Goal: Task Accomplishment & Management: Manage account settings

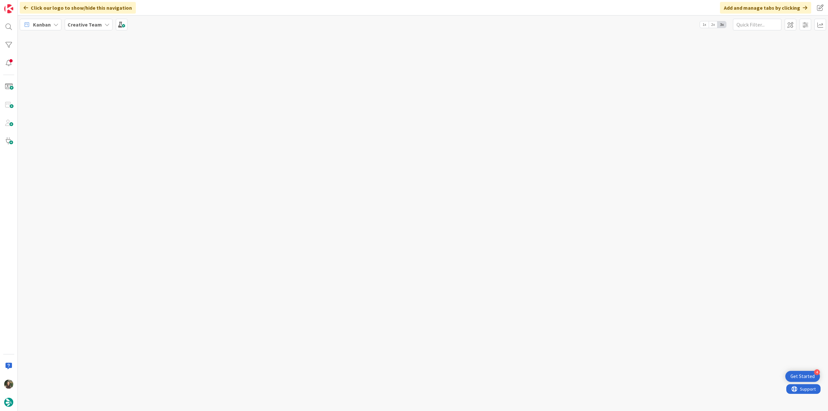
click at [595, 311] on div at bounding box center [423, 222] width 810 height 378
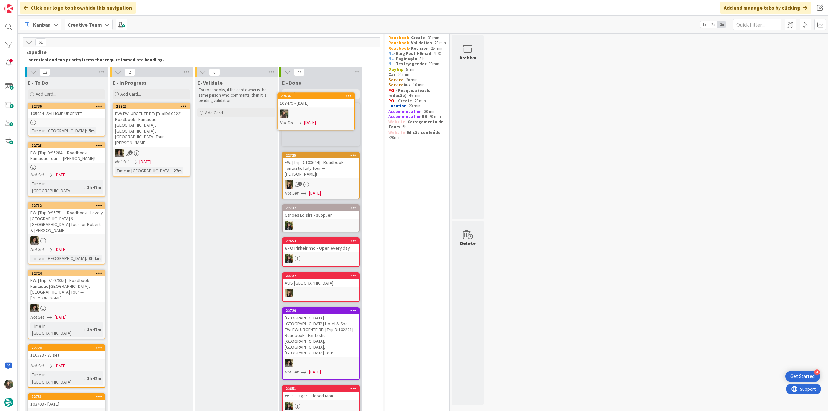
scroll to position [17, 0]
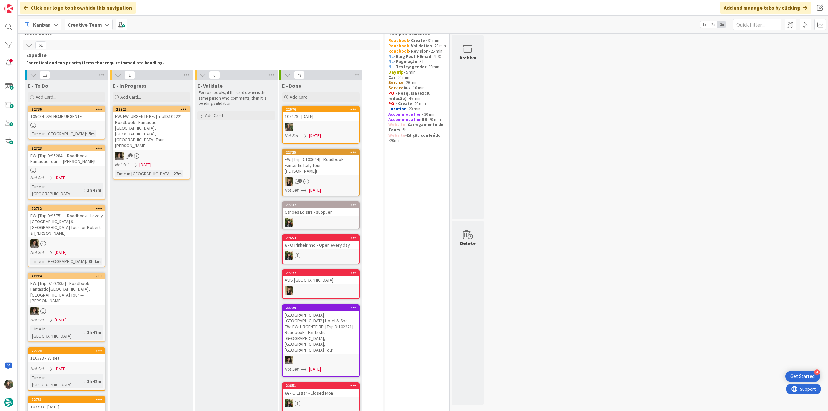
click at [333, 126] on div at bounding box center [321, 127] width 76 height 8
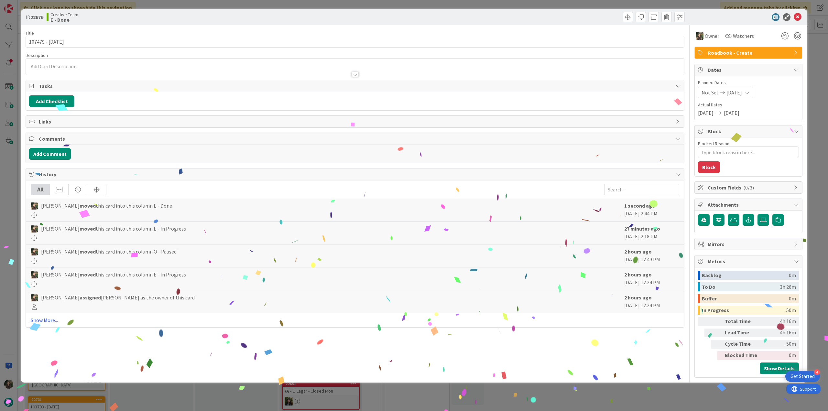
click at [651, 404] on div "ID 22676 Creative Team E - Done Title 14 / 128 107479 - 6 oct Description Owner…" at bounding box center [414, 205] width 828 height 411
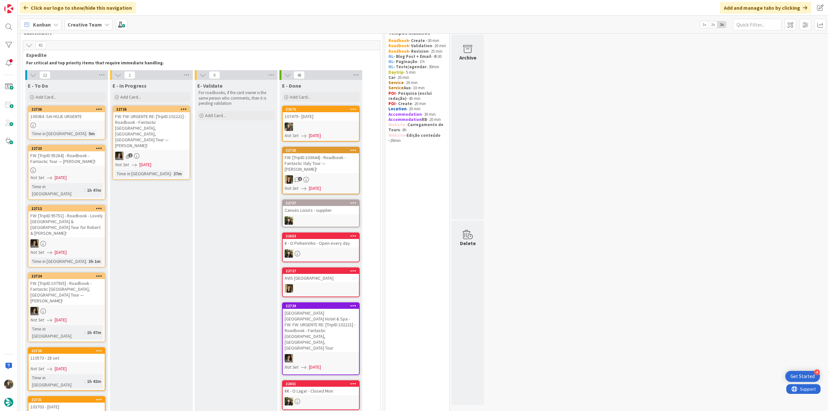
click at [314, 124] on div at bounding box center [321, 127] width 76 height 8
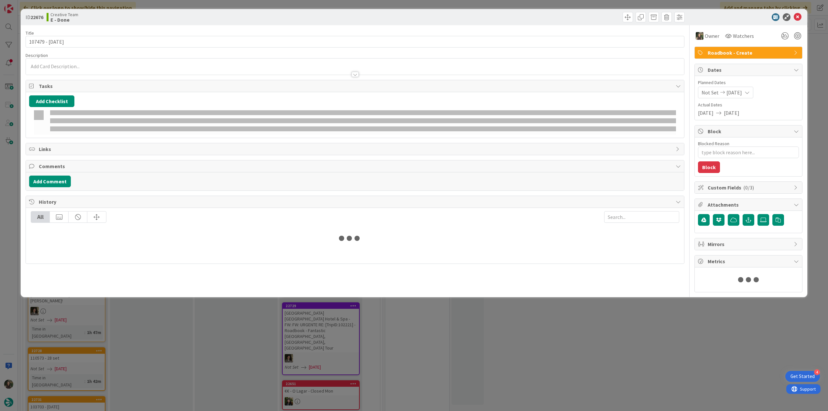
type textarea "x"
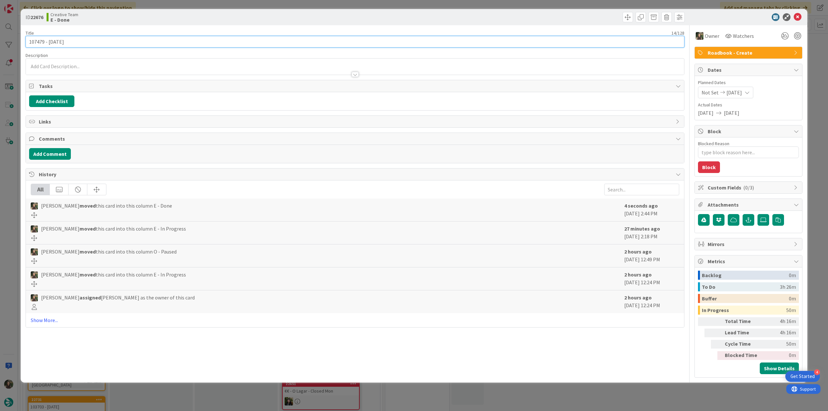
click at [39, 41] on input "107479 - [DATE]" at bounding box center [355, 42] width 659 height 12
click at [10, 166] on div "ID 22676 Creative Team E - Done Title 14 / 128 107479 - 6 oct Description Owner…" at bounding box center [414, 205] width 828 height 411
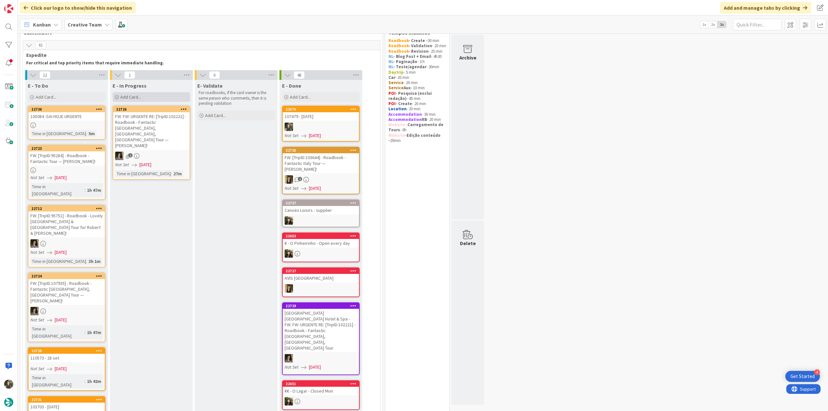
click at [148, 95] on div "Add Card..." at bounding box center [152, 97] width 78 height 10
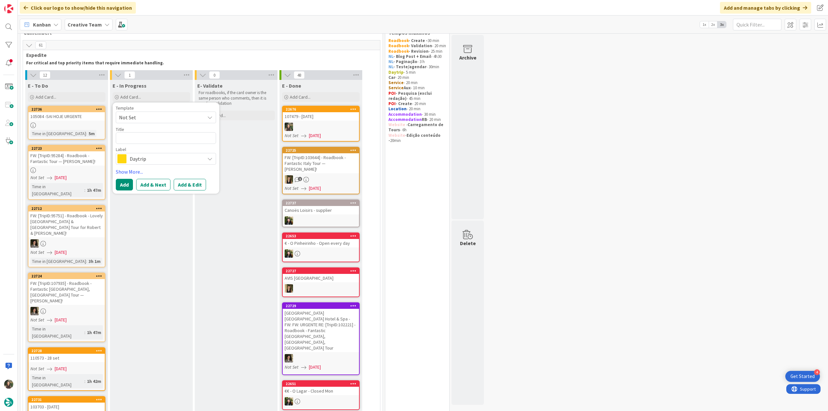
type textarea "107479"
type textarea "x"
type textarea "107479 -"
type textarea "x"
type textarea "107479 -"
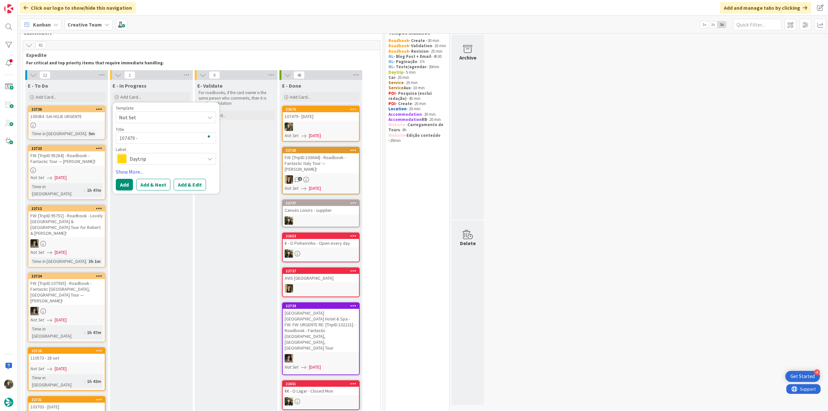
type textarea "x"
type textarea "107479 - c"
type textarea "x"
type textarea "107479 - co"
type textarea "x"
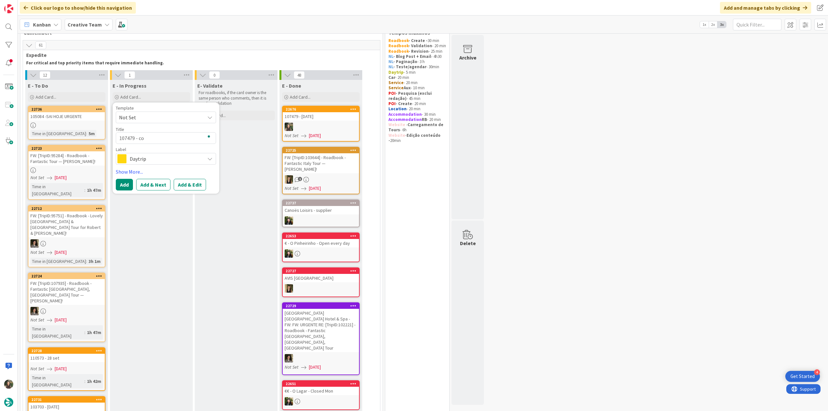
type textarea "107479 - con"
type textarea "x"
type textarea "107479 - cont"
type textarea "x"
type textarea "107479 - conti"
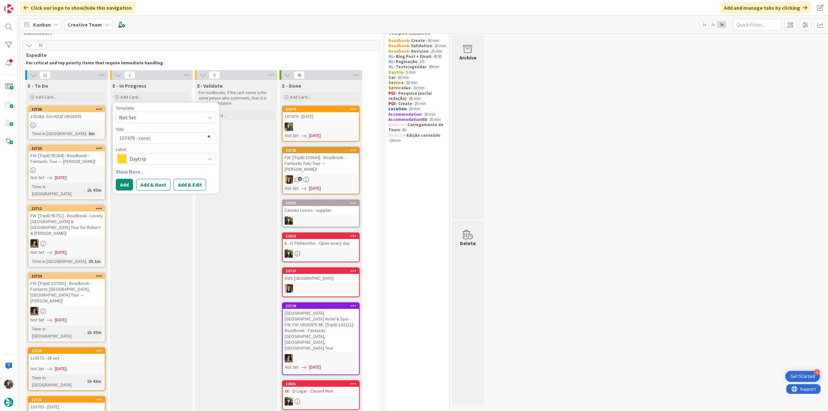
type textarea "x"
type textarea "107479 - contin"
type textarea "x"
type textarea "107479 - continu"
type textarea "x"
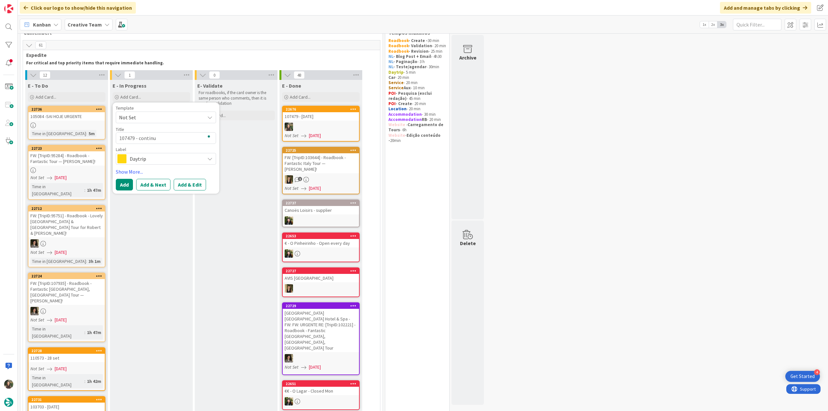
type textarea "107479 - continua"
type textarea "x"
type textarea "107479 - continuaç"
type textarea "x"
type textarea "107479 - continuaçã"
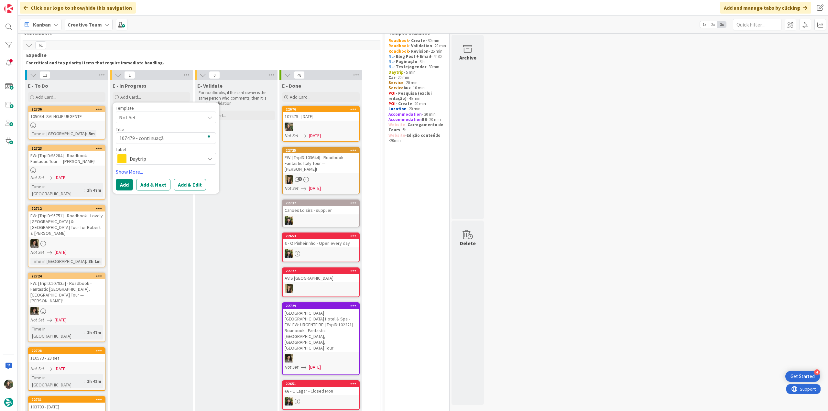
type textarea "x"
type textarea "107479 - continuação"
click at [180, 159] on span "Daytrip" at bounding box center [166, 158] width 72 height 9
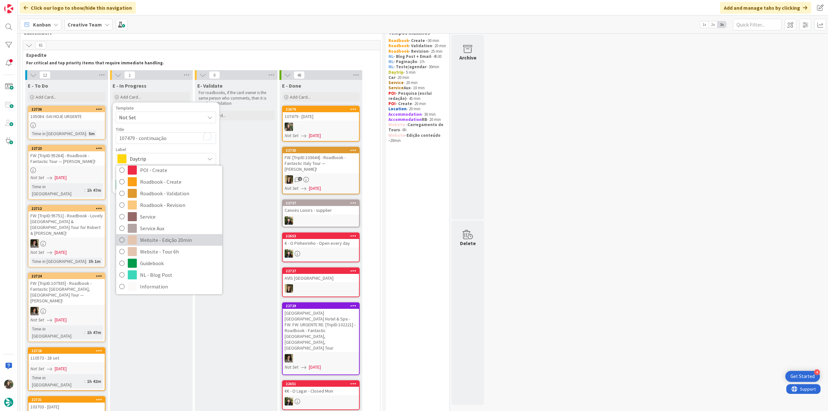
scroll to position [121, 0]
click at [181, 183] on span "Roadbook - Create" at bounding box center [179, 182] width 79 height 10
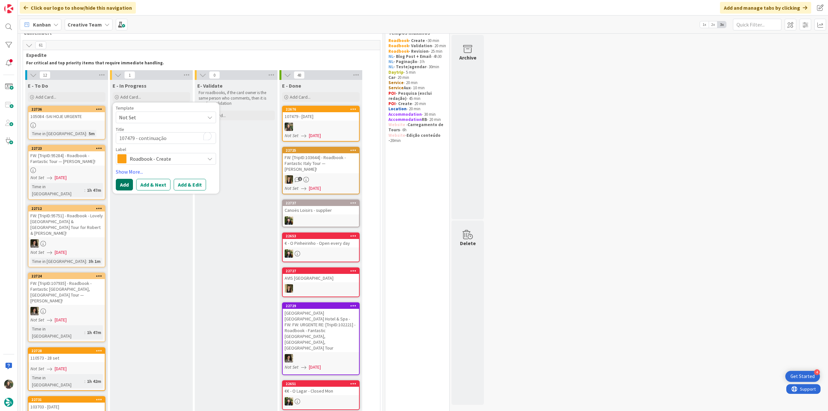
click at [123, 183] on button "Add" at bounding box center [124, 185] width 17 height 12
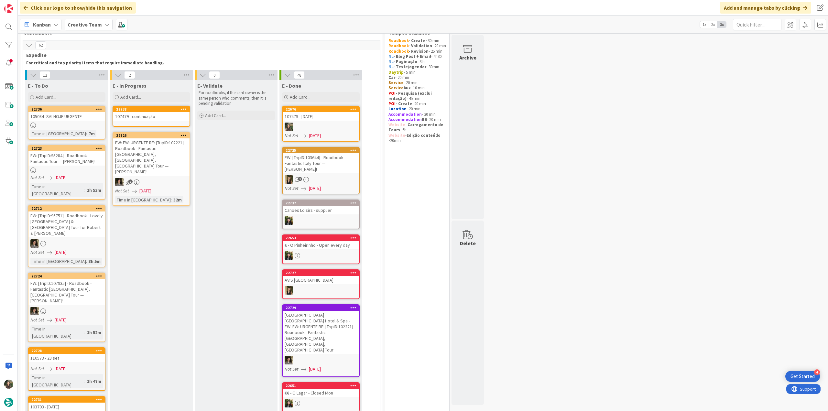
click at [141, 118] on div "107479 - continuação" at bounding box center [151, 116] width 76 height 8
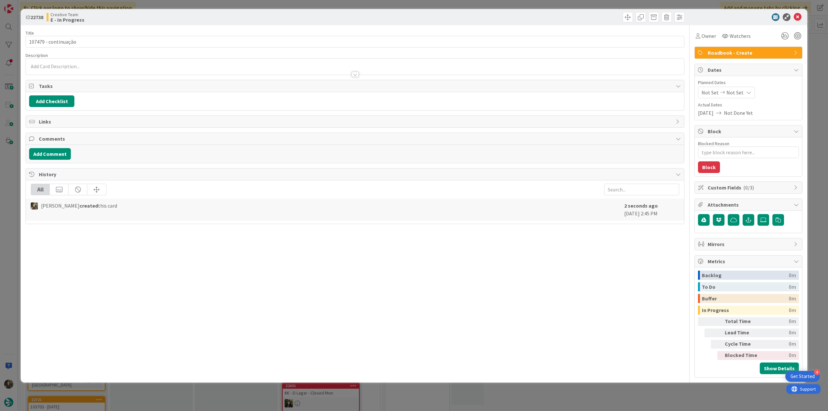
click at [703, 40] on div "Owner" at bounding box center [705, 36] width 23 height 12
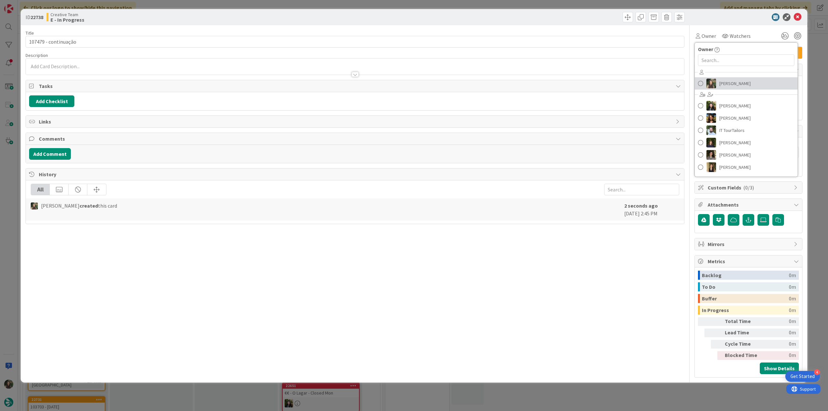
click at [720, 82] on span "[PERSON_NAME]" at bounding box center [734, 84] width 31 height 10
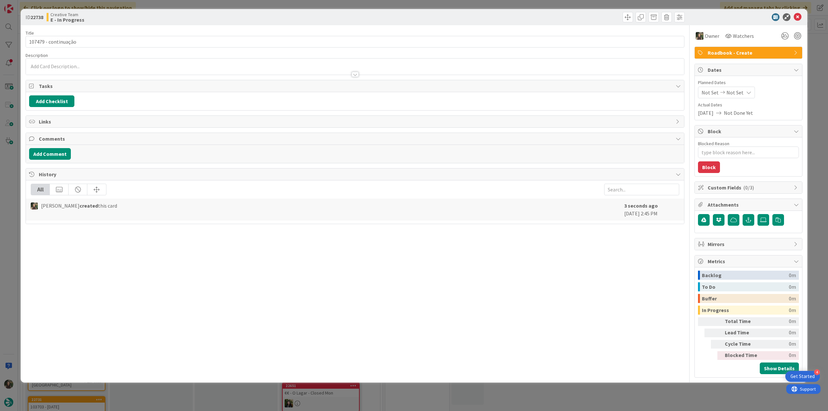
click at [810, 64] on div "ID 22738 Creative Team E - In Progress Title 20 / 128 107479 - continuação Desc…" at bounding box center [414, 205] width 828 height 411
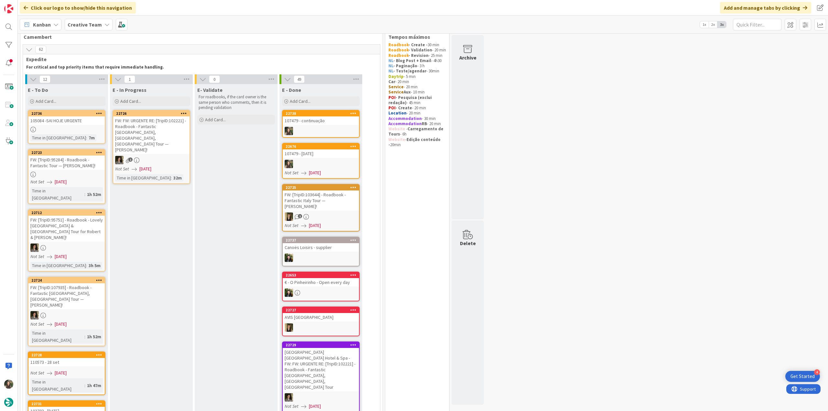
click at [86, 128] on div at bounding box center [66, 129] width 76 height 5
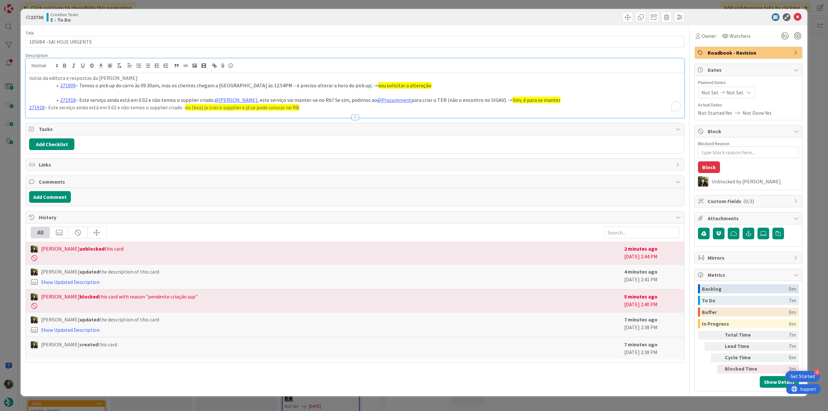
click at [150, 72] on div "notas da editora e respostas da filipa martins: 271909 – Temos o pick up do car…" at bounding box center [355, 88] width 658 height 59
click at [816, 98] on div "ID 22736 Creative Team E - To Do Title 25 / 128 105084 -SAI HOJE URGENTE Descri…" at bounding box center [414, 205] width 828 height 411
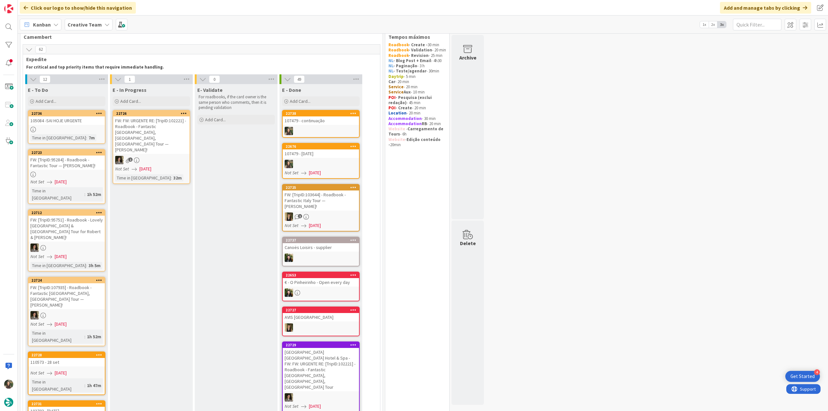
click at [77, 132] on div at bounding box center [66, 129] width 76 height 5
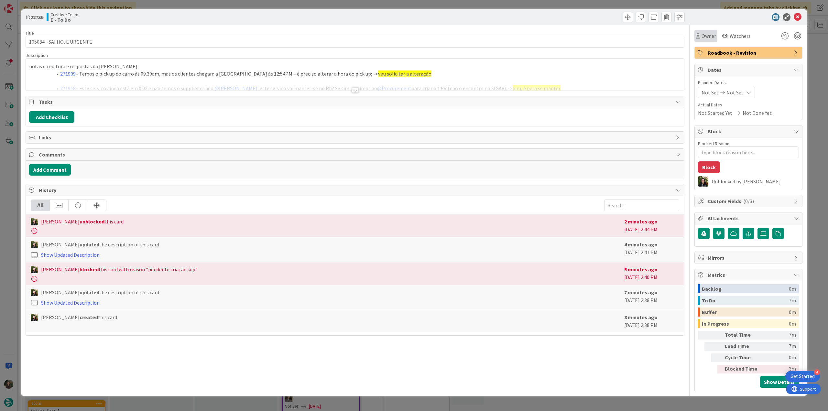
click at [703, 36] on span "Owner" at bounding box center [708, 36] width 15 height 8
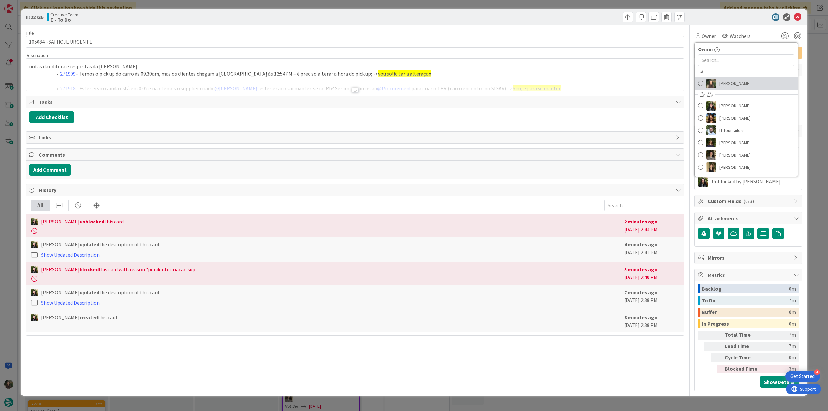
click at [720, 81] on span "[PERSON_NAME]" at bounding box center [734, 84] width 31 height 10
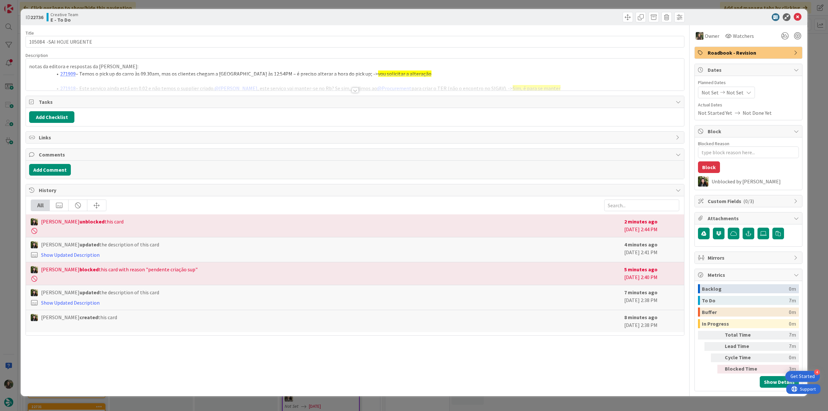
click at [810, 54] on div "ID 22736 Creative Team E - To Do Title 25 / 128 105084 -SAI HOJE URGENTE Descri…" at bounding box center [414, 205] width 828 height 411
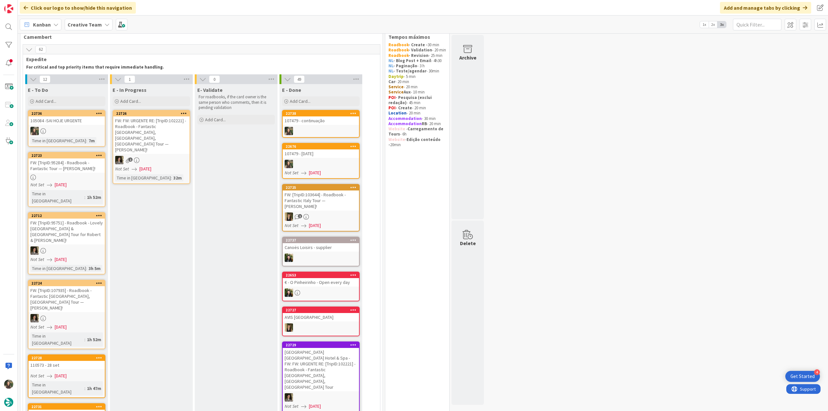
click at [80, 131] on div at bounding box center [66, 131] width 76 height 8
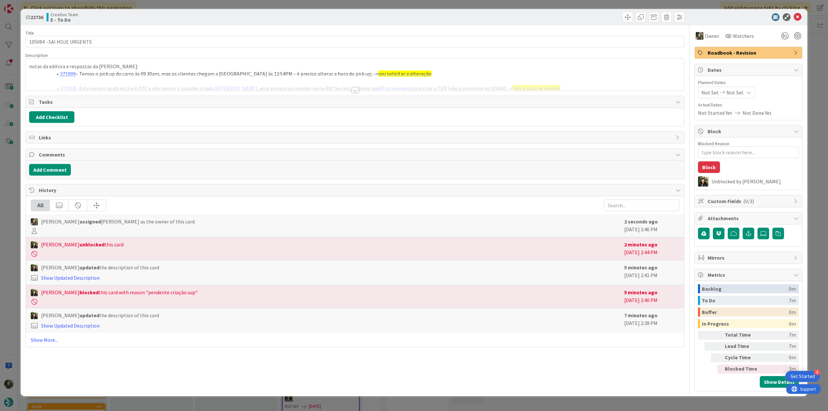
click at [142, 76] on div at bounding box center [355, 82] width 658 height 16
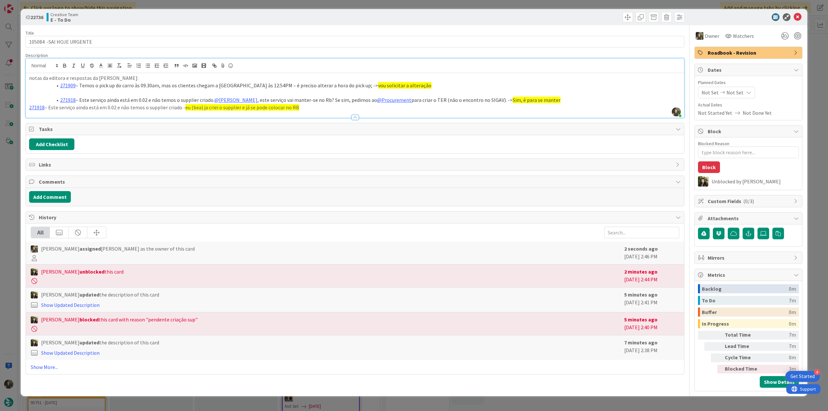
click at [12, 171] on div "ID 22736 Creative Team E - To Do Title 25 / 128 105084 -SAI HOJE URGENTE Descri…" at bounding box center [414, 205] width 828 height 411
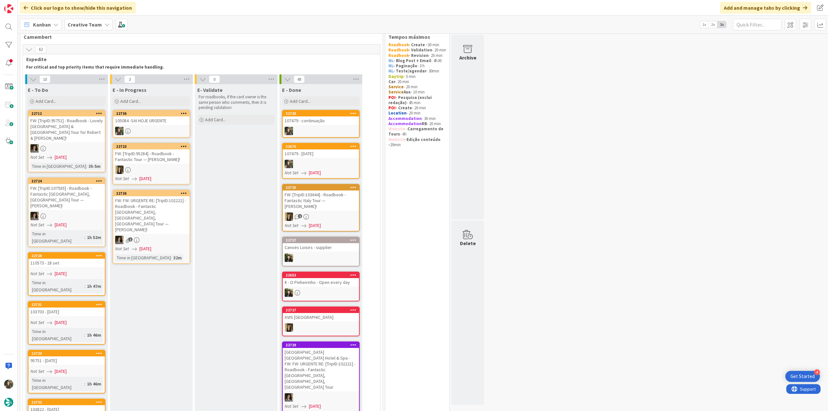
click at [143, 123] on div "105084 -SAI HOJE URGENTE" at bounding box center [151, 120] width 76 height 8
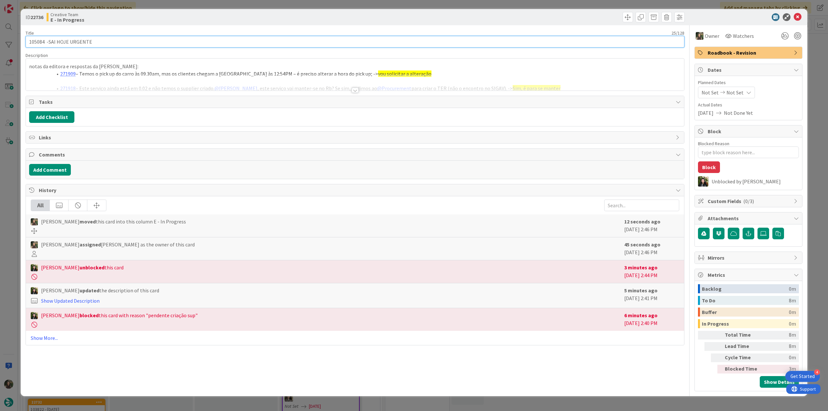
click at [36, 40] on input "105084 -SAI HOJE URGENTE" at bounding box center [355, 42] width 659 height 12
click at [148, 83] on div at bounding box center [355, 82] width 658 height 16
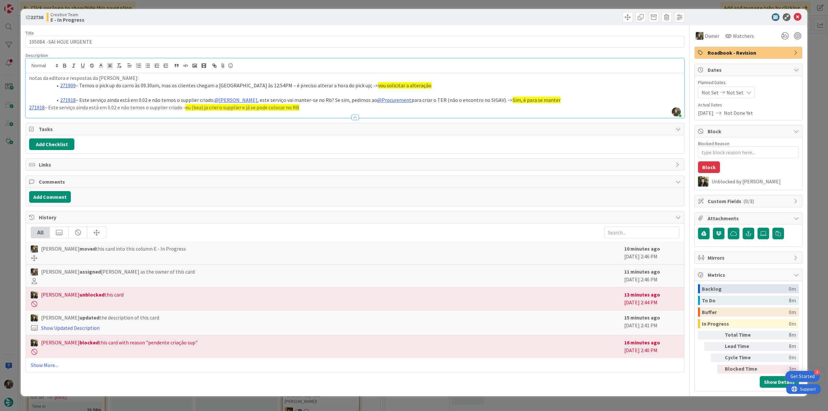
click at [8, 183] on div "ID 22736 Creative Team E - In Progress Title 25 / 128 105084 -SAI HOJE URGENTE …" at bounding box center [414, 205] width 828 height 411
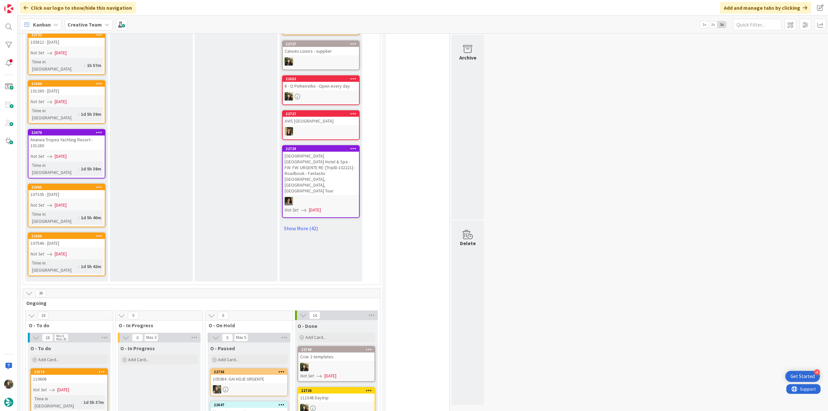
scroll to position [247, 0]
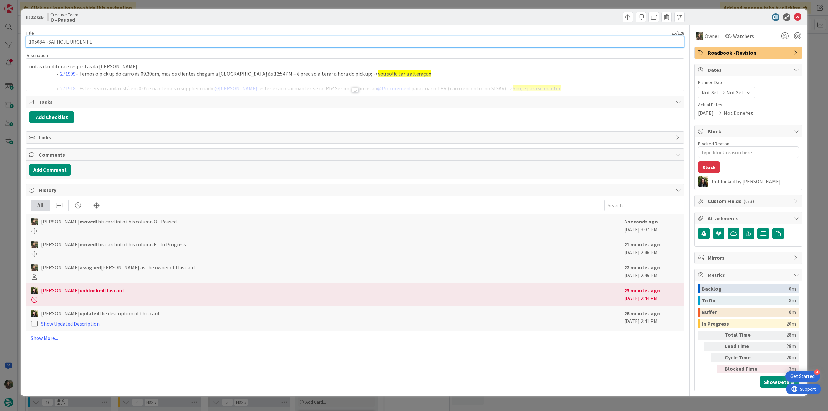
click at [38, 44] on input "105084 -SAI HOJE URGENTE" at bounding box center [355, 42] width 659 height 12
click at [12, 169] on div "ID 22736 Creative Team O - Paused Title 25 / 128 105084 -SAI HOJE URGENTE Descr…" at bounding box center [414, 205] width 828 height 411
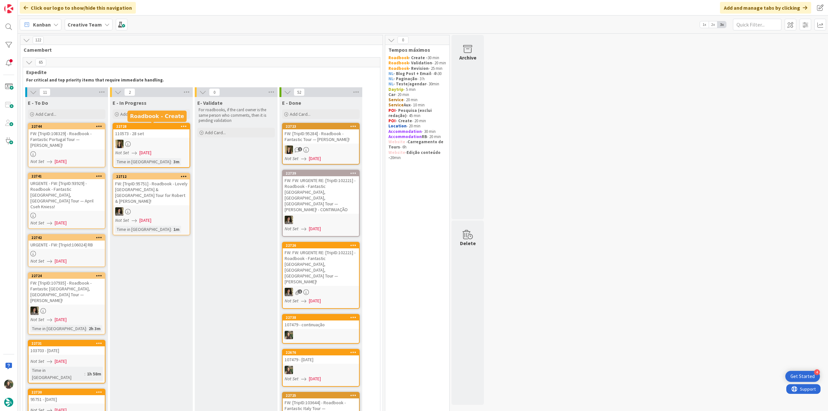
click at [144, 113] on div "Add Card..." at bounding box center [152, 114] width 78 height 10
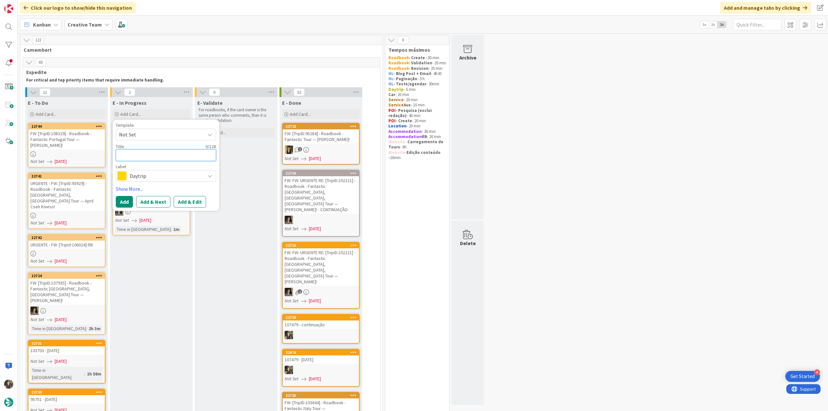
paste textarea "105084"
type textarea "x"
type textarea "105084"
type textarea "x"
type textarea "105084 -"
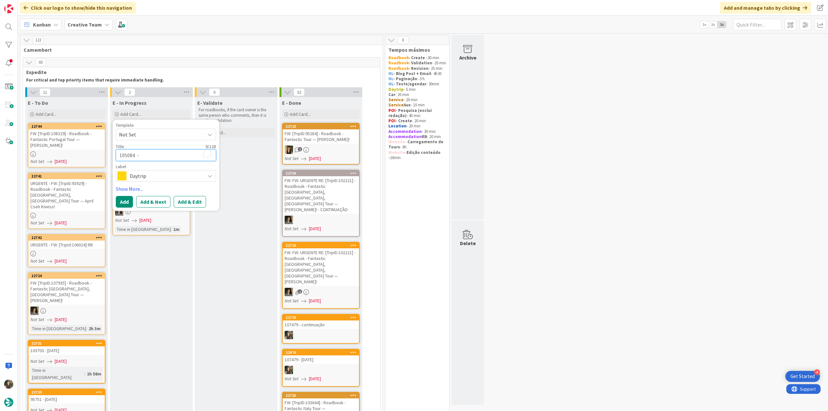
type textarea "x"
type textarea "105084 -"
type textarea "x"
type textarea "105084 - g"
type textarea "x"
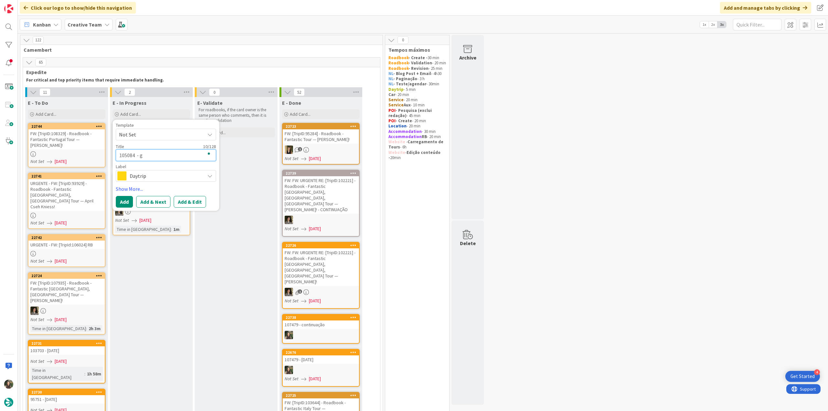
type textarea "105084 - gp"
type textarea "x"
type textarea "105084 - gps"
type textarea "x"
type textarea "105084 - gps"
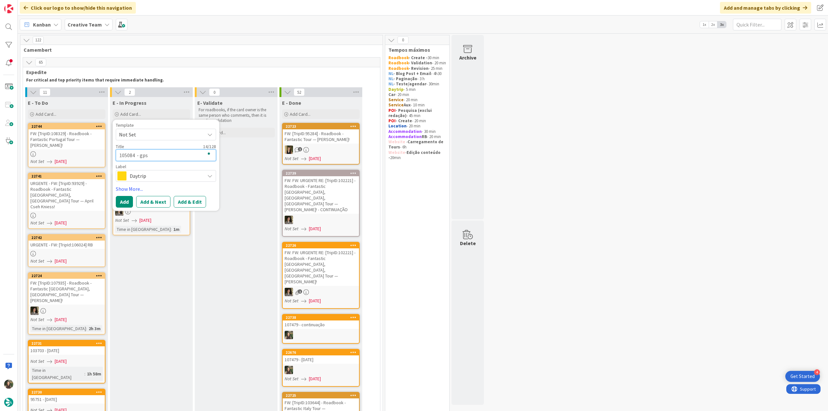
type textarea "x"
type textarea "105084 - gps p"
type textarea "x"
type textarea "105084 - gps po"
type textarea "x"
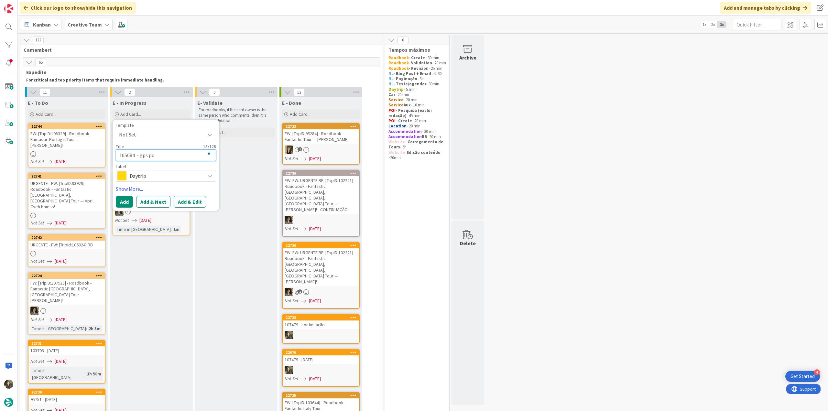
type textarea "105084 - gps poi"
type textarea "x"
type textarea "105084 - gps poin"
type textarea "x"
type textarea "105084 - gps point"
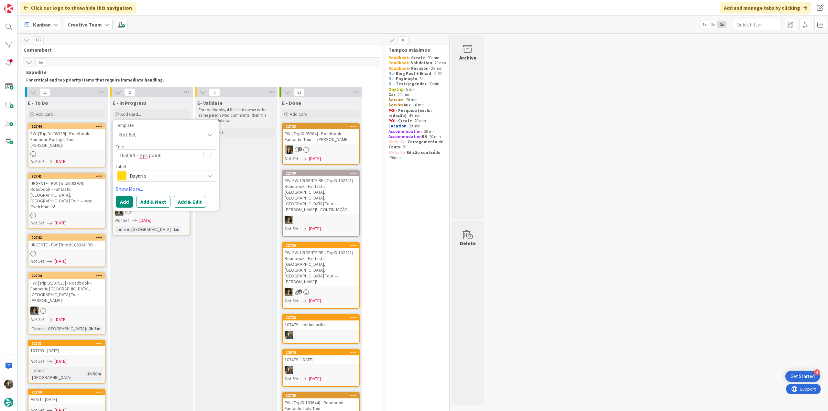
click at [152, 176] on span "Daytrip" at bounding box center [166, 175] width 72 height 9
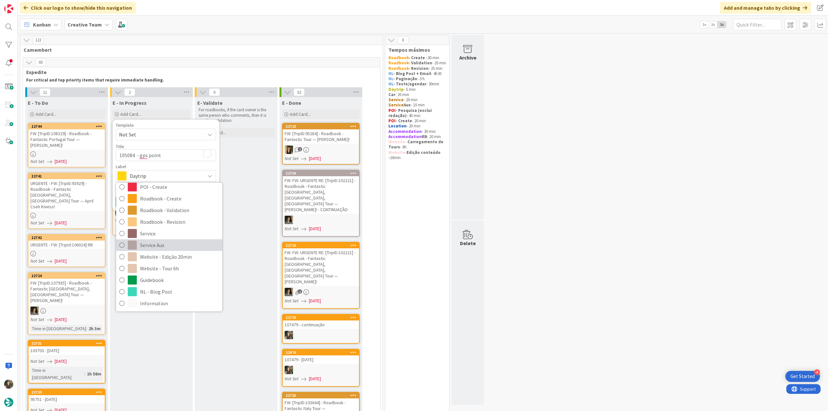
click at [177, 245] on span "Service Aux" at bounding box center [179, 245] width 79 height 10
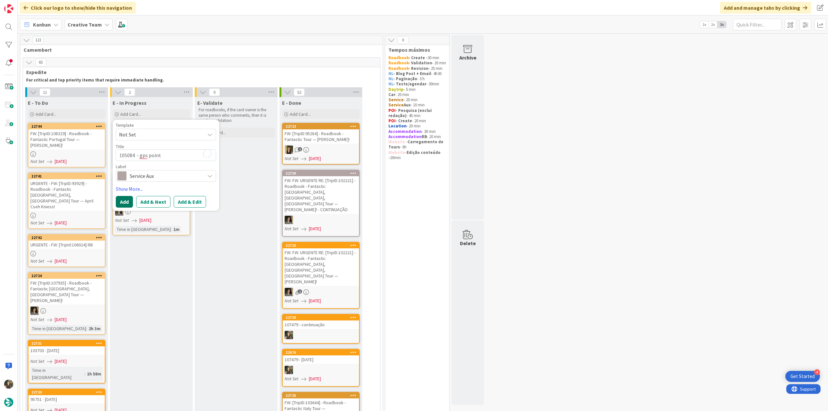
click at [123, 205] on button "Add" at bounding box center [124, 202] width 17 height 12
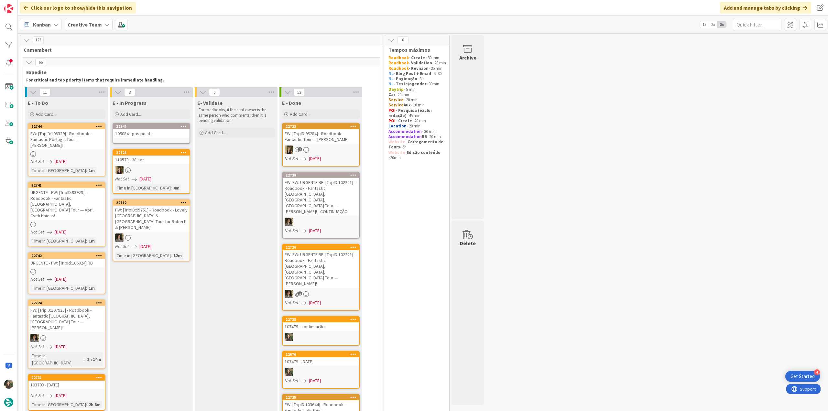
click at [143, 131] on div "105084 - gps point" at bounding box center [151, 133] width 76 height 8
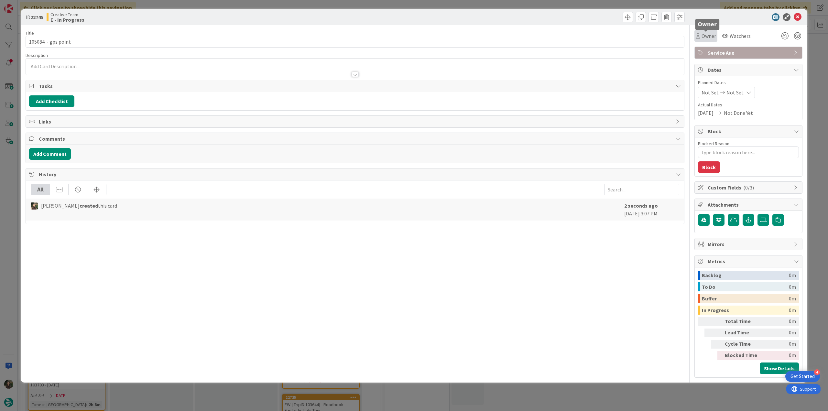
click at [707, 36] on span "Owner" at bounding box center [708, 36] width 15 height 8
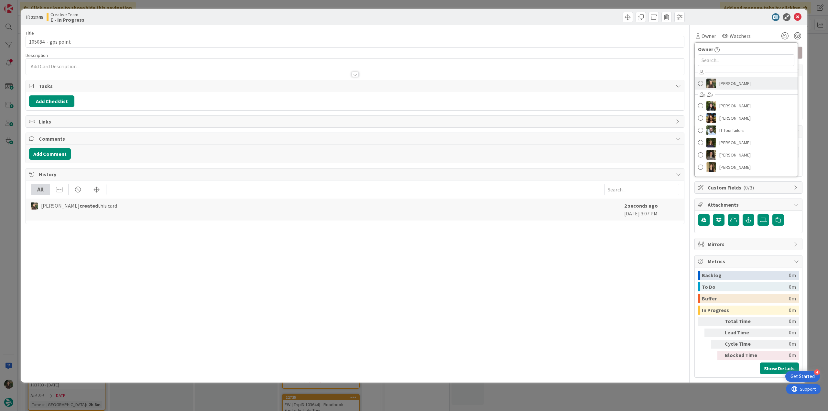
click at [720, 84] on span "[PERSON_NAME]" at bounding box center [734, 84] width 31 height 10
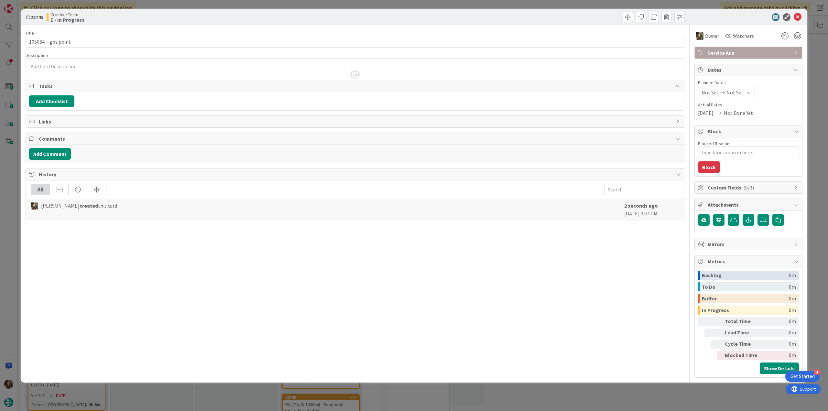
click at [811, 60] on div "ID 22745 Creative Team E - In Progress Title 19 / 128 105084 - gps point Descri…" at bounding box center [414, 205] width 828 height 411
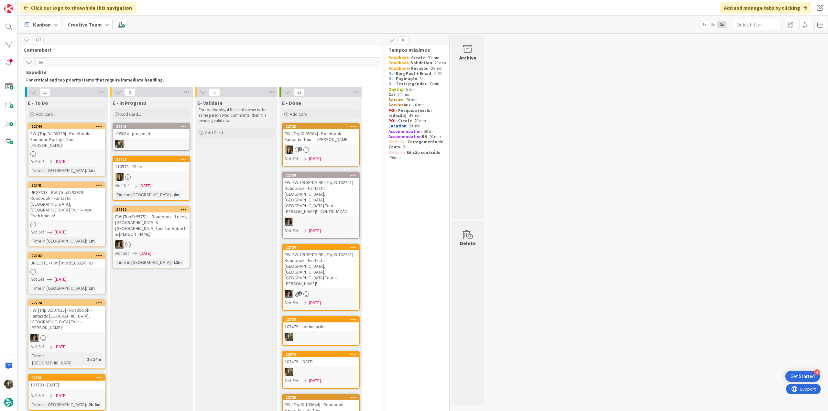
click at [183, 137] on link "22745 105084 - gps point" at bounding box center [152, 137] width 78 height 28
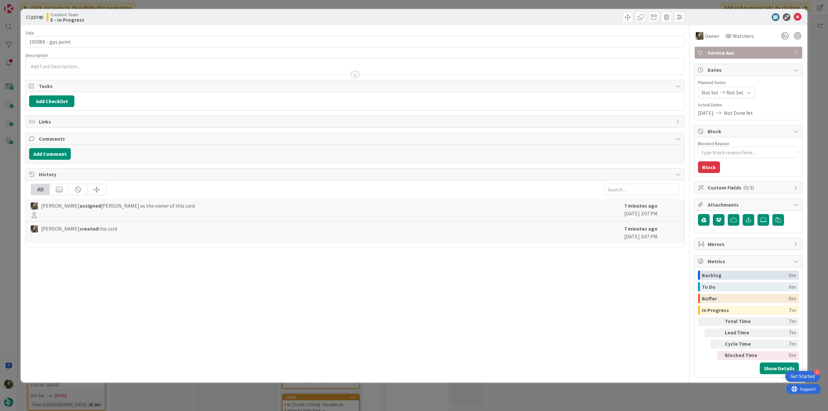
click at [666, 400] on div "ID 22745 Creative Team E - In Progress Title 19 / 128 105084 - gps point Descri…" at bounding box center [414, 205] width 828 height 411
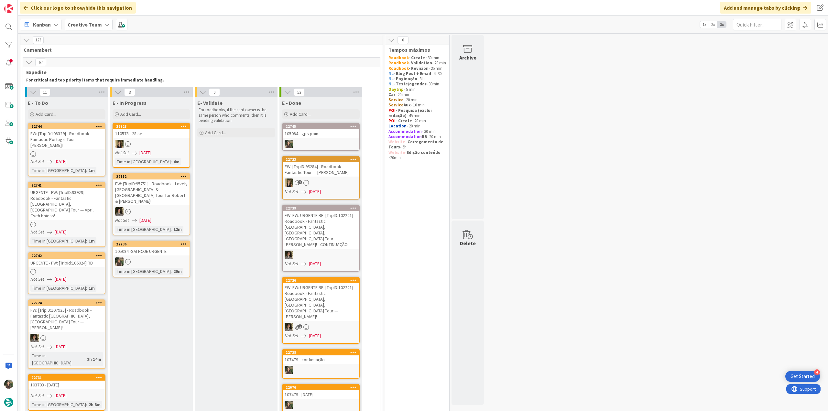
click at [178, 258] on div at bounding box center [151, 261] width 76 height 8
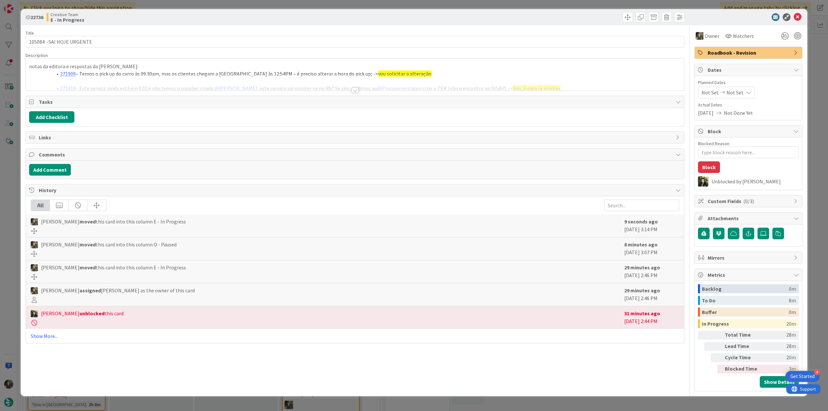
click at [688, 400] on div "ID 22736 Creative Team E - In Progress Title 25 / 128 105084 -SAI HOJE URGENTE …" at bounding box center [414, 205] width 828 height 411
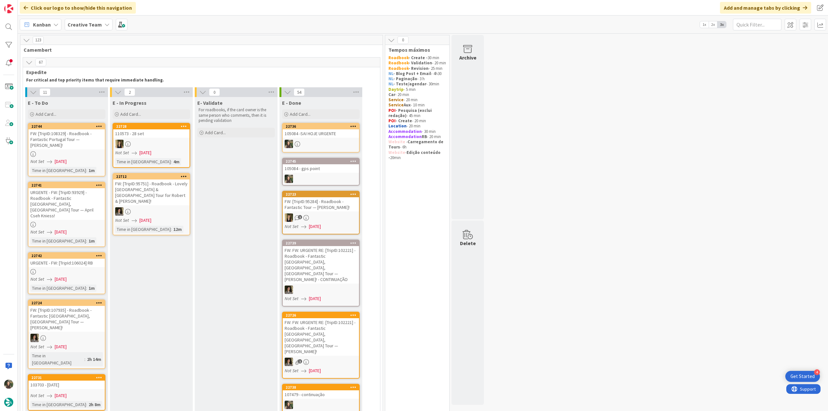
drag, startPoint x: 635, startPoint y: 203, endPoint x: 631, endPoint y: 204, distance: 4.1
click at [156, 257] on div at bounding box center [151, 261] width 76 height 8
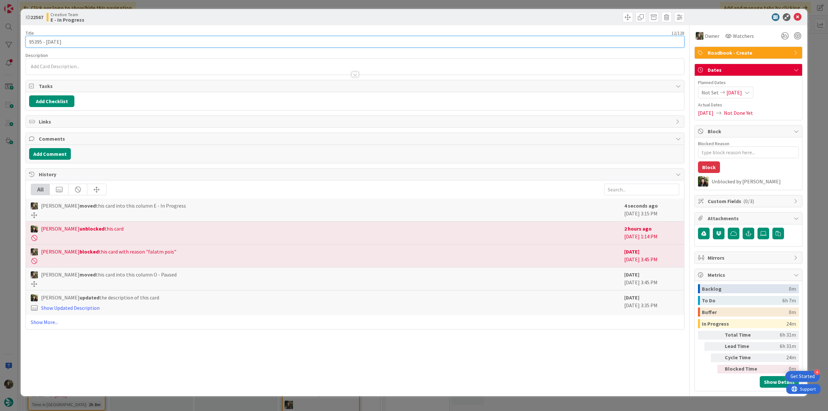
click at [37, 43] on input "95395 - 6oct" at bounding box center [355, 42] width 659 height 12
click at [9, 176] on div "ID 22567 Creative Team E - In Progress Title 12 / 128 95395 - 6oct Description …" at bounding box center [414, 205] width 828 height 411
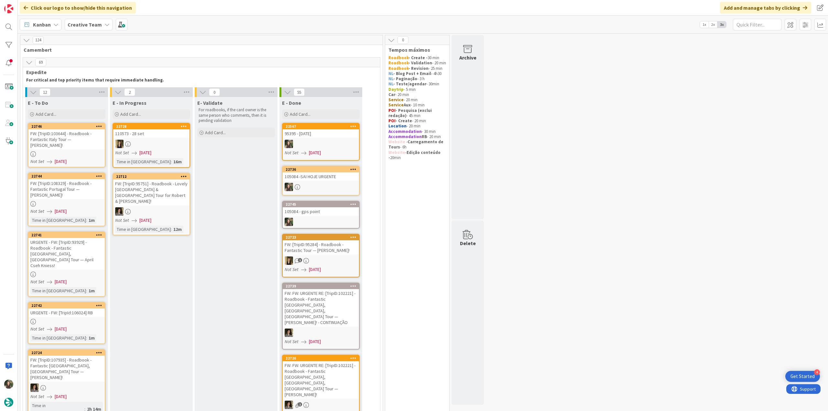
click at [335, 140] on div at bounding box center [321, 144] width 76 height 8
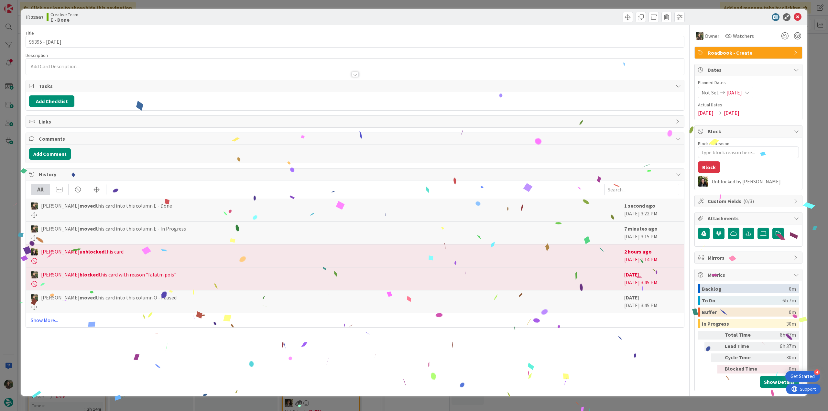
click at [631, 400] on div "ID 22567 Creative Team E - Done Title 12 / 128 95395 - 6oct Description Owner W…" at bounding box center [414, 205] width 828 height 411
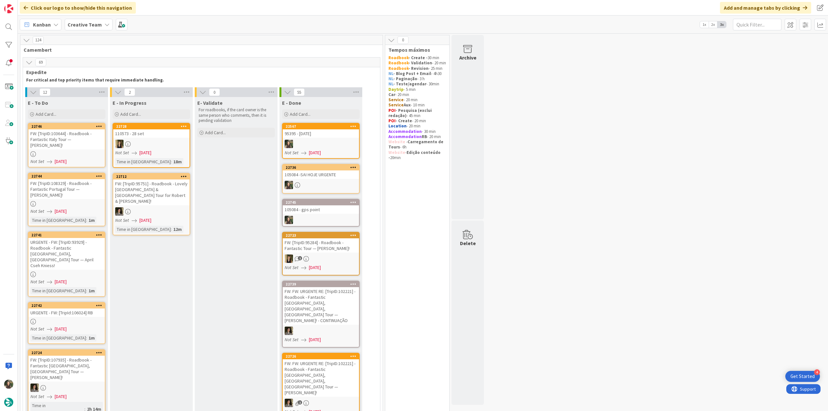
click at [84, 144] on div "FW: [TripID:103644] - Roadbook - Fantastic Italy Tour — Pamela Campbell!" at bounding box center [66, 139] width 76 height 20
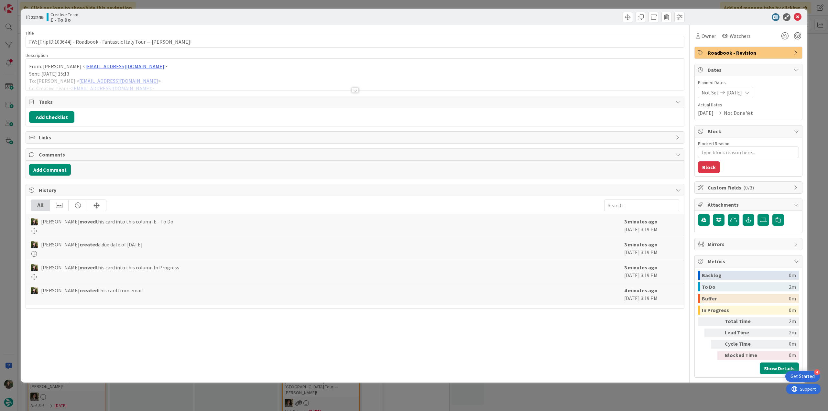
click at [218, 80] on div at bounding box center [355, 82] width 658 height 16
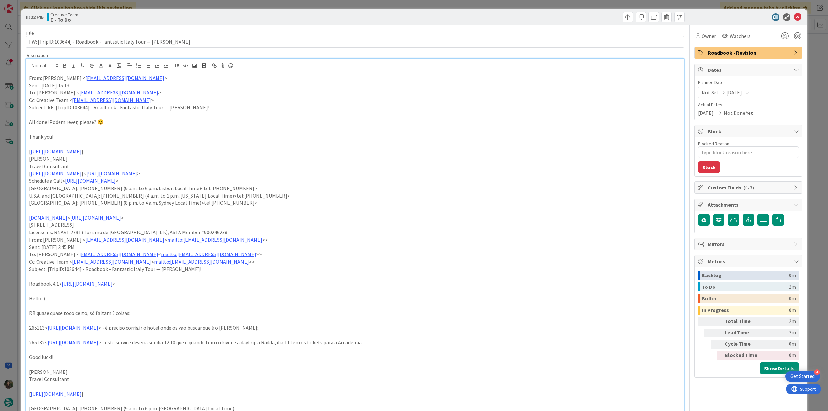
click at [13, 185] on div "ID 22746 Creative Team E - To Do Title 72 / 128 FW: [TripID:103644] - Roadbook …" at bounding box center [414, 205] width 828 height 411
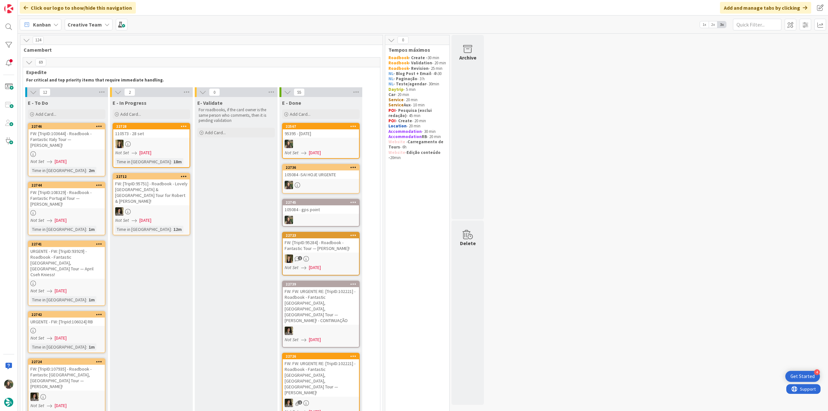
click at [70, 200] on div "FW: [TripID:108329] - Roadbook - Fantastic Portugal Tour — Lorna Bateman!" at bounding box center [66, 198] width 76 height 20
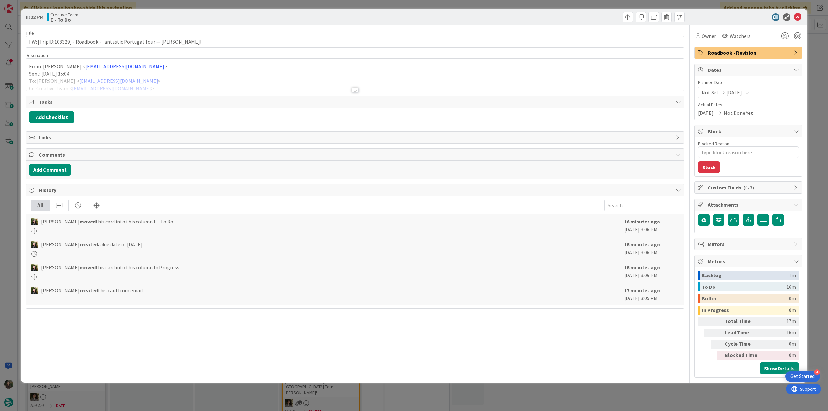
click at [185, 74] on div at bounding box center [355, 82] width 658 height 16
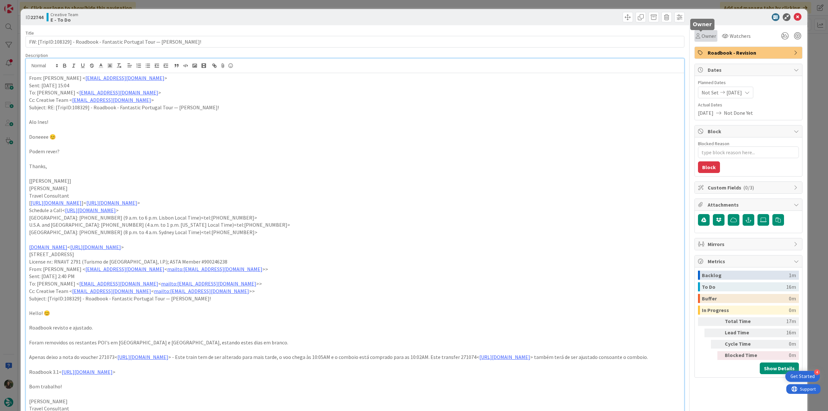
click at [701, 38] on span "Owner" at bounding box center [708, 36] width 15 height 8
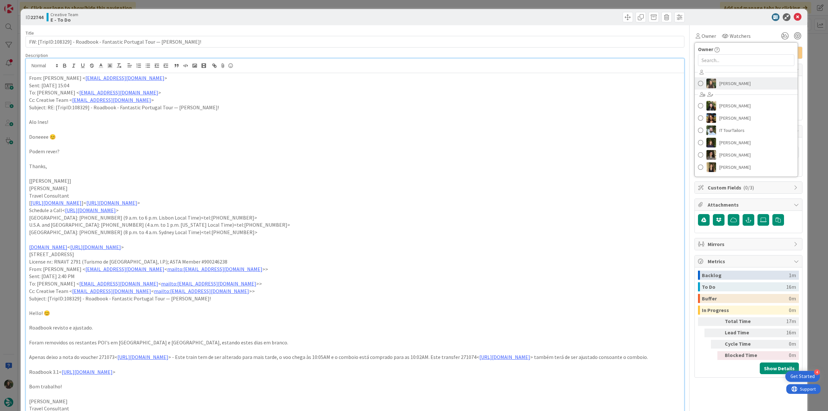
click at [709, 81] on img at bounding box center [711, 84] width 10 height 10
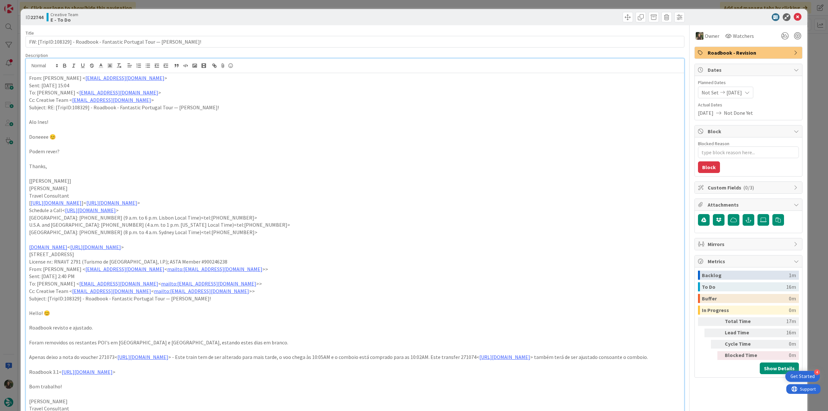
click at [812, 62] on div "ID 22744 Creative Team E - To Do Title 73 / 128 FW: [TripID:108329] - Roadbook …" at bounding box center [414, 205] width 828 height 411
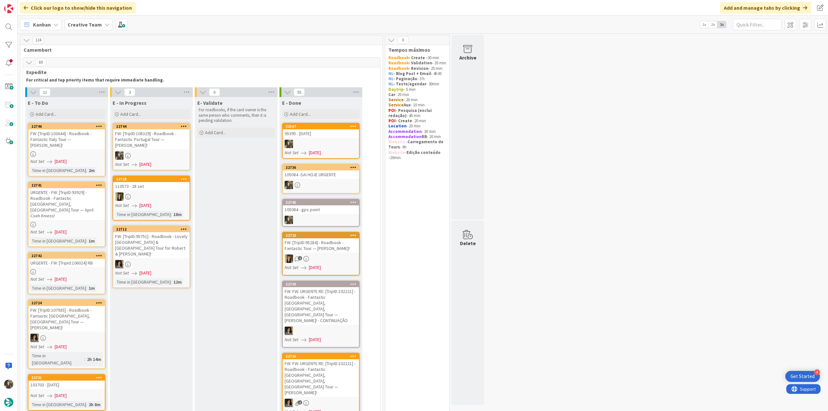
click at [168, 145] on div "FW: [TripID:108329] - Roadbook - Fantastic Portugal Tour — Lorna Bateman!" at bounding box center [151, 139] width 76 height 20
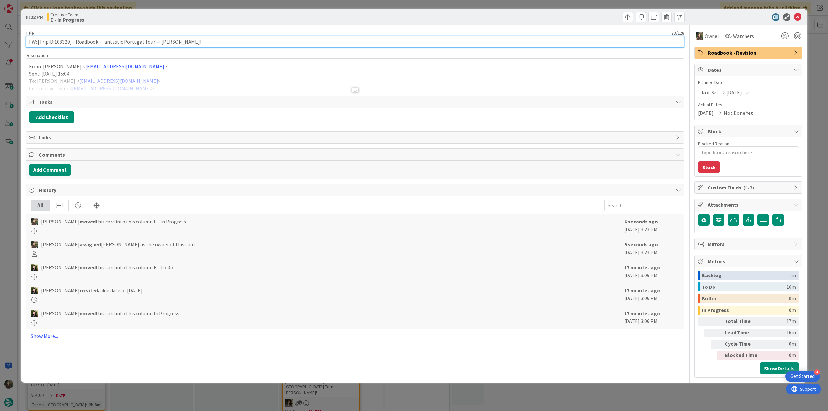
click at [62, 41] on input "FW: [TripID:108329] - Roadbook - Fantastic Portugal Tour — Lorna Bateman!" at bounding box center [355, 42] width 659 height 12
click at [178, 78] on div at bounding box center [355, 82] width 658 height 16
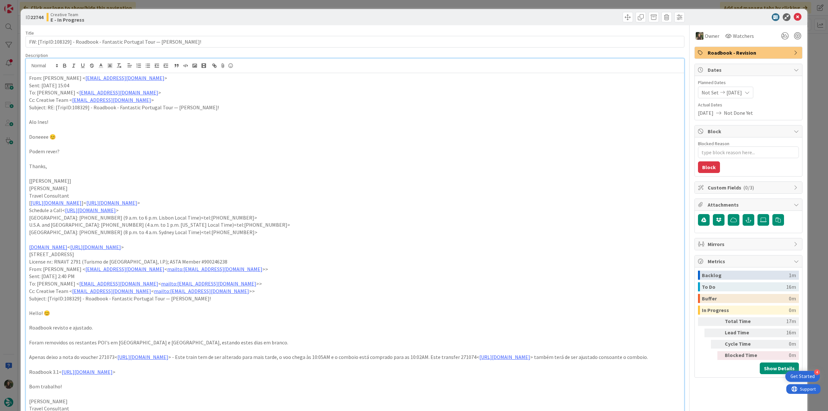
type textarea "x"
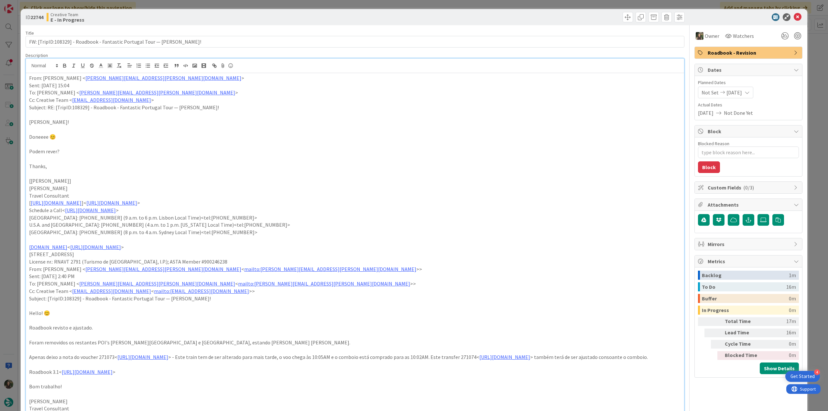
click at [11, 204] on div "ID 22744 Creative Team E - In Progress Title 73 / 128 FW: [TripID:108329] - Roa…" at bounding box center [414, 205] width 828 height 411
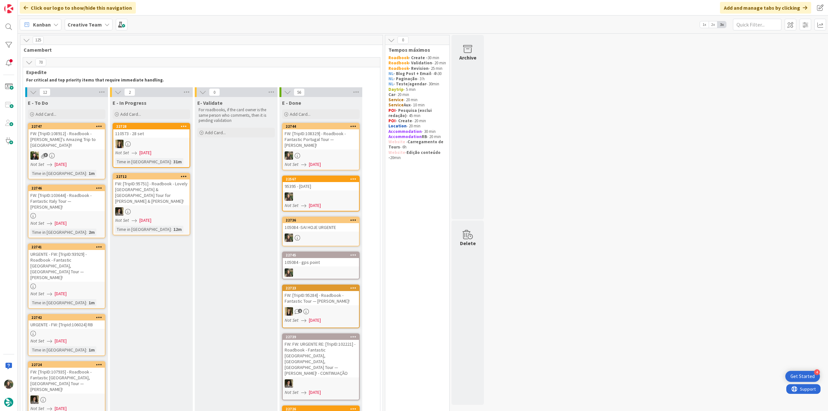
click at [338, 144] on div "FW: [TripID:108329] - Roadbook - Fantastic Portugal Tour — [PERSON_NAME]!" at bounding box center [321, 139] width 76 height 20
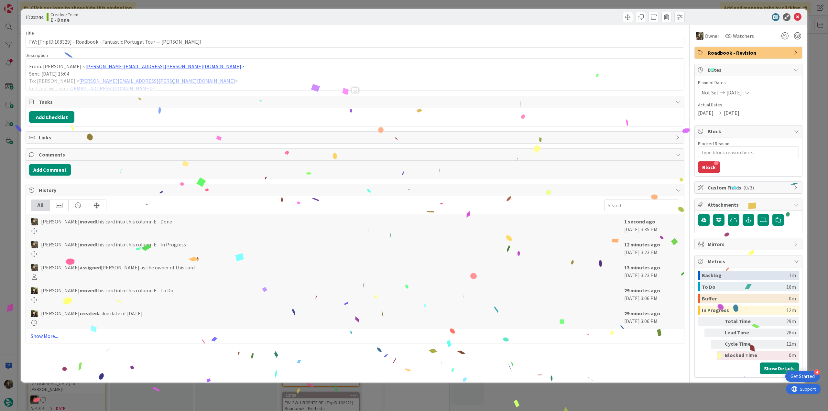
click at [657, 395] on div "ID 22744 Creative Team E - Done Title 73 / 128 FW: [TripID:108329] - Roadbook -…" at bounding box center [414, 205] width 828 height 411
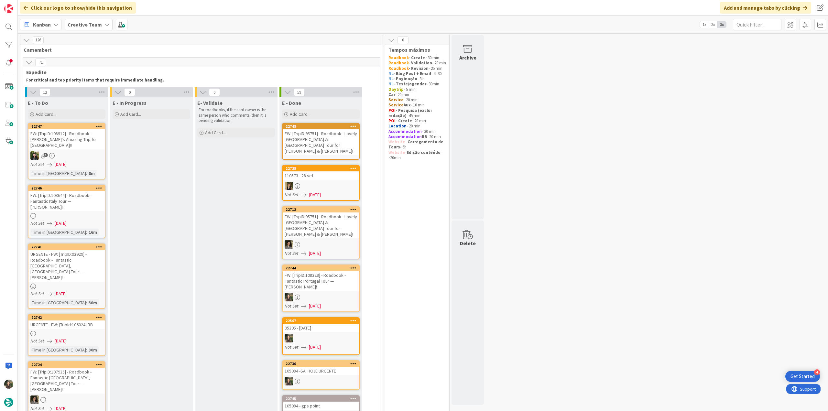
click at [91, 198] on div "FW: [TripID:103644] - Roadbook - Fantastic Italy Tour — [PERSON_NAME]!" at bounding box center [66, 201] width 76 height 20
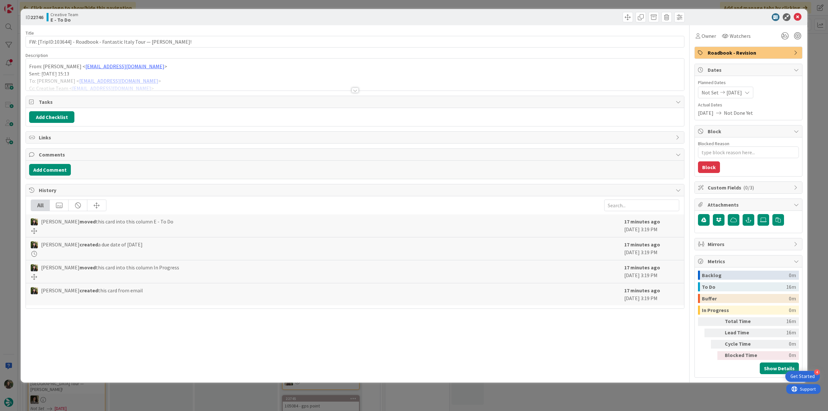
click at [250, 73] on div "From: [PERSON_NAME] < [EMAIL_ADDRESS][DOMAIN_NAME] > Sent: [DATE] 15:13 To: [PE…" at bounding box center [355, 75] width 658 height 29
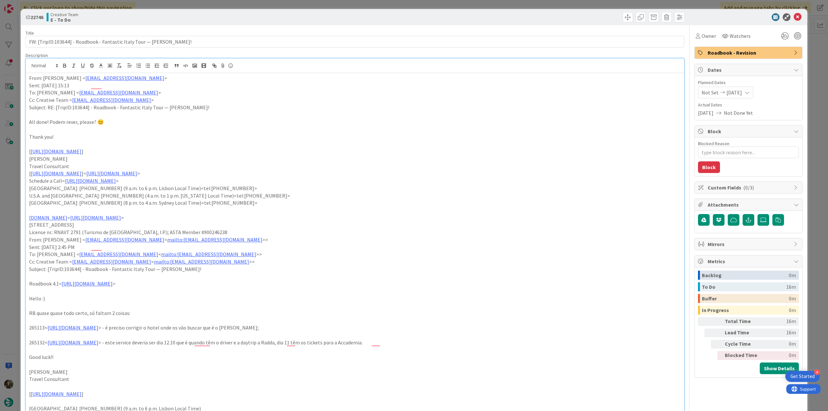
click at [15, 181] on div "ID 22746 Creative Team E - To Do Title 72 / 128 FW: [TripID:103644] - Roadbook …" at bounding box center [414, 205] width 828 height 411
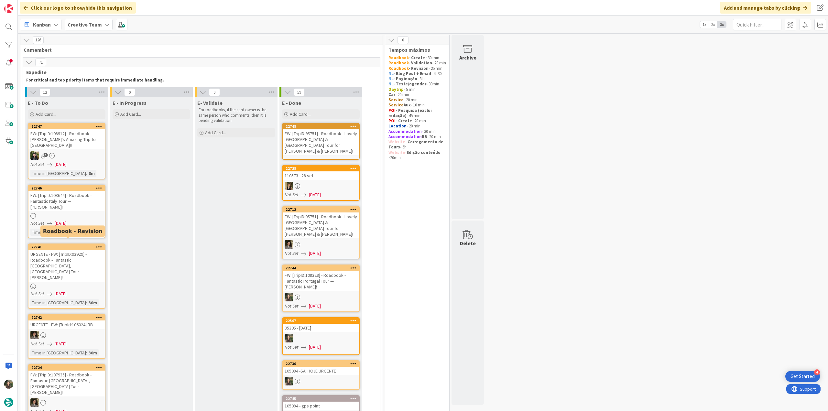
click at [83, 220] on div "Not Set [DATE]" at bounding box center [67, 223] width 74 height 7
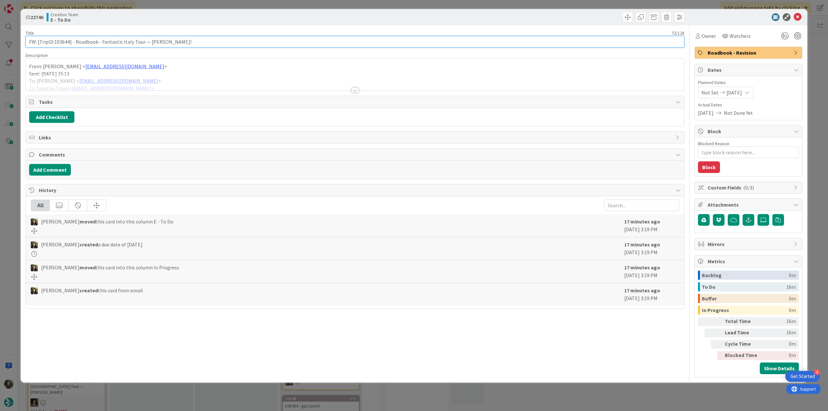
click at [65, 43] on input "FW: [TripID:103644] - Roadbook - Fantastic Italy Tour — Pamela Campbell!" at bounding box center [355, 42] width 659 height 12
click at [186, 74] on div at bounding box center [355, 82] width 658 height 16
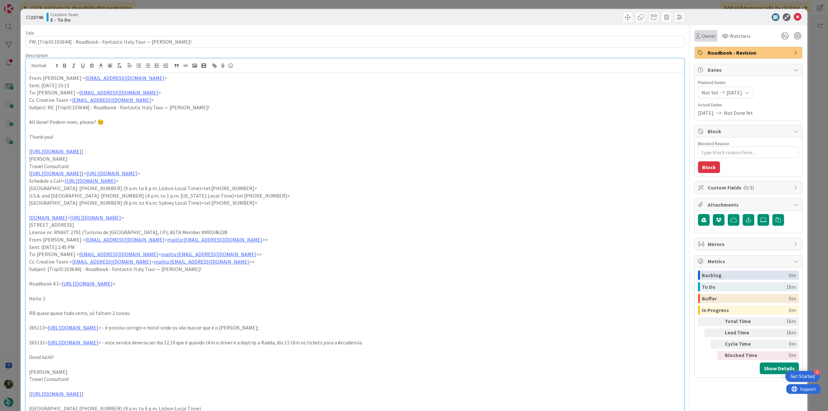
click at [701, 37] on span "Owner" at bounding box center [708, 36] width 15 height 8
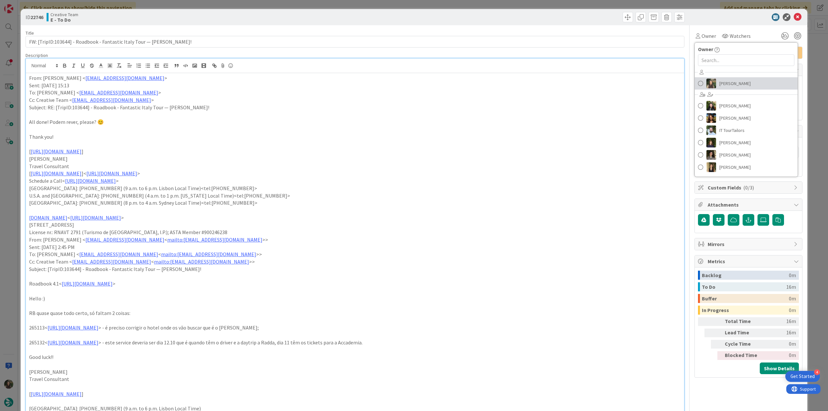
click at [719, 83] on span "[PERSON_NAME]" at bounding box center [734, 84] width 31 height 10
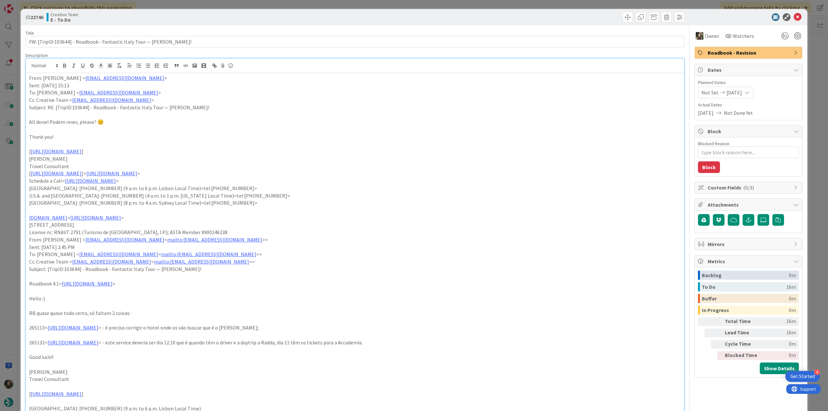
click at [804, 75] on div "ID 22746 Creative Team E - To Do Title 72 / 128 FW: [TripID:103644] - Roadbook …" at bounding box center [414, 205] width 828 height 411
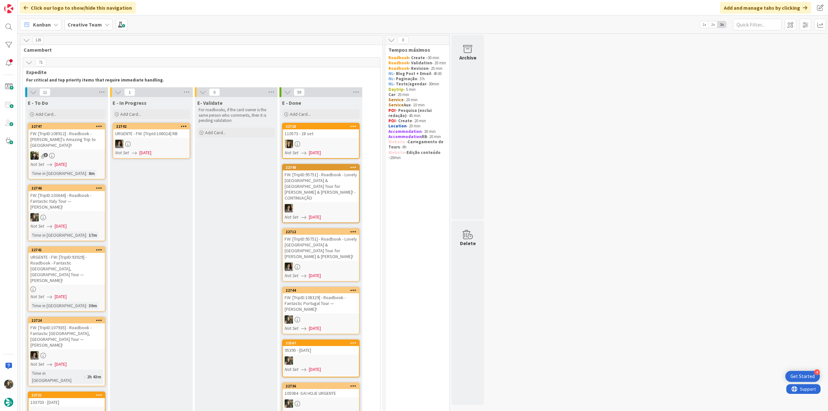
click at [69, 204] on div "FW: [TripID:103644] - Roadbook - Fantastic Italy Tour — Pamela Campbell!" at bounding box center [66, 201] width 76 height 20
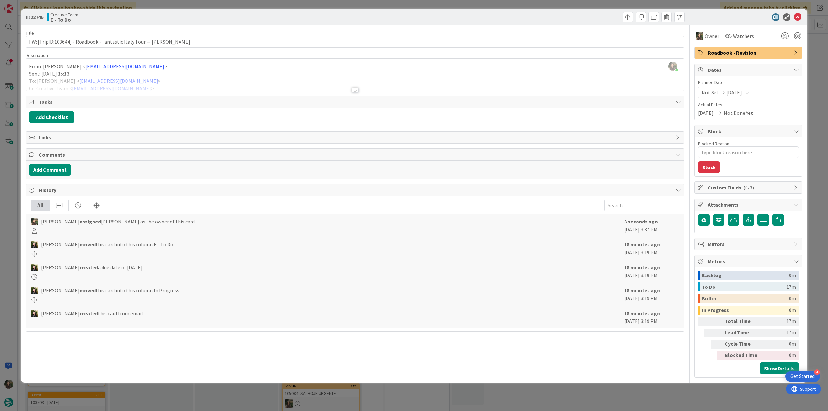
click at [814, 144] on div "ID 22746 Creative Team E - To Do Title 72 / 128 FW: [TripID:103644] - Roadbook …" at bounding box center [414, 205] width 828 height 411
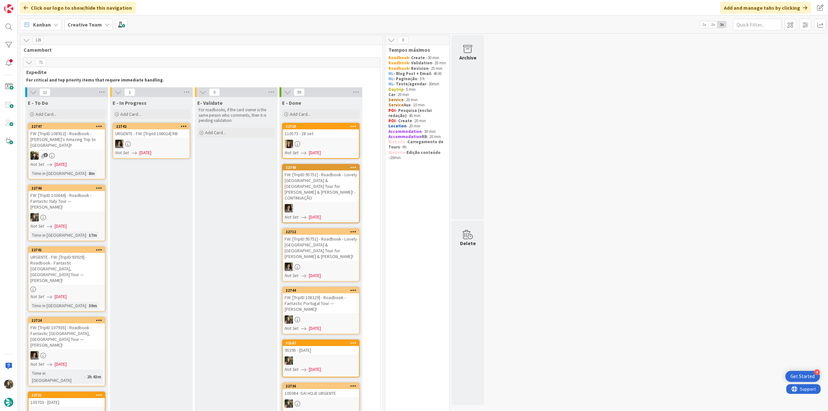
click at [87, 261] on div "URGENTE - FW: [TripID:93929] - Roadbook - Fantastic Portugal, Spain Tour — Apri…" at bounding box center [66, 269] width 76 height 32
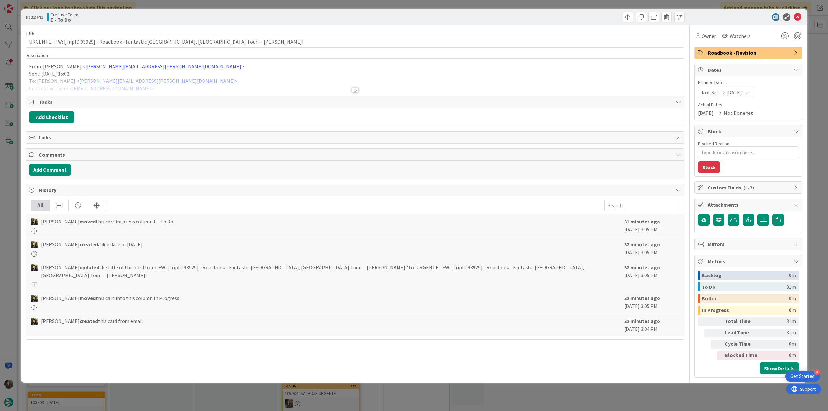
click at [223, 75] on div at bounding box center [355, 82] width 658 height 16
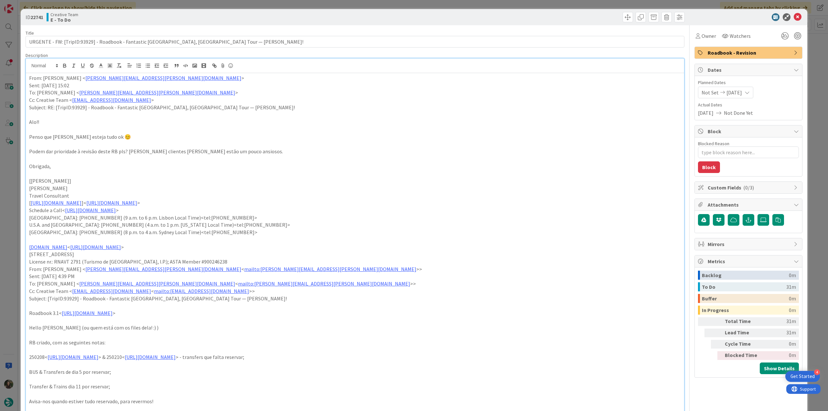
click at [13, 221] on div "ID 22741 Creative Team E - To Do Title 93 / 128 URGENTE - FW: [TripID:93929] - …" at bounding box center [414, 205] width 828 height 411
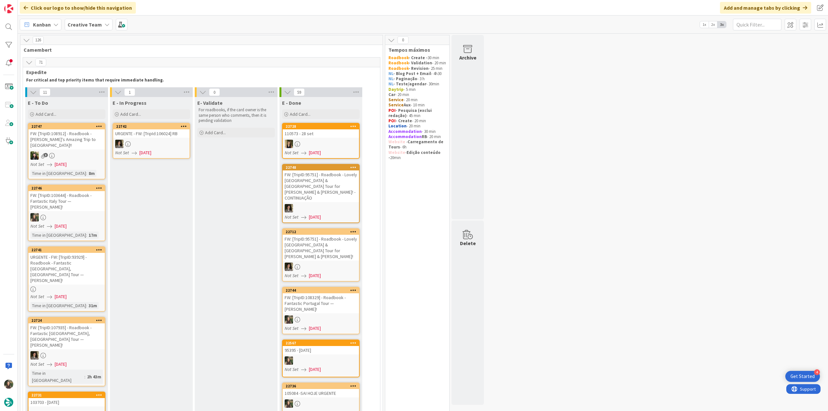
click at [69, 213] on div at bounding box center [66, 217] width 76 height 8
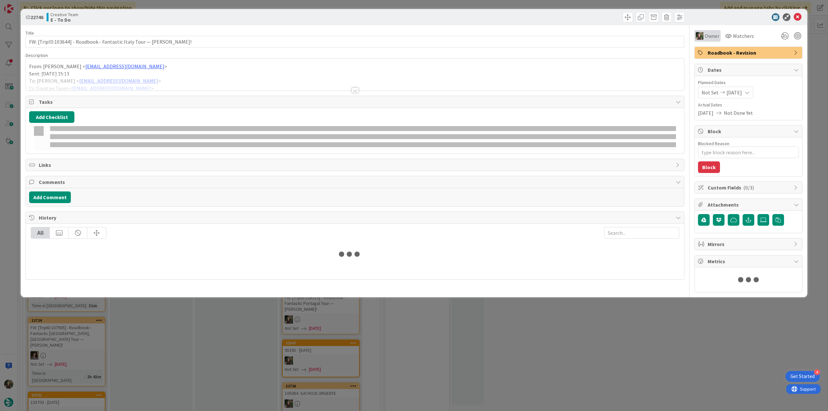
click at [710, 40] on div "Owner" at bounding box center [707, 36] width 26 height 12
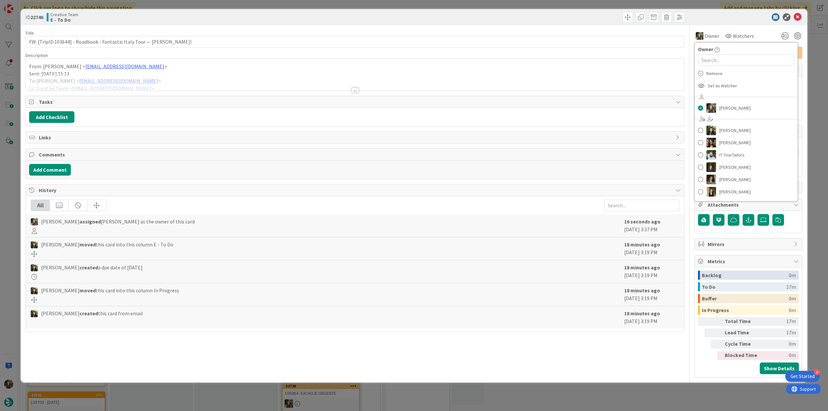
click at [721, 72] on div "Remove" at bounding box center [745, 73] width 103 height 12
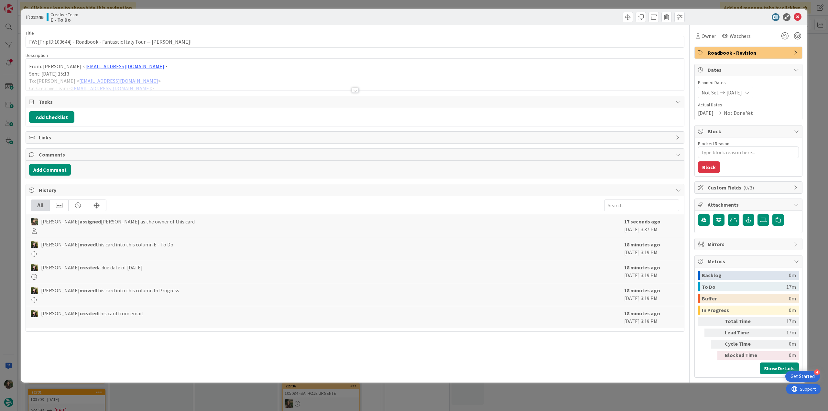
click at [809, 60] on div "ID 22746 Creative Team E - To Do Title 72 / 128 FW: [TripID:103644] - Roadbook …" at bounding box center [414, 205] width 828 height 411
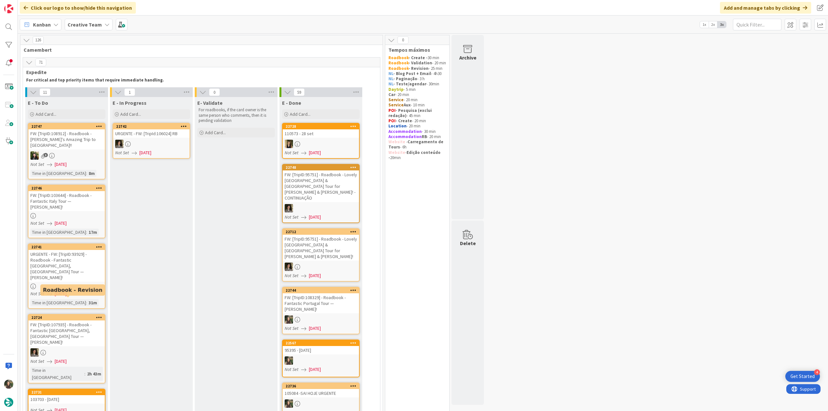
click at [89, 255] on div "URGENTE - FW: [TripID:93929] - Roadbook - Fantastic Portugal, Spain Tour — Apri…" at bounding box center [66, 266] width 76 height 32
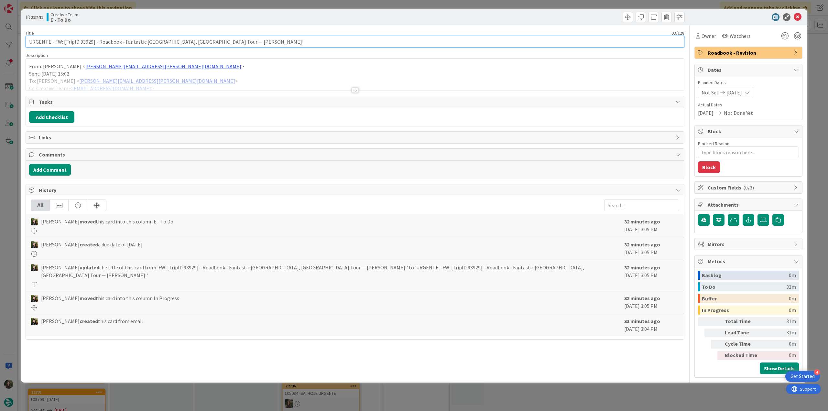
click at [85, 40] on input "URGENTE - FW: [TripID:93929] - Roadbook - Fantastic Portugal, Spain Tour — Apri…" at bounding box center [355, 42] width 659 height 12
click at [702, 39] on div "Owner" at bounding box center [705, 36] width 23 height 12
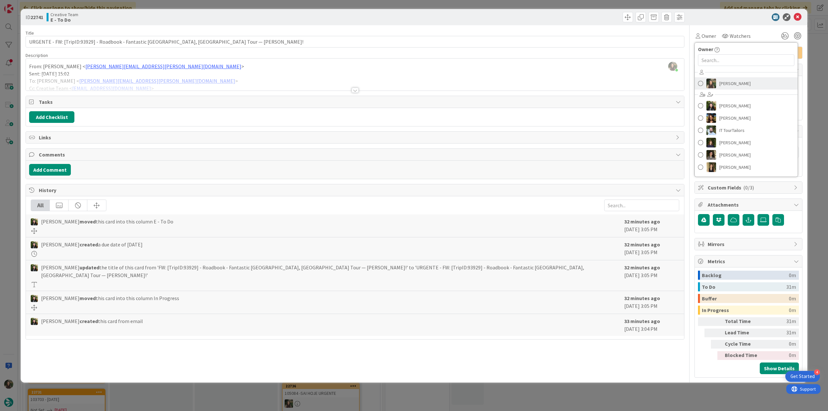
click at [726, 80] on span "[PERSON_NAME]" at bounding box center [734, 84] width 31 height 10
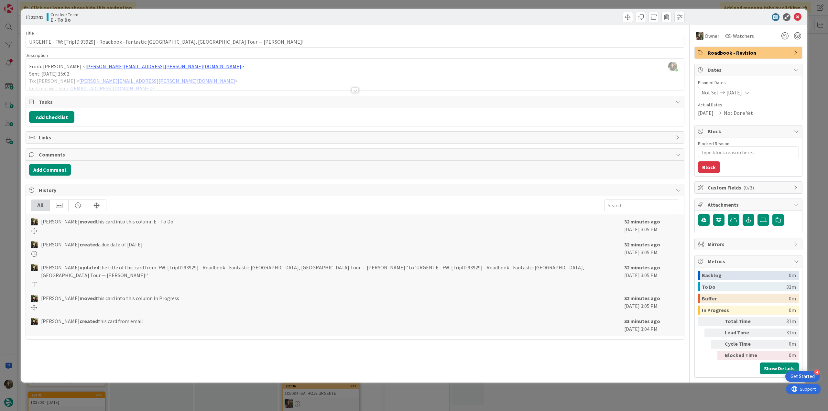
click at [808, 66] on div "ID 22741 Creative Team E - To Do Title 93 / 128 URGENTE - FW: [TripID:93929] - …" at bounding box center [414, 205] width 828 height 411
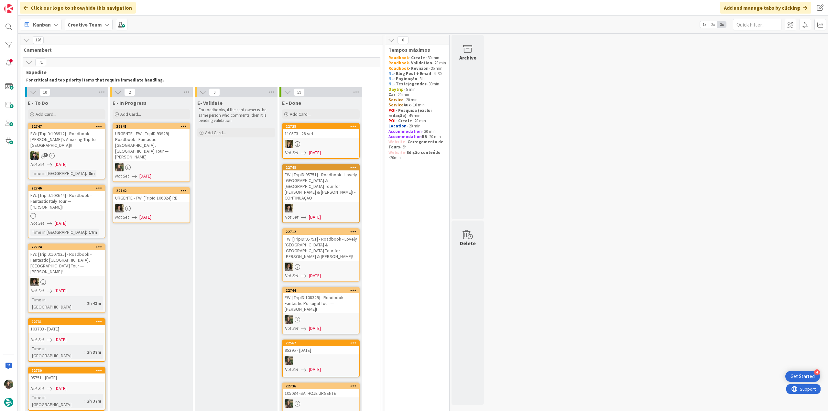
click at [145, 133] on div "URGENTE - FW: [TripID:93929] - Roadbook - Fantastic Portugal, Spain Tour — Apri…" at bounding box center [151, 145] width 76 height 32
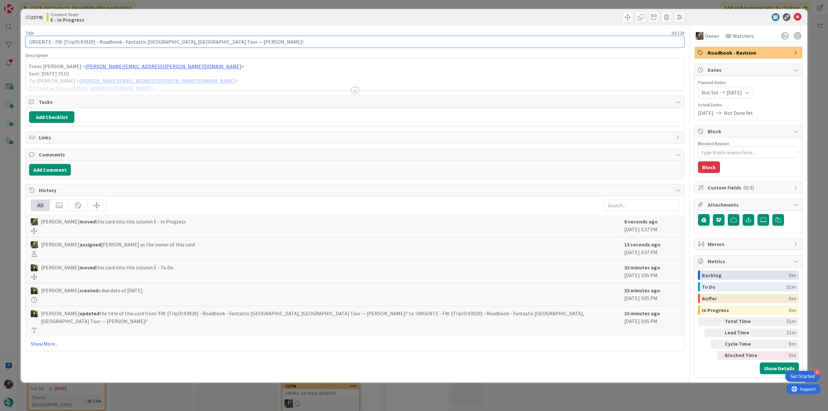
click at [86, 43] on input "URGENTE - FW: [TripID:93929] - Roadbook - Fantastic Portugal, Spain Tour — Apri…" at bounding box center [355, 42] width 659 height 12
click at [202, 82] on div at bounding box center [355, 82] width 658 height 16
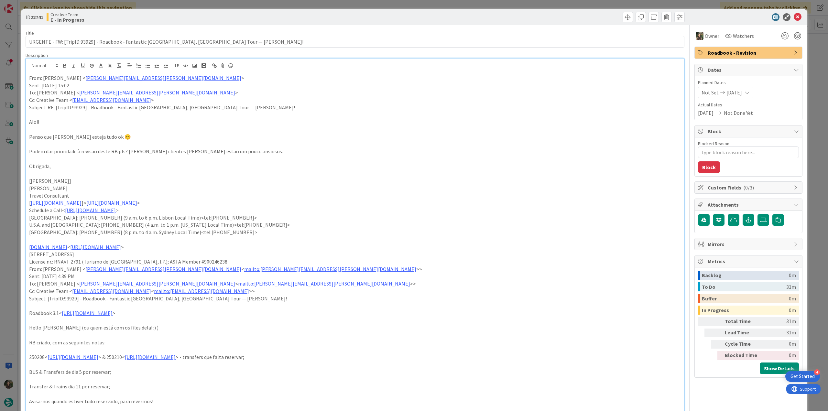
click at [8, 212] on div "ID 22741 Creative Team E - In Progress Title 93 / 128 URGENTE - FW: [TripID:939…" at bounding box center [414, 205] width 828 height 411
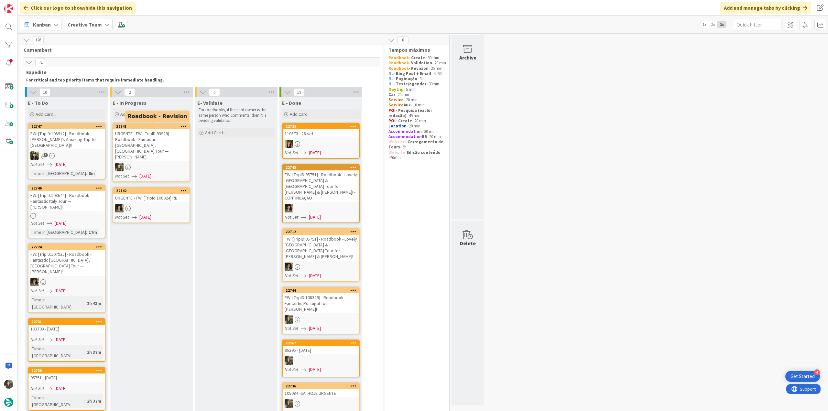
click at [154, 143] on div "URGENTE - FW: [TripID:93929] - Roadbook - Fantastic Portugal, Spain Tour — Apri…" at bounding box center [151, 145] width 76 height 32
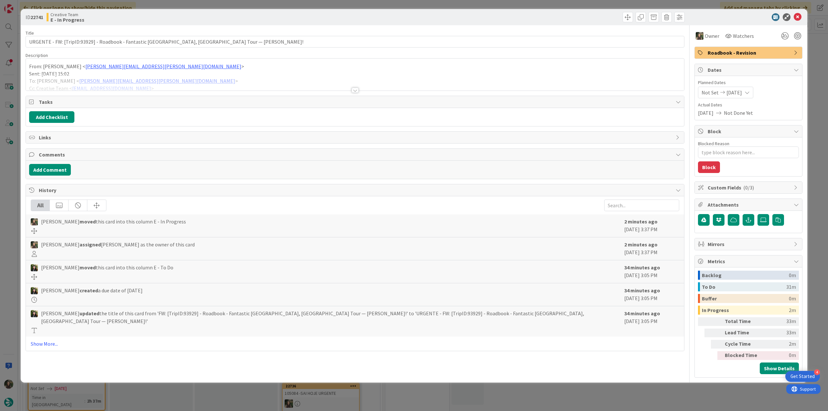
click at [184, 74] on div at bounding box center [355, 82] width 658 height 16
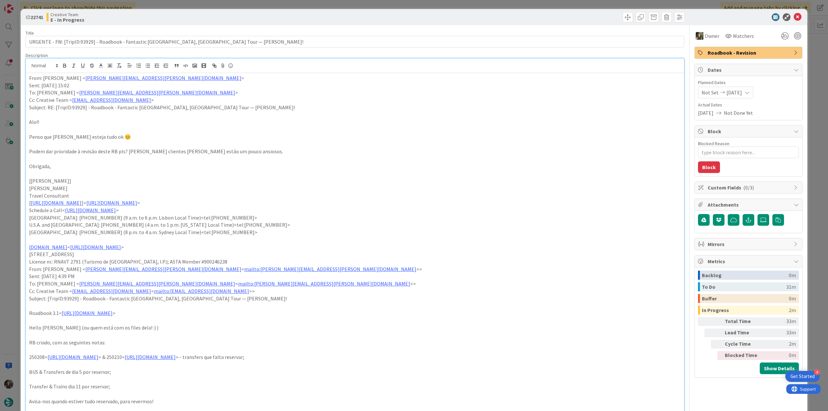
click at [12, 203] on div "ID 22741 Creative Team E - In Progress Title 93 / 128 URGENTE - FW: [TripID:939…" at bounding box center [414, 205] width 828 height 411
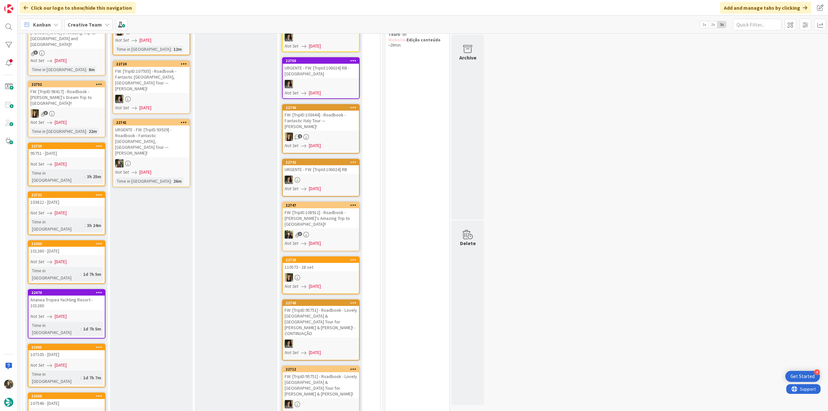
scroll to position [59, 0]
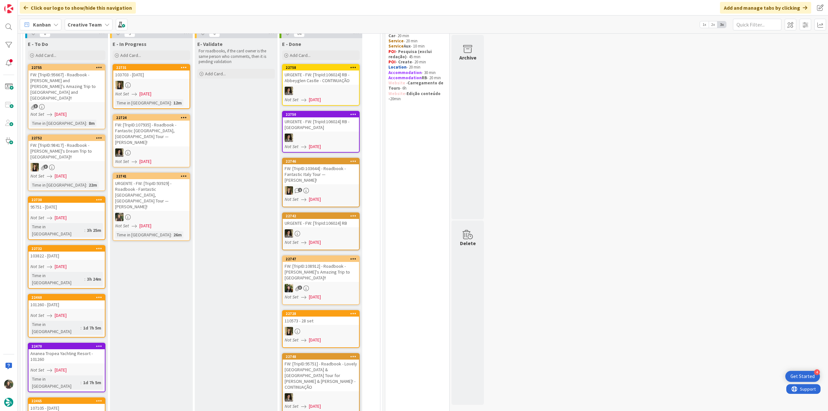
click at [172, 184] on div "URGENTE - FW: [TripID:93929] - Roadbook - Fantastic Portugal, Spain Tour — Apri…" at bounding box center [151, 195] width 76 height 32
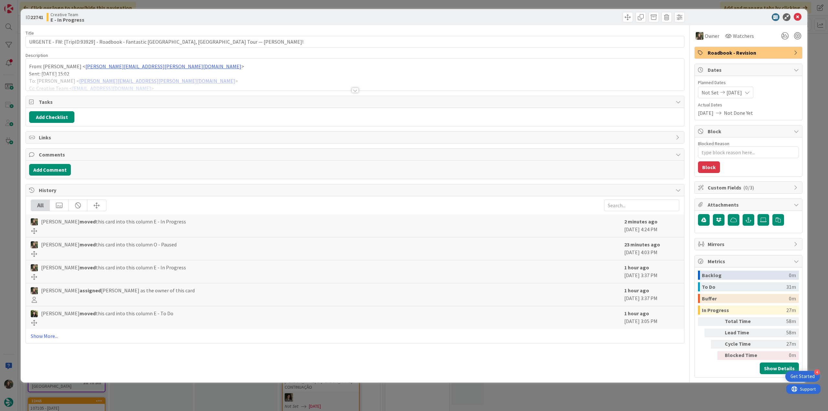
click at [202, 73] on p "Sent: Tuesday, September 9, 2025 15:02" at bounding box center [354, 73] width 651 height 7
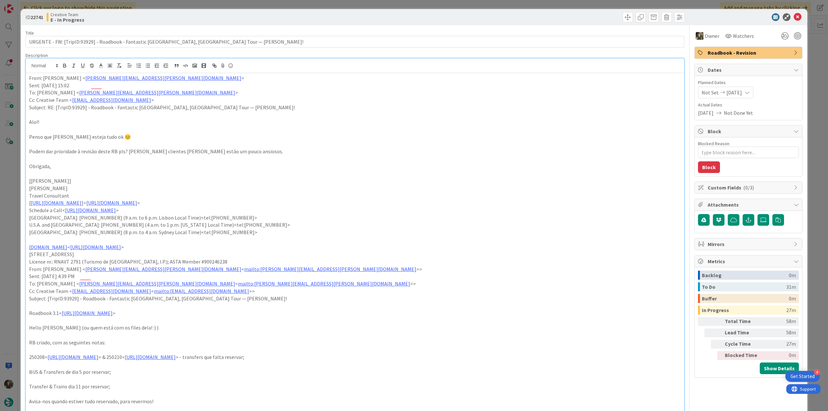
type textarea "x"
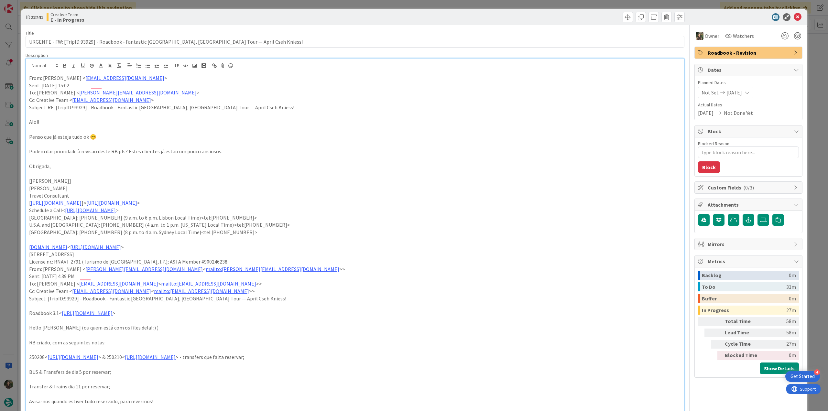
scroll to position [59, 0]
click at [9, 219] on div "ID 22741 Creative Team E - In Progress Title 93 / 128 URGENTE - FW: [TripID:939…" at bounding box center [414, 205] width 828 height 411
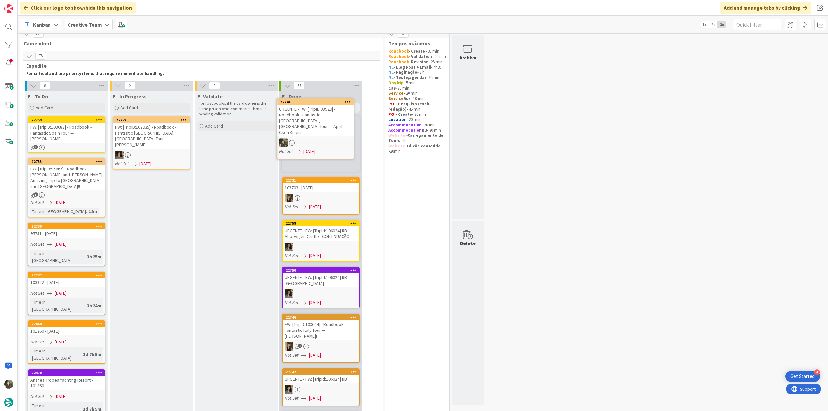
scroll to position [5, 0]
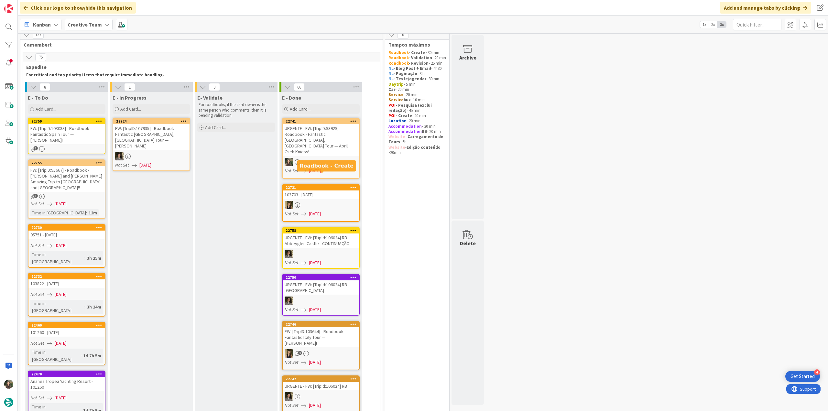
click at [326, 158] on div at bounding box center [321, 162] width 76 height 8
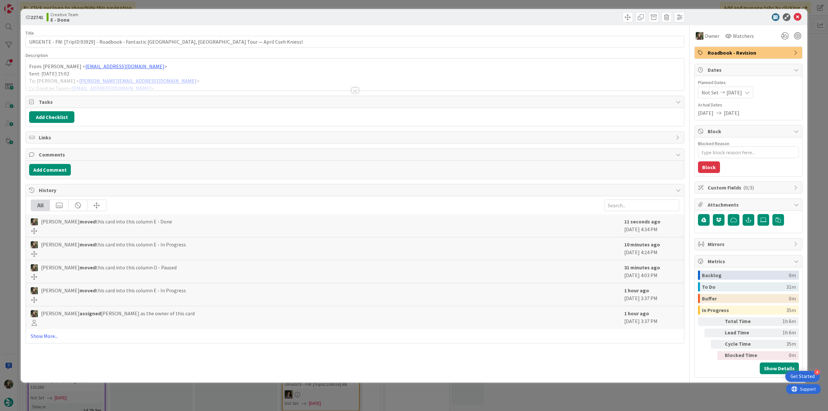
click at [635, 388] on div "ID 22741 Creative Team E - Done Title 93 / 128 URGENTE - FW: [TripID:93929] - R…" at bounding box center [414, 205] width 828 height 411
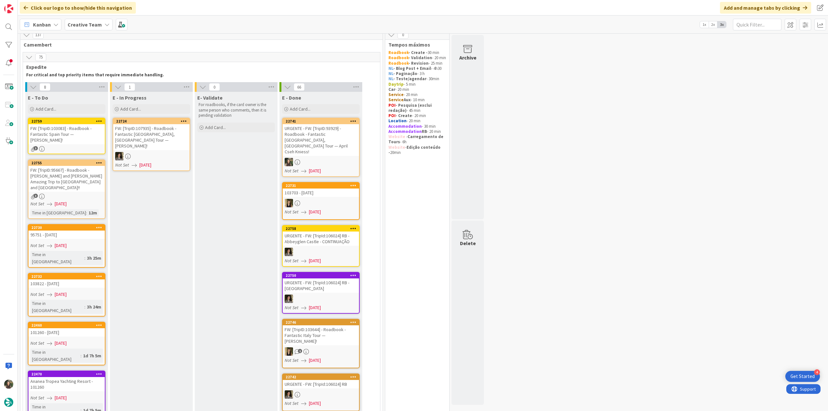
click at [300, 132] on div "URGENTE - FW: [TripID:93929] - Roadbook - Fantastic [GEOGRAPHIC_DATA], [GEOGRAP…" at bounding box center [321, 140] width 76 height 32
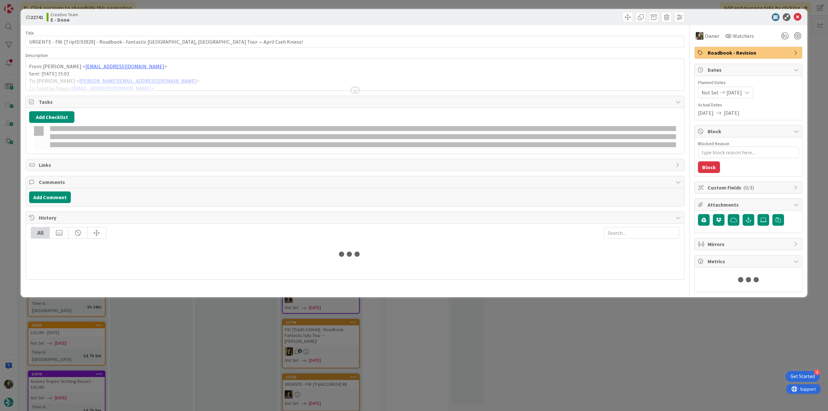
type textarea "x"
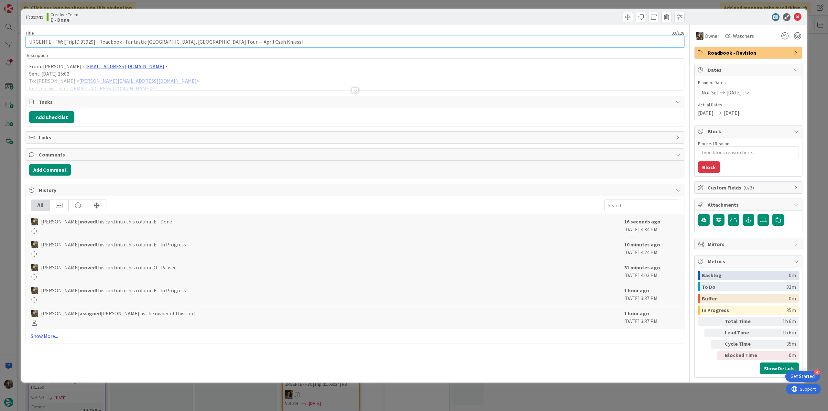
click at [85, 43] on input "URGENTE - FW: [TripID:93929] - Roadbook - Fantastic [GEOGRAPHIC_DATA], [GEOGRAP…" at bounding box center [355, 42] width 659 height 12
click at [7, 214] on div "ID 22741 Creative Team E - Done Title 93 / 128 URGENTE - FW: [TripID:93929] - R…" at bounding box center [414, 205] width 828 height 411
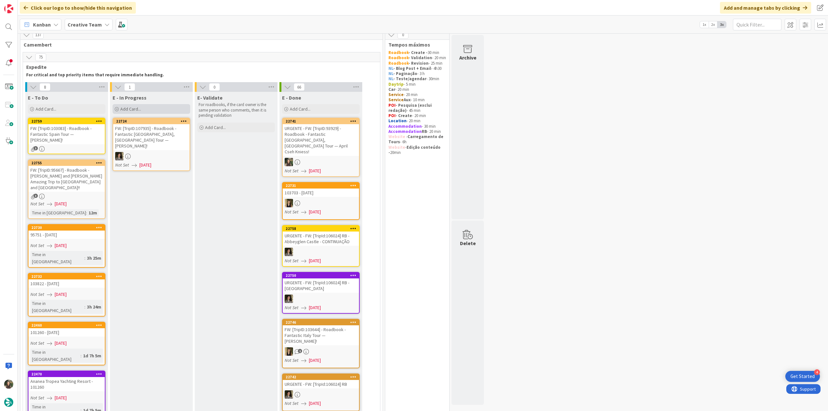
click at [171, 109] on div "Add Card..." at bounding box center [152, 109] width 78 height 10
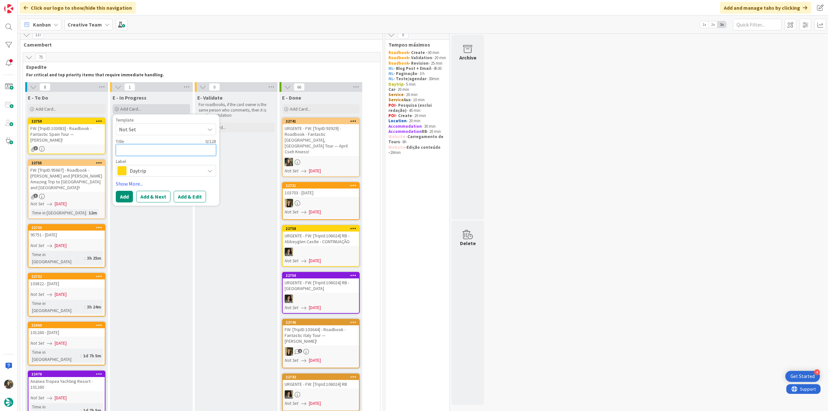
paste textarea "93929"
type textarea "93929"
type textarea "x"
type textarea "93929"
click at [332, 139] on div "URGENTE - FW: [TripID:93929] - Roadbook - Fantastic [GEOGRAPHIC_DATA], [GEOGRAP…" at bounding box center [321, 140] width 76 height 32
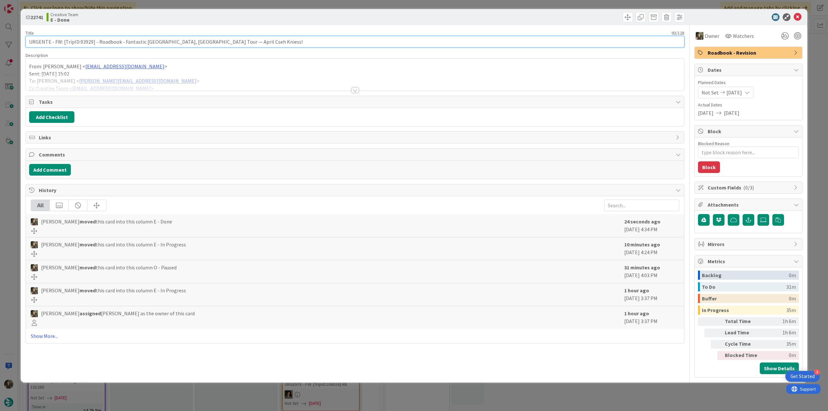
drag, startPoint x: 174, startPoint y: 43, endPoint x: 11, endPoint y: 46, distance: 163.0
click at [11, 45] on div "ID 22741 Creative Team E - Done Title 93 / 128 URGENTE - FW: [TripID:93929] - R…" at bounding box center [414, 205] width 828 height 411
drag, startPoint x: 10, startPoint y: 167, endPoint x: 14, endPoint y: 168, distance: 4.5
click at [10, 167] on div "ID 22741 Creative Team E - Done Title 93 / 128 URGENTE - FW: [TripID:93929] - R…" at bounding box center [414, 205] width 828 height 411
type textarea "x"
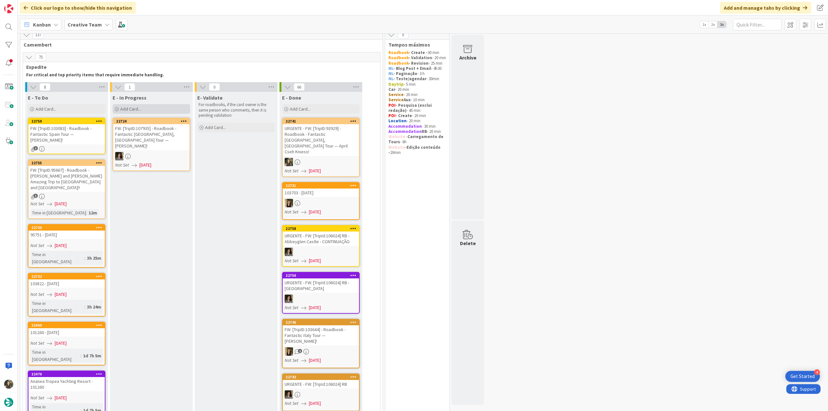
click at [140, 109] on span "Add Card..." at bounding box center [130, 109] width 21 height 6
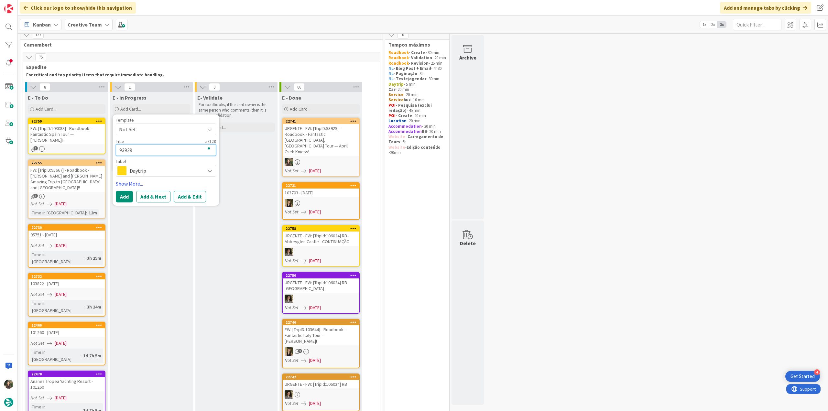
drag, startPoint x: 136, startPoint y: 148, endPoint x: 109, endPoint y: 149, distance: 27.8
click at [108, 149] on div "8 E - To Do Add Card... 22759 FW: [TripID:103083] - Roadbook - Fantastic Spain …" at bounding box center [193, 368] width 339 height 572
paste textarea "URGENTE - FW: [TripID:93929] - Roadbook - Fantastic [GEOGRAPHIC_DATA], [GEOGRAP…"
type textarea "URGENTE - FW: [TripID:93929] - Roadbook - Fantastic [GEOGRAPHIC_DATA], [GEOGRAP…"
type textarea "x"
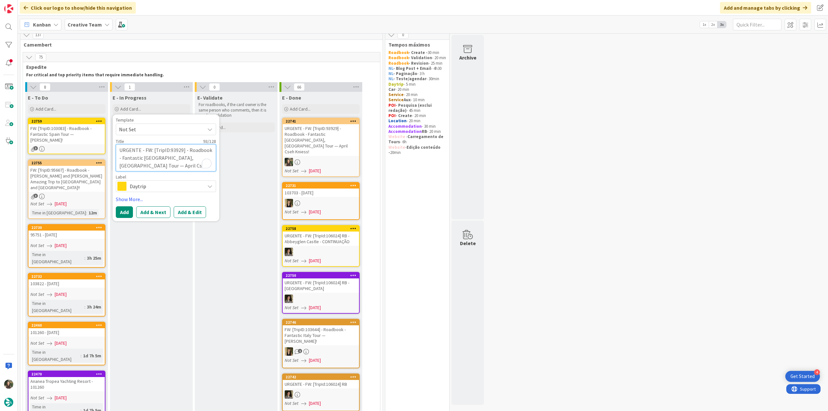
scroll to position [5, 0]
type textarea "URGENTE - FW: [TripID:93929] - Roadbook - Fantastic [GEOGRAPHIC_DATA], [GEOGRAP…"
click at [145, 188] on span "Daytrip" at bounding box center [166, 186] width 72 height 9
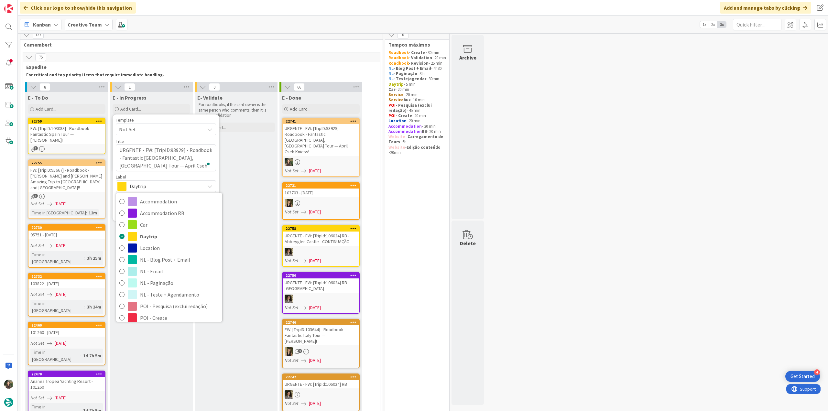
click at [147, 371] on span "Service Aux" at bounding box center [179, 376] width 79 height 10
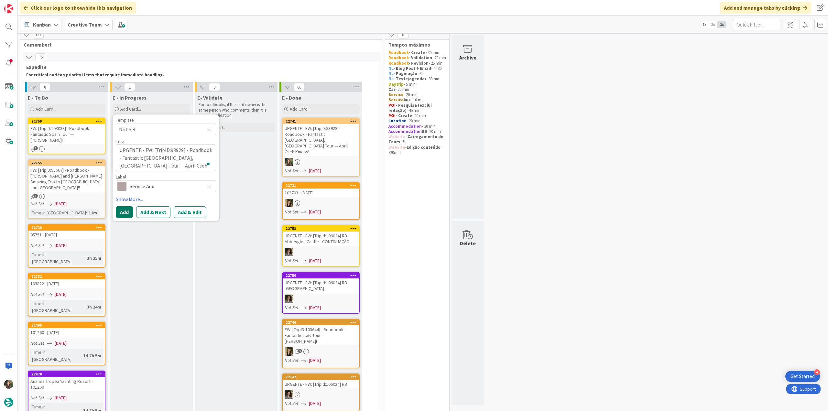
click at [125, 208] on button "Add" at bounding box center [124, 212] width 17 height 12
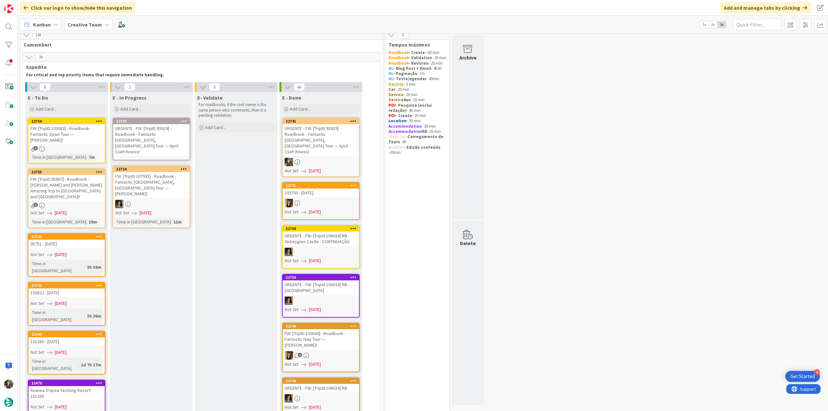
click at [149, 128] on div "URGENTE - FW: [TripID:93929] - Roadbook - Fantastic [GEOGRAPHIC_DATA], [GEOGRAP…" at bounding box center [151, 140] width 76 height 32
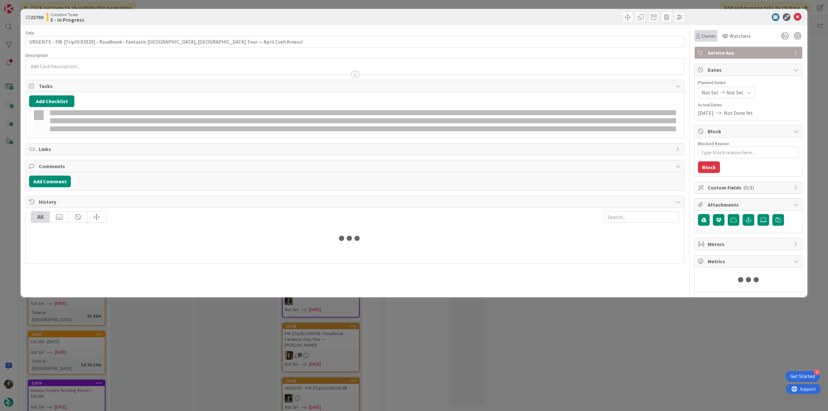
click at [711, 37] on span "Owner" at bounding box center [708, 36] width 15 height 8
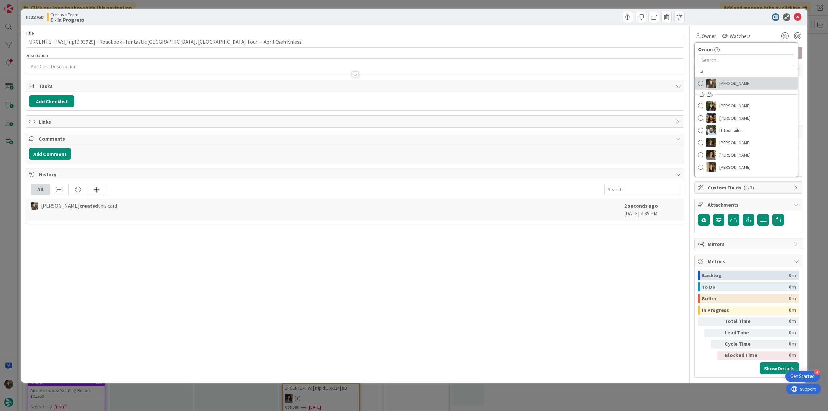
click at [719, 83] on span "[PERSON_NAME]" at bounding box center [734, 84] width 31 height 10
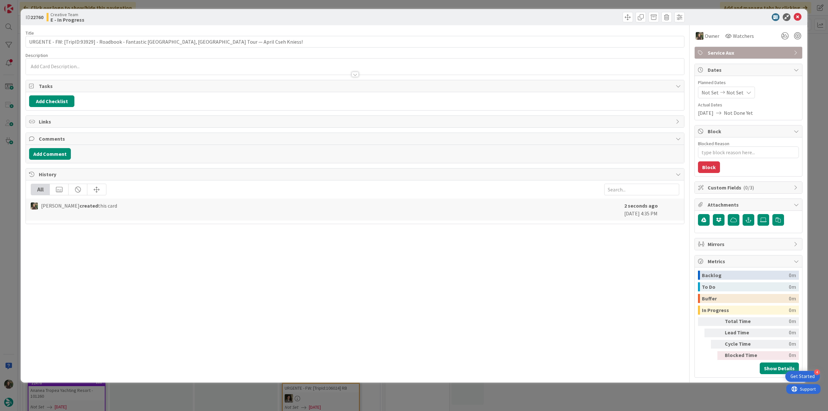
click at [817, 65] on div "ID 22760 Creative Team E - In Progress Title 93 / 128 URGENTE - FW: [TripID:939…" at bounding box center [414, 205] width 828 height 411
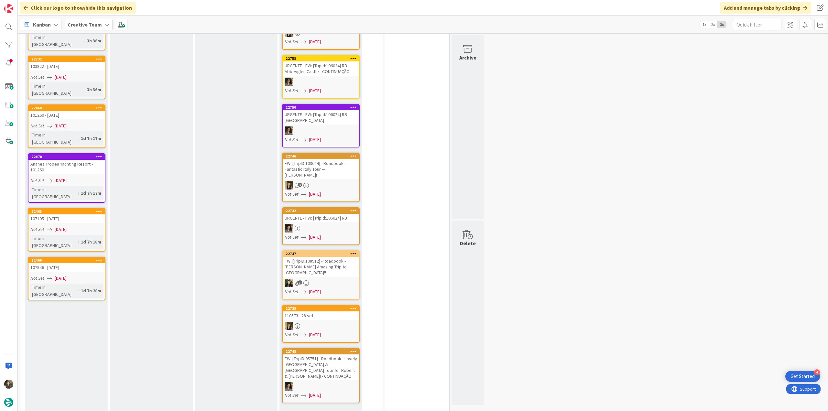
click at [294, 408] on link "Show More (57)" at bounding box center [321, 413] width 78 height 10
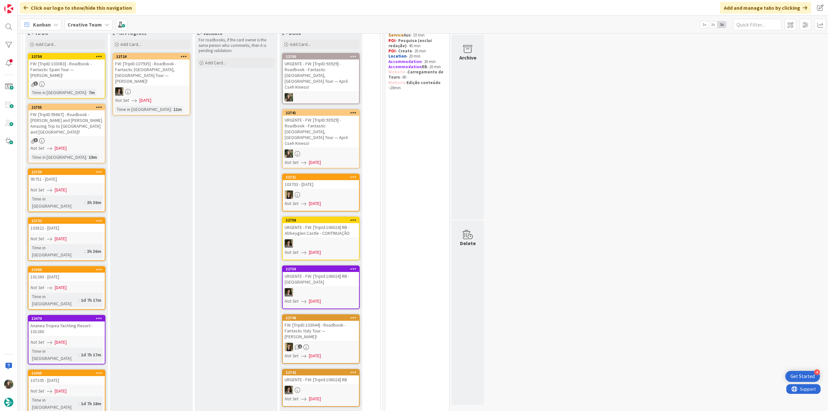
click at [91, 81] on div "3" at bounding box center [66, 83] width 76 height 5
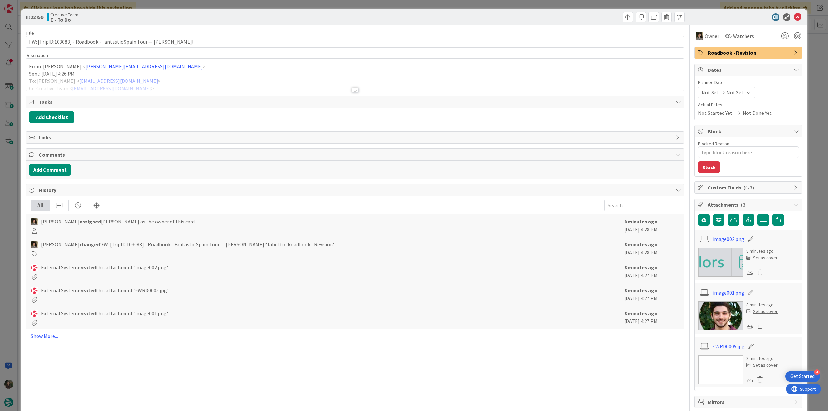
click at [219, 81] on div at bounding box center [355, 82] width 658 height 16
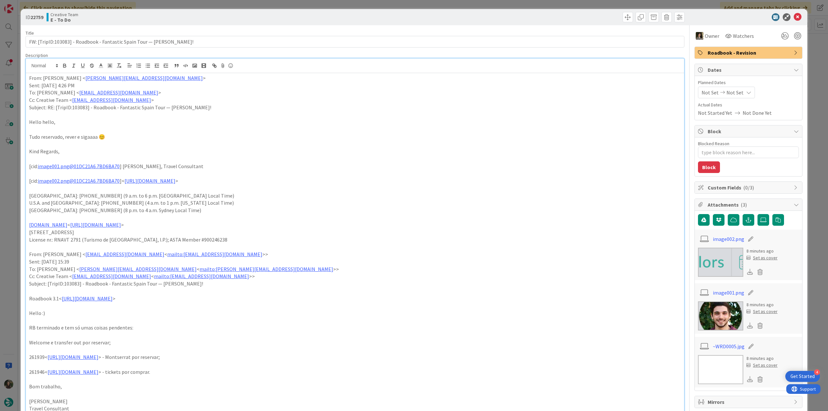
click at [11, 170] on div "ID 22759 Creative Team E - To Do Title 66 / 128 FW: [TripID:103083] - Roadbook …" at bounding box center [414, 205] width 828 height 411
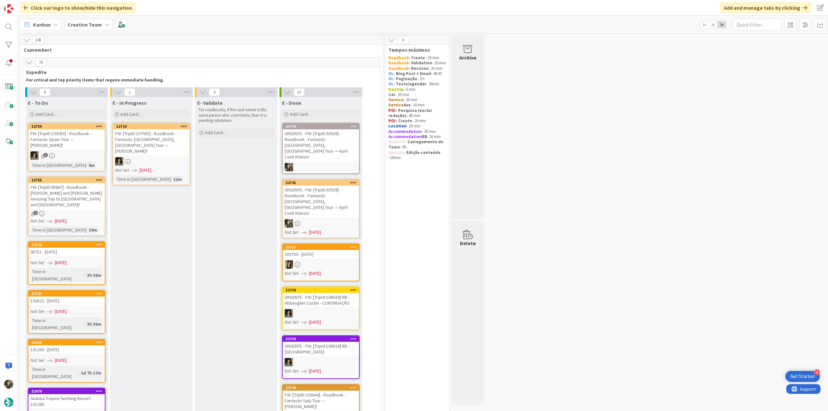
click at [96, 193] on div "FW: [TripID:95667] - Roadbook - [PERSON_NAME] and [PERSON_NAME]'s Amazing Trip …" at bounding box center [66, 196] width 76 height 26
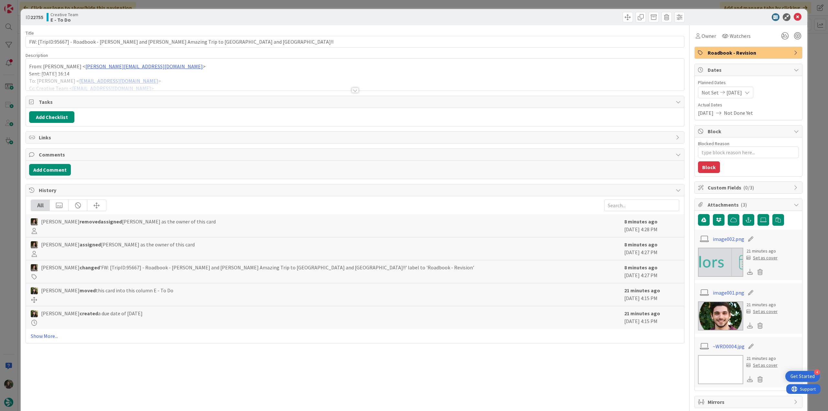
click at [230, 81] on div at bounding box center [355, 82] width 658 height 16
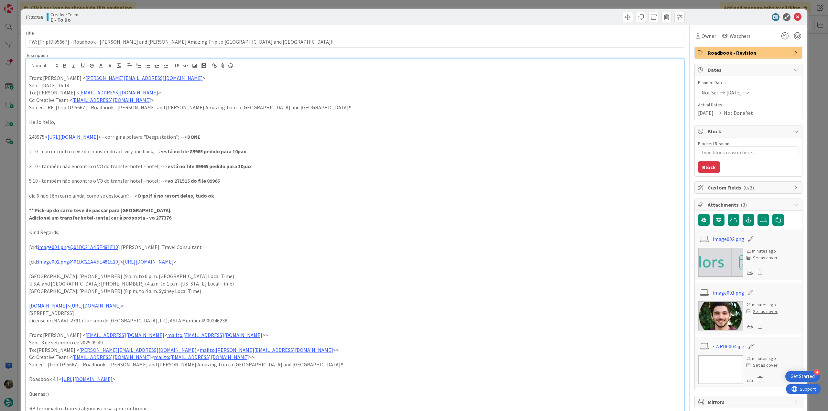
click at [14, 220] on div "ID 22755 Creative Team E - To Do Title 83 / 128 FW: [TripID:95667] - Roadbook -…" at bounding box center [414, 205] width 828 height 411
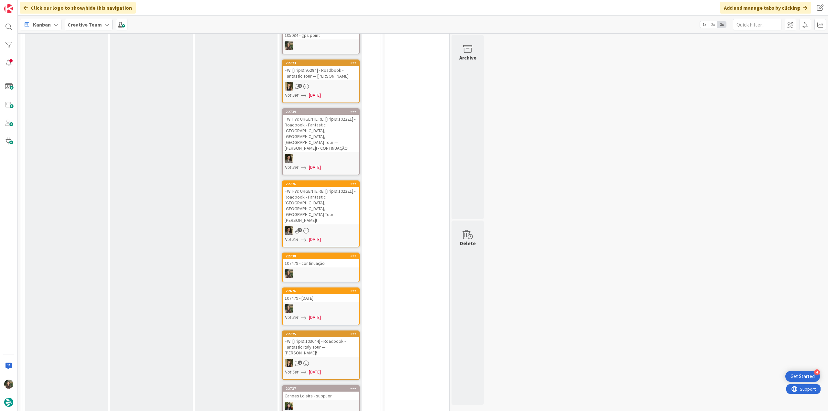
scroll to position [1067, 0]
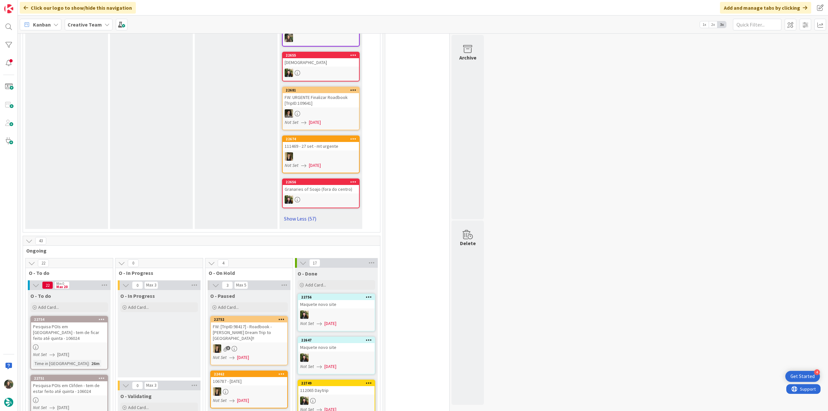
click at [294, 213] on link "Show Less (57)" at bounding box center [321, 218] width 78 height 10
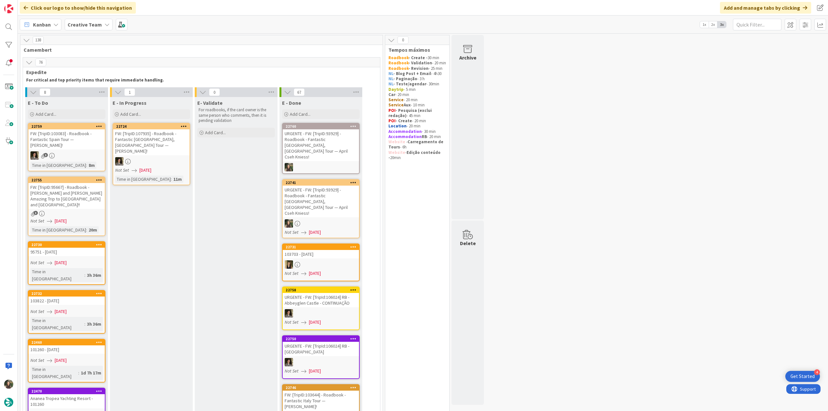
click at [84, 259] on div "Not Set [DATE]" at bounding box center [67, 262] width 74 height 7
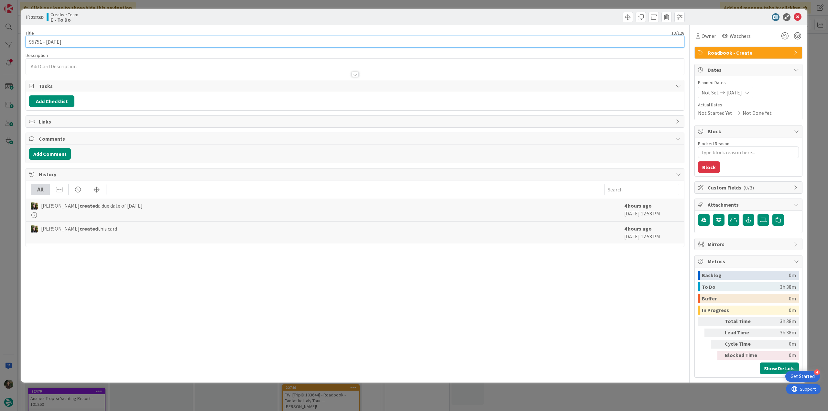
click at [38, 44] on input "95751 - [DATE]" at bounding box center [355, 42] width 659 height 12
click at [5, 165] on div "ID 22730 Creative Team E - To Do Title 13 / 128 95751 - 2 oct Description Inês …" at bounding box center [414, 205] width 828 height 411
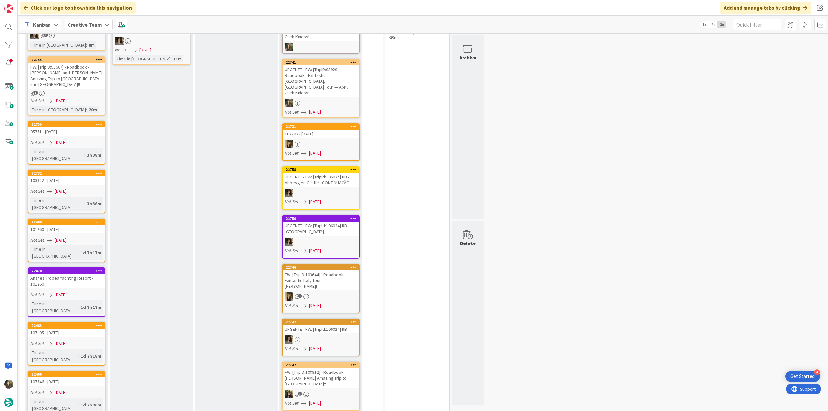
scroll to position [184, 0]
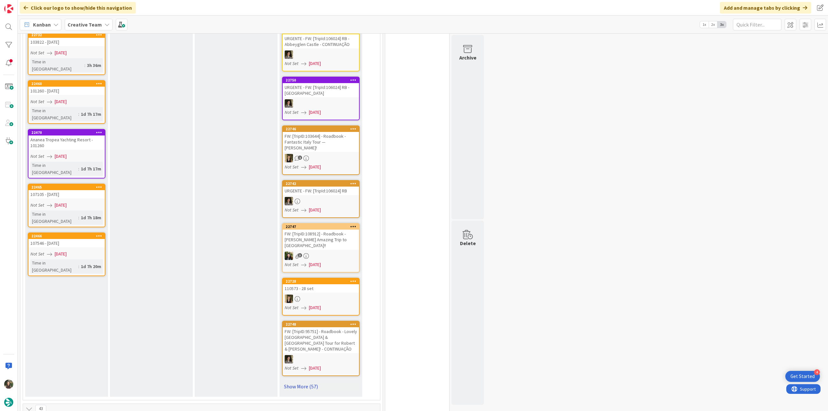
click at [300, 381] on link "Show More (57)" at bounding box center [321, 386] width 78 height 10
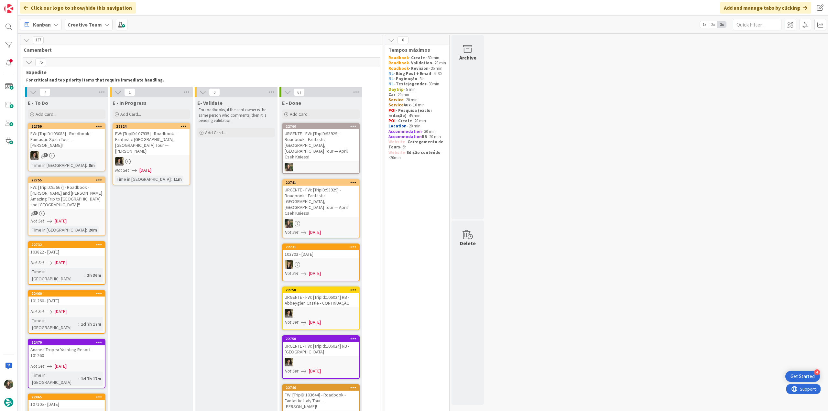
click at [63, 183] on div "FW: [TripID:95667] - Roadbook - [PERSON_NAME] and [PERSON_NAME]'s Amazing Trip …" at bounding box center [66, 196] width 76 height 26
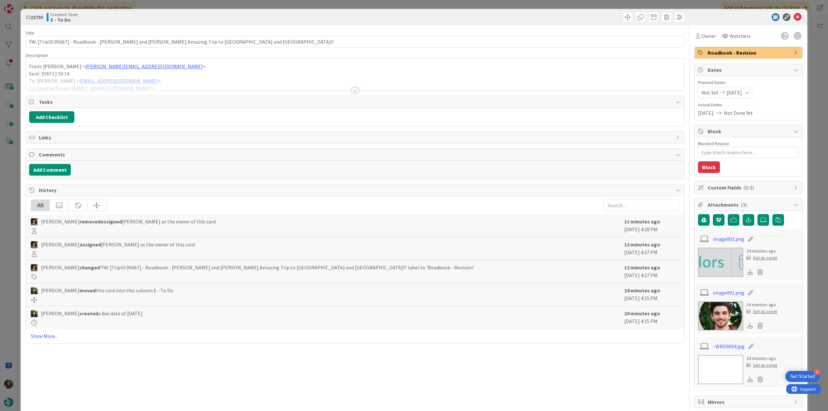
click at [175, 75] on div at bounding box center [355, 82] width 658 height 16
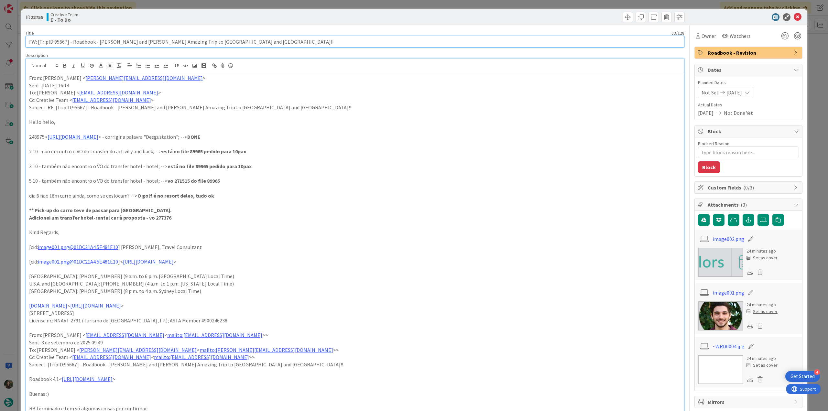
click at [63, 45] on input "FW: [TripID:95667] - Roadbook - [PERSON_NAME] and [PERSON_NAME]'s Amazing Trip …" at bounding box center [355, 42] width 659 height 12
click at [701, 39] on span "Owner" at bounding box center [708, 36] width 15 height 8
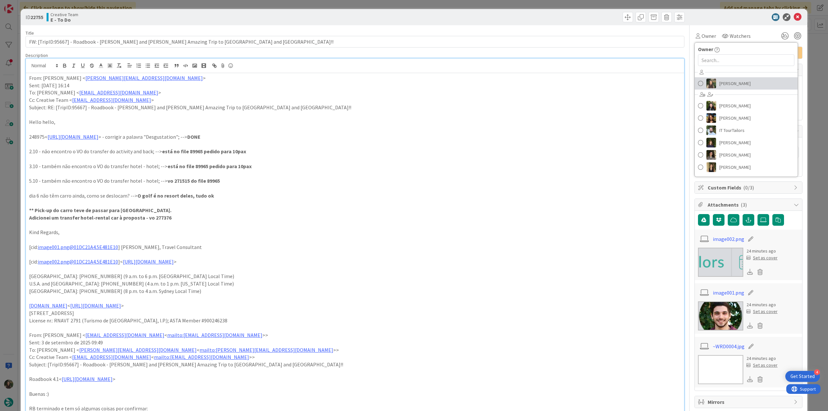
drag, startPoint x: 735, startPoint y: 84, endPoint x: 761, endPoint y: 82, distance: 26.0
click at [735, 84] on span "[PERSON_NAME]" at bounding box center [734, 84] width 31 height 10
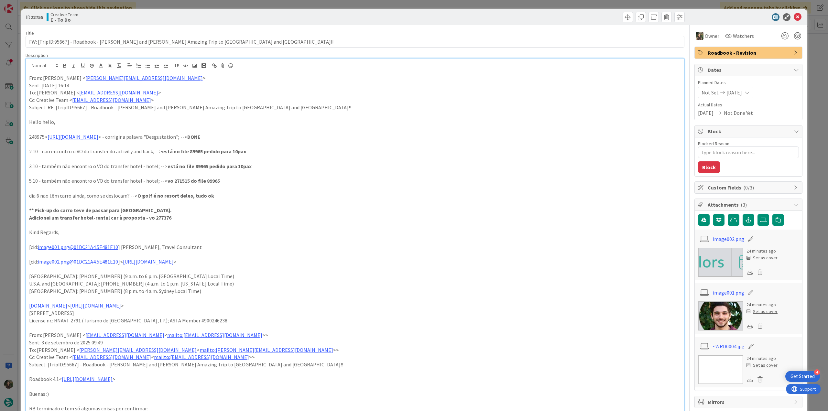
click at [809, 61] on div "ID 22755 Creative Team E - To Do Title 83 / 128 FW: [TripID:95667] - Roadbook -…" at bounding box center [414, 205] width 828 height 411
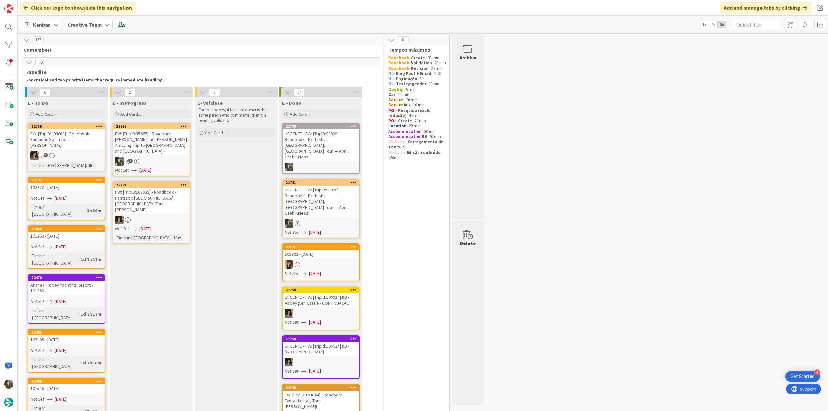
click at [166, 143] on div "FW: [TripID:95667] - Roadbook - [PERSON_NAME] and [PERSON_NAME]'s Amazing Trip …" at bounding box center [151, 142] width 76 height 26
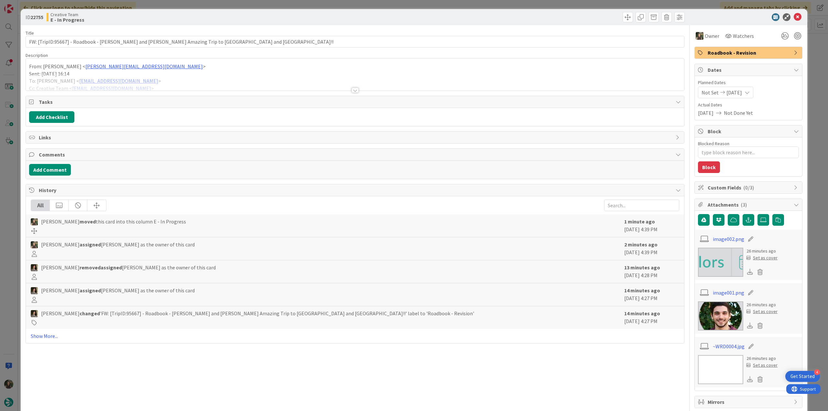
click at [179, 79] on div at bounding box center [355, 82] width 658 height 16
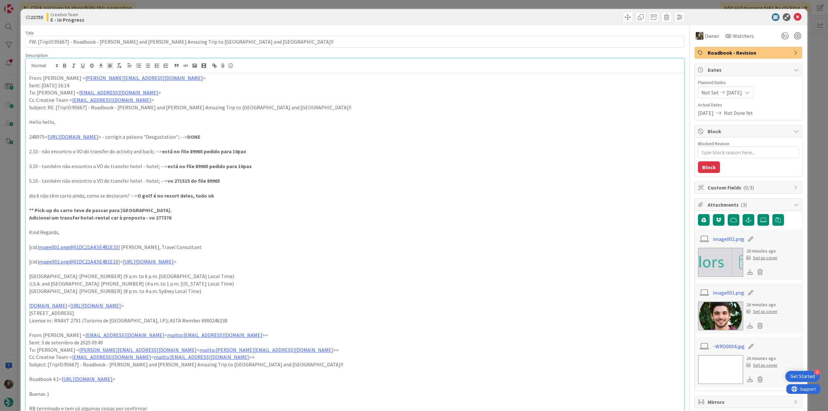
click at [15, 198] on div "ID 22755 Creative Team E - In Progress Title 83 / 128 FW: [TripID:95667] - Road…" at bounding box center [414, 205] width 828 height 411
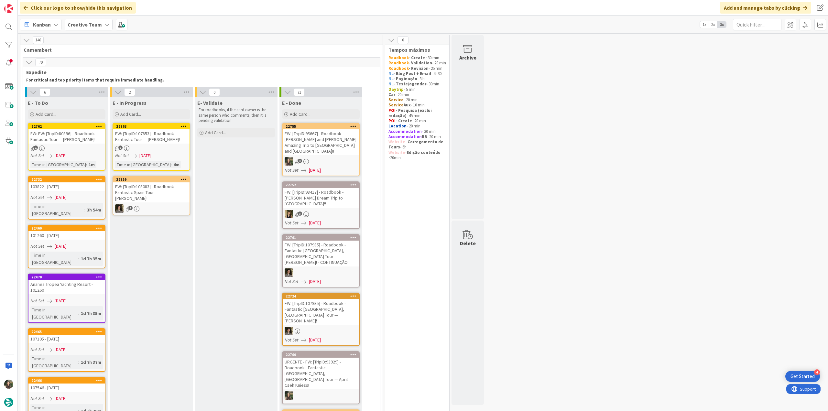
click at [328, 145] on div "FW: [TripID:95667] - Roadbook - [PERSON_NAME] and [PERSON_NAME]'s Amazing Trip …" at bounding box center [321, 142] width 76 height 26
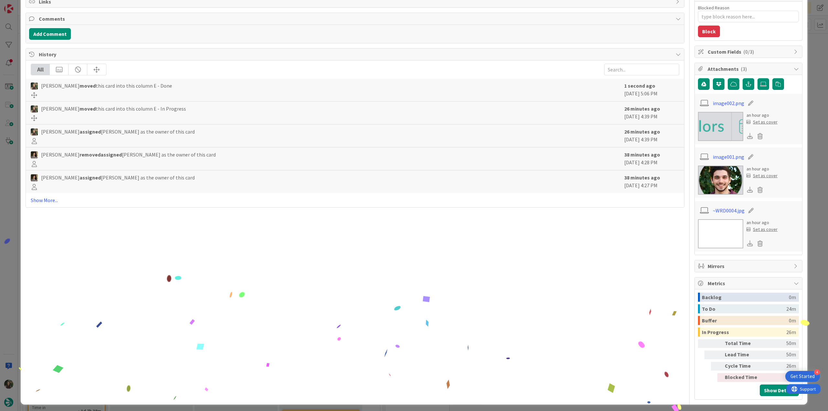
click at [806, 289] on div "ID 22755 Creative Team E - Done Title 83 / 128 FW: [TripID:95667] - Roadbook - …" at bounding box center [414, 205] width 828 height 411
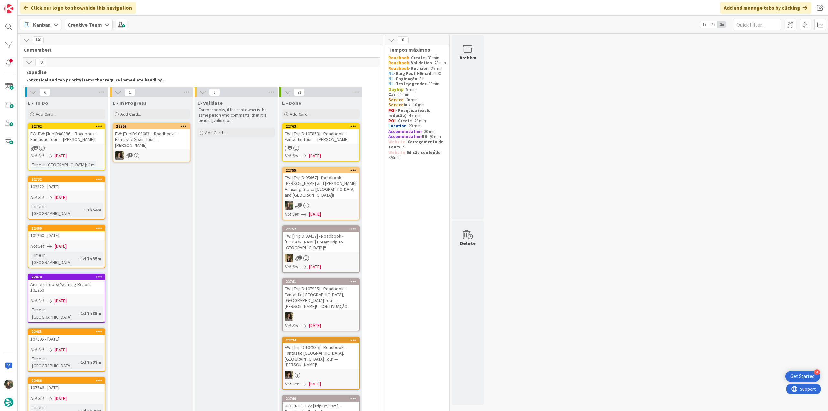
click at [328, 145] on div "1" at bounding box center [321, 147] width 76 height 5
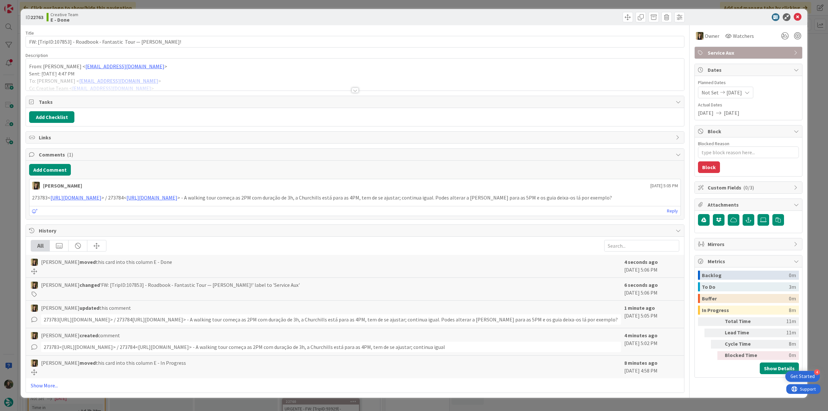
click at [814, 303] on div "ID 22763 Creative Team E - Done Title 67 / 128 FW: [TripID:107853] - Roadbook -…" at bounding box center [414, 205] width 828 height 411
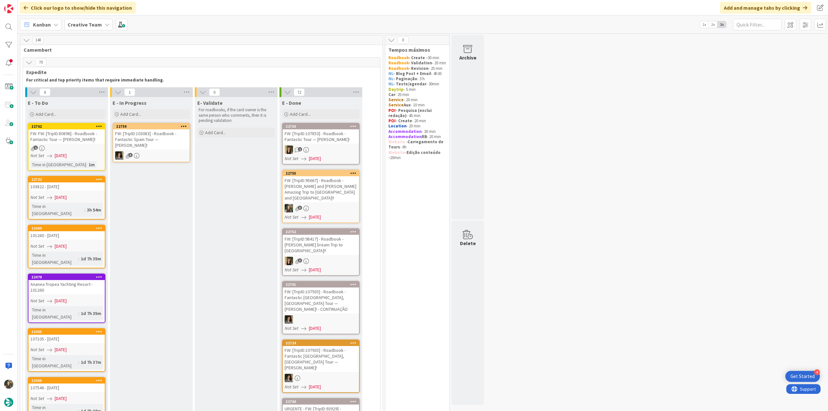
click at [67, 154] on span "[DATE]" at bounding box center [61, 155] width 12 height 7
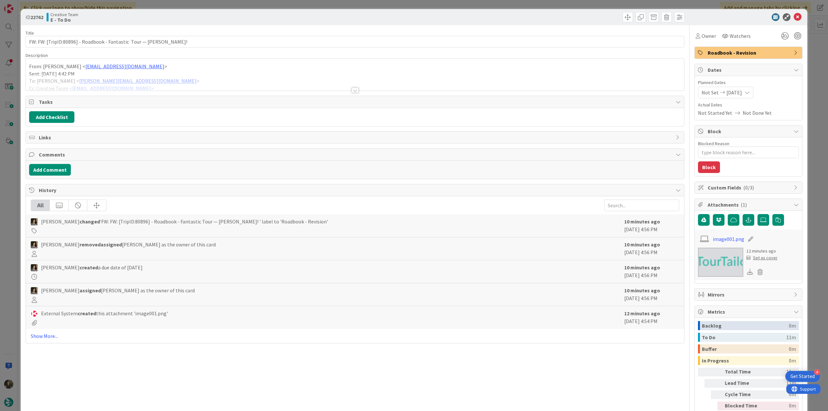
click at [810, 221] on div "ID 22762 Creative Team E - To Do Title 69 / 128 FW: FW: [TripID:80896] - Roadbo…" at bounding box center [414, 205] width 828 height 411
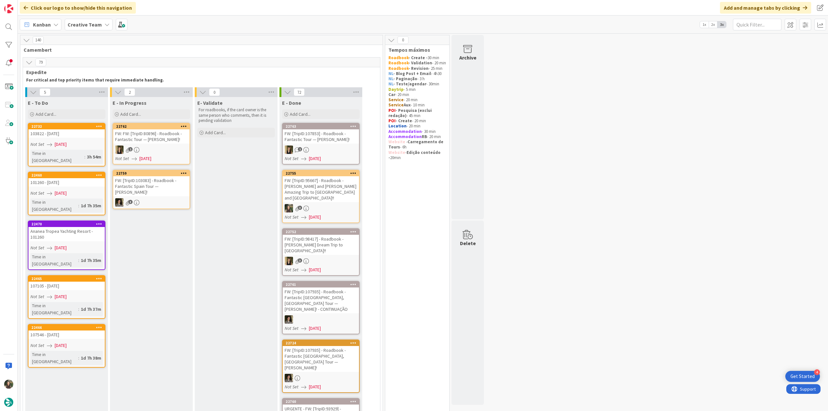
click at [141, 140] on div "FW: FW: [TripID:80896] - Roadbook - Fantastic Tour — Michael Teich!" at bounding box center [151, 136] width 76 height 14
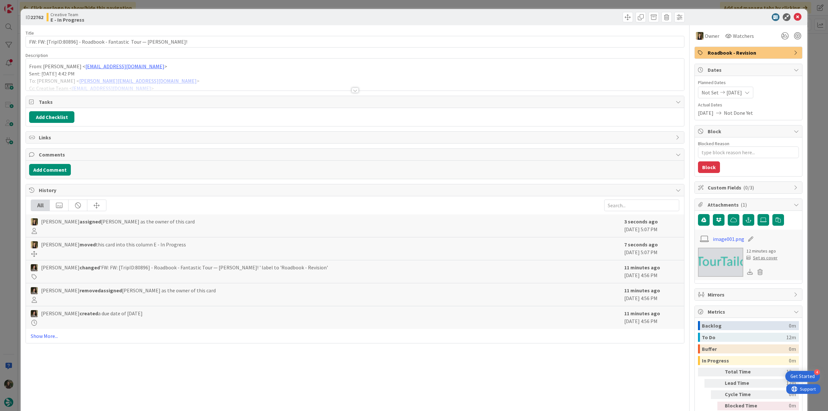
click at [185, 74] on div at bounding box center [355, 82] width 658 height 16
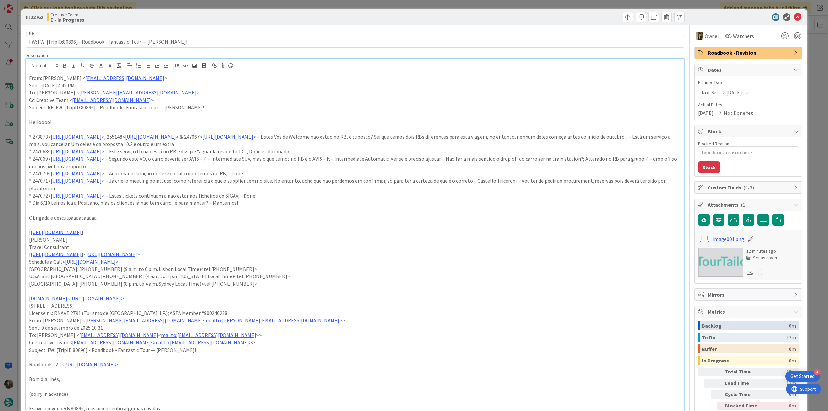
click at [7, 186] on div "ID 22762 Creative Team E - In Progress Title 69 / 128 FW: FW: [TripID:80896] - …" at bounding box center [414, 205] width 828 height 411
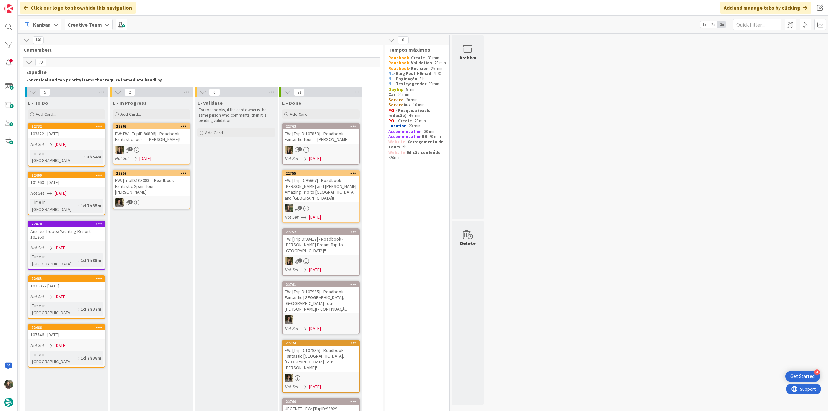
click at [67, 142] on span "[DATE]" at bounding box center [61, 144] width 12 height 7
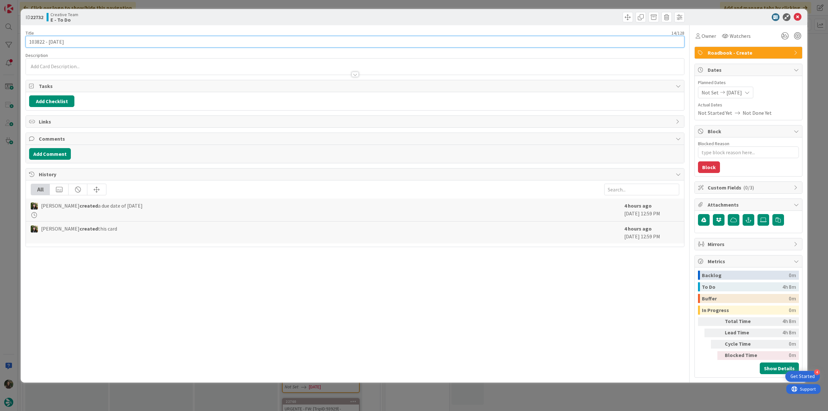
click at [36, 42] on input "103822 - [DATE]" at bounding box center [355, 42] width 659 height 12
click at [8, 163] on div "ID 22732 Creative Team E - To Do Title 14 / 128 103822 - 5 oct Description Inês…" at bounding box center [414, 205] width 828 height 411
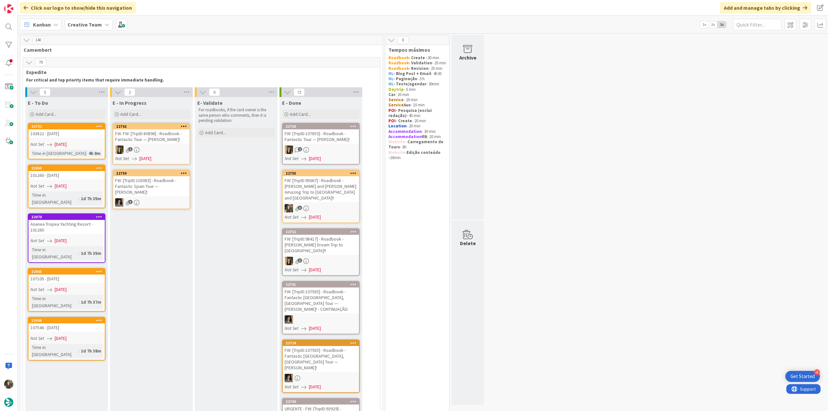
click at [90, 136] on div "103822 - [DATE]" at bounding box center [66, 133] width 76 height 8
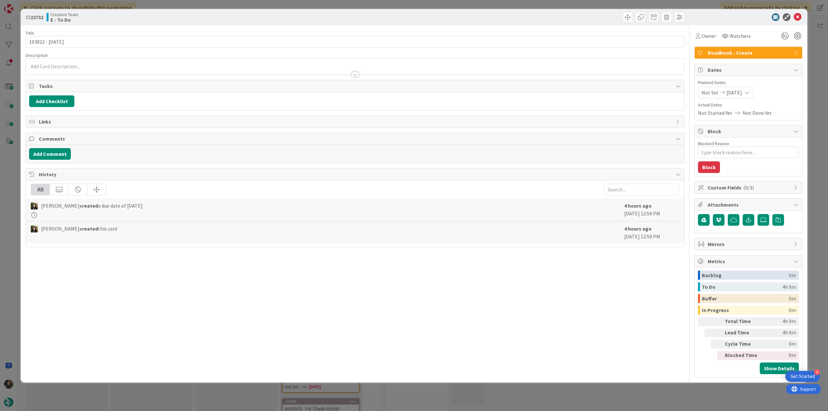
click at [8, 231] on div "ID 22732 Creative Team E - To Do Title 14 / 128 103822 - 5 oct Description Owne…" at bounding box center [414, 205] width 828 height 411
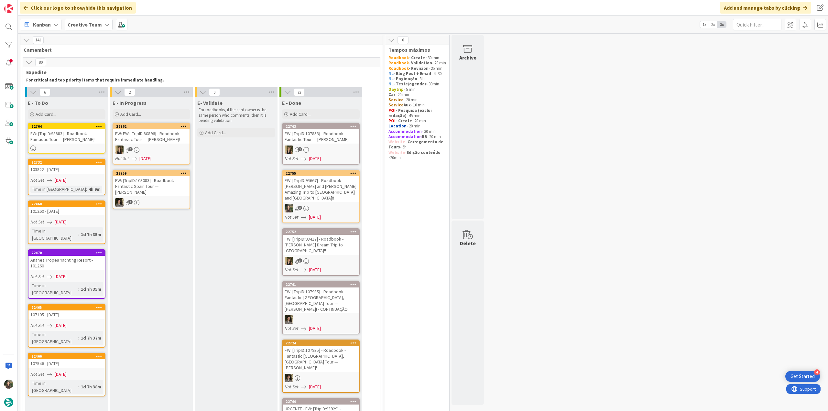
click at [84, 176] on link "22732 103822 - 5 oct Not Set 09/09/2025 Time in Column : 4h 9m" at bounding box center [67, 177] width 78 height 37
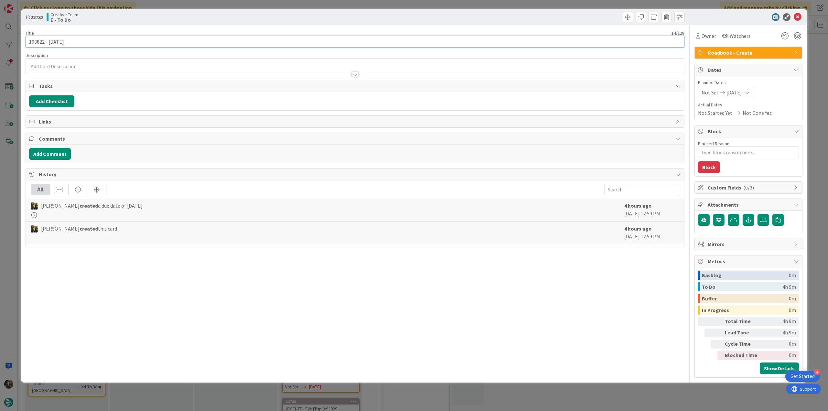
click at [40, 42] on input "103822 - [DATE]" at bounding box center [355, 42] width 659 height 12
click at [708, 37] on span "Owner" at bounding box center [708, 36] width 15 height 8
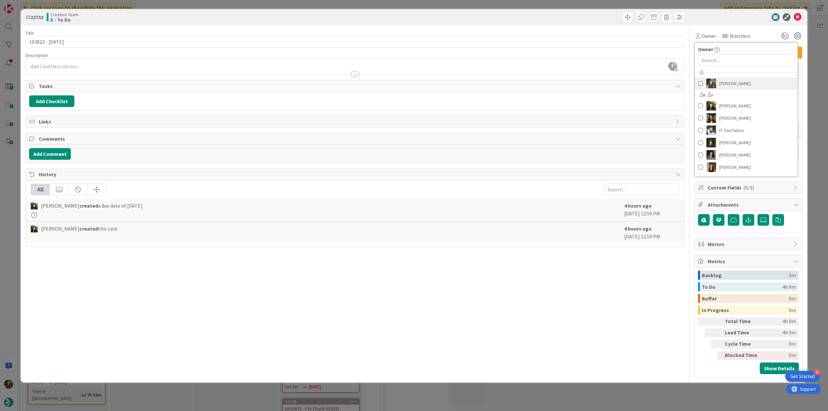
click at [730, 82] on span "[PERSON_NAME]" at bounding box center [734, 84] width 31 height 10
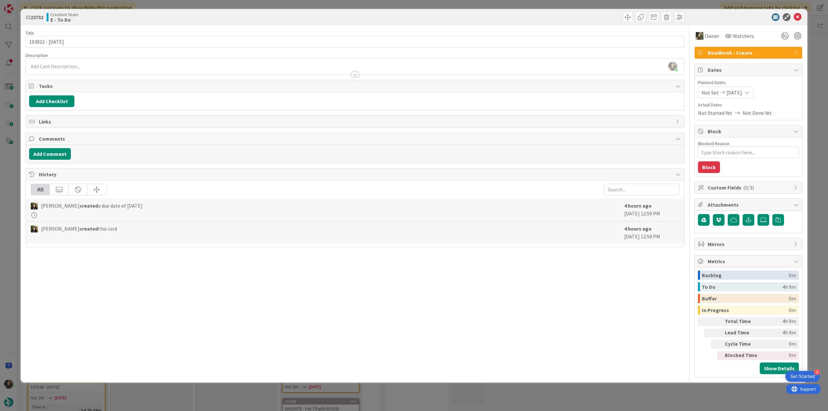
click at [813, 55] on div "ID 22732 Creative Team E - To Do Title 14 / 128 103822 - 5 oct Description Inês…" at bounding box center [414, 205] width 828 height 411
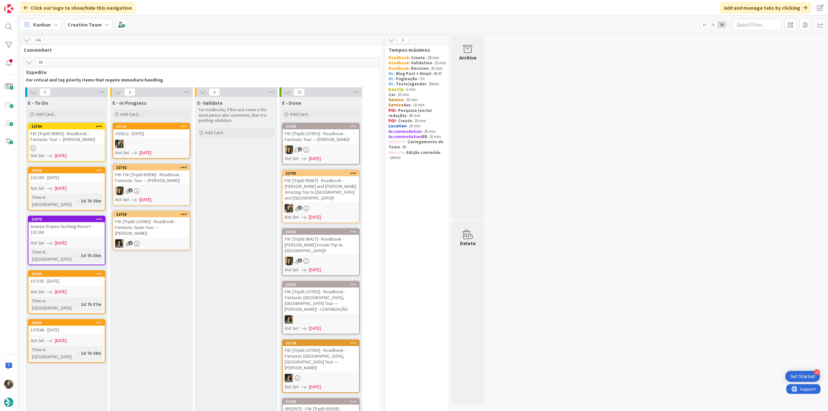
click at [96, 142] on div "FW: [TripID:98883] - Roadbook - Fantastic Tour — Alan Moore!" at bounding box center [66, 136] width 76 height 14
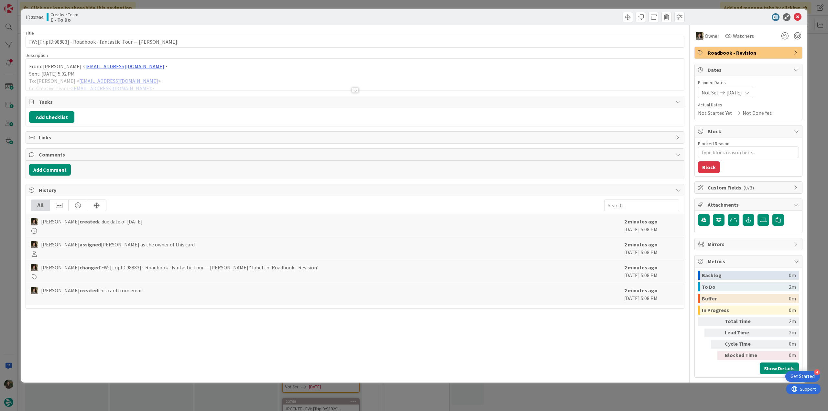
click at [9, 222] on div "ID 22764 Creative Team E - To Do Title 61 / 128 FW: [TripID:98883] - Roadbook -…" at bounding box center [414, 205] width 828 height 411
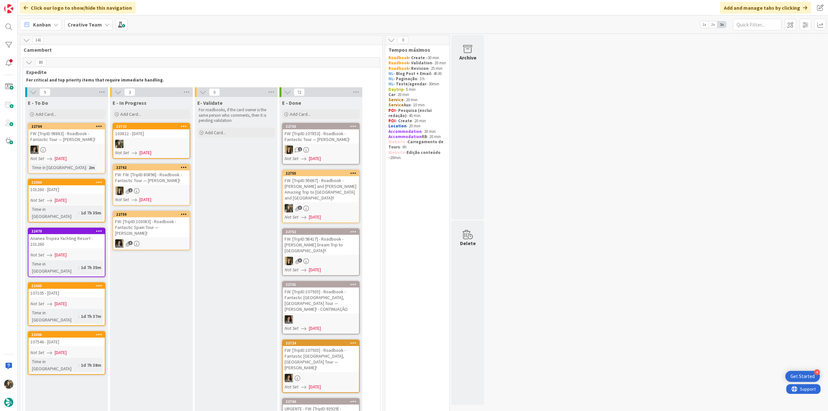
click at [173, 137] on div "103822 - [DATE]" at bounding box center [151, 133] width 76 height 8
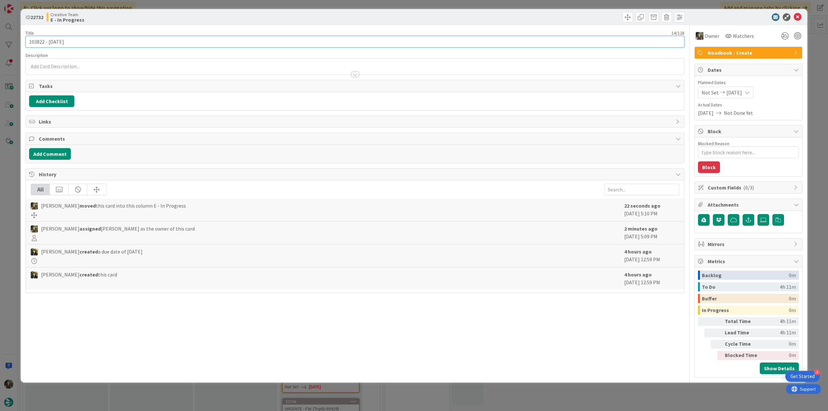
click at [36, 45] on input "103822 - [DATE]" at bounding box center [355, 42] width 659 height 12
type textarea "x"
click at [12, 187] on div "ID 22732 Creative Team E - In Progress Title 14 / 128 103822 - 5 oct Descriptio…" at bounding box center [414, 205] width 828 height 411
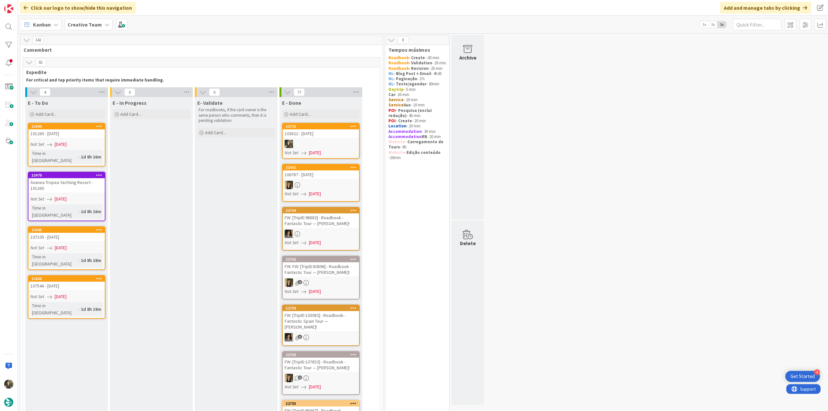
click at [336, 142] on div at bounding box center [321, 144] width 76 height 8
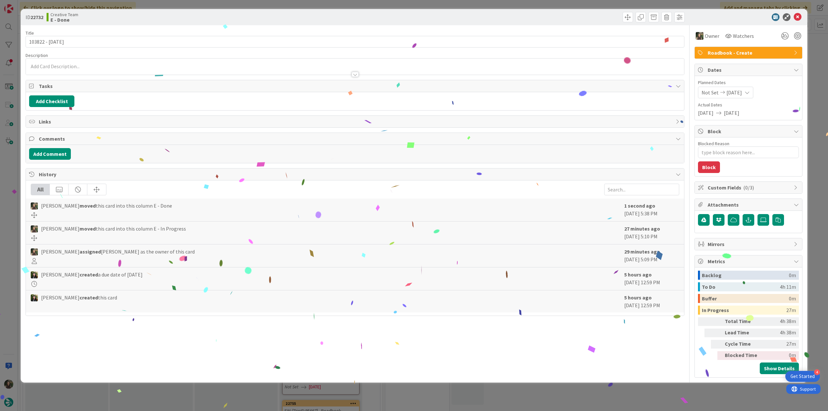
drag, startPoint x: 660, startPoint y: 398, endPoint x: 441, endPoint y: 399, distance: 218.5
click at [659, 398] on div "ID 22732 Creative Team E - Done Title 14 / 128 103822 - 5 oct Description Owner…" at bounding box center [414, 205] width 828 height 411
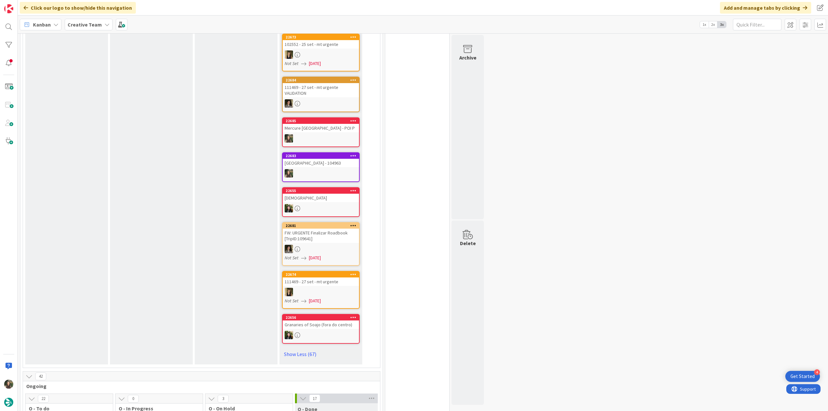
scroll to position [3492, 0]
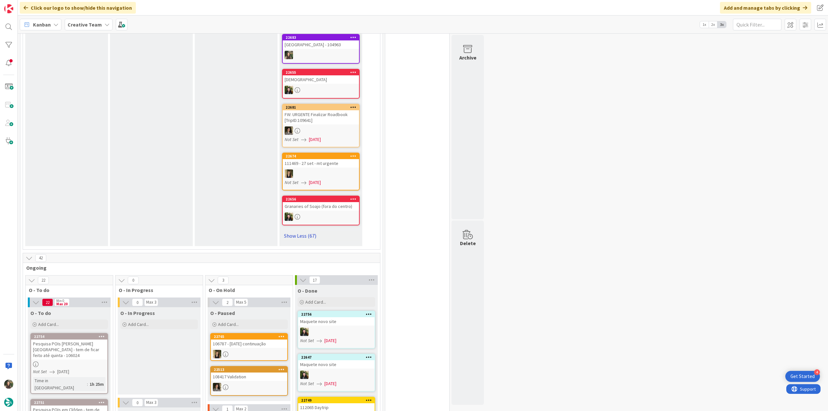
click at [305, 231] on link "Show Less (67)" at bounding box center [321, 236] width 78 height 10
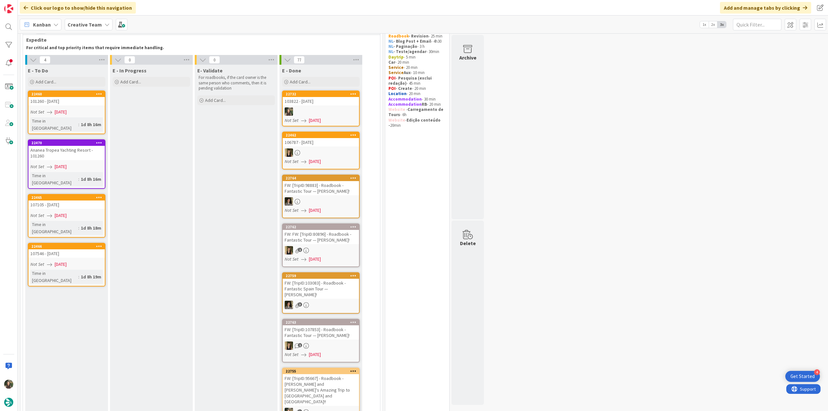
scroll to position [0, 0]
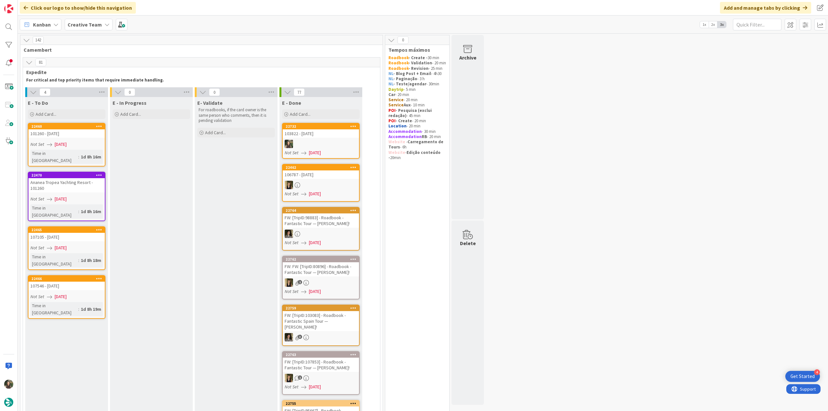
click at [94, 144] on div "Not Set 09/08/2025" at bounding box center [67, 144] width 74 height 7
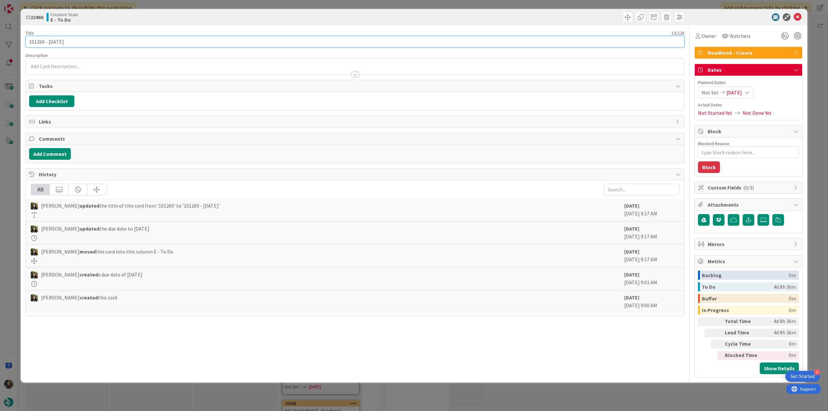
click at [36, 43] on input "101260 - [DATE]" at bounding box center [355, 42] width 659 height 12
click at [5, 190] on div "ID 22460 Creative Team E - To Do Title 13 / 128 101260 - 7oct Description Inês …" at bounding box center [414, 205] width 828 height 411
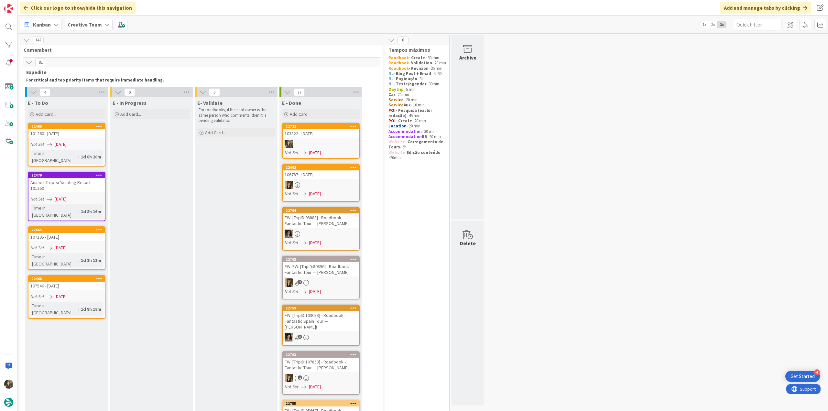
click at [91, 196] on div "Not Set 09/08/2025" at bounding box center [67, 199] width 74 height 7
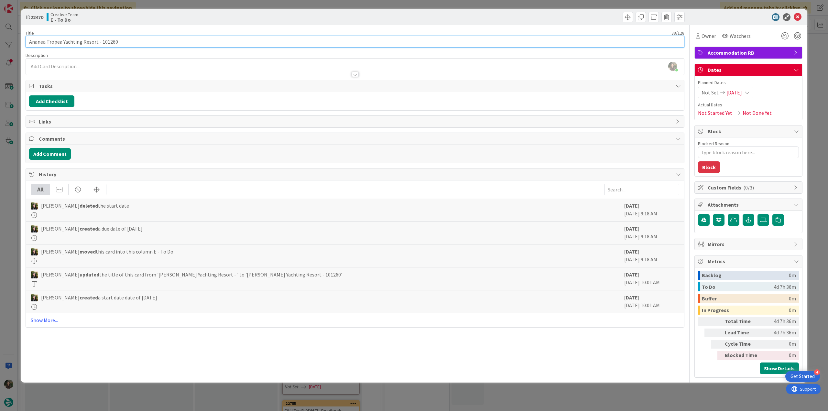
drag, startPoint x: 28, startPoint y: 42, endPoint x: 96, endPoint y: 41, distance: 68.2
click at [96, 41] on input "Ananea Tropea Yachting Resort - 101260" at bounding box center [355, 42] width 659 height 12
click at [706, 36] on span "Owner" at bounding box center [708, 36] width 15 height 8
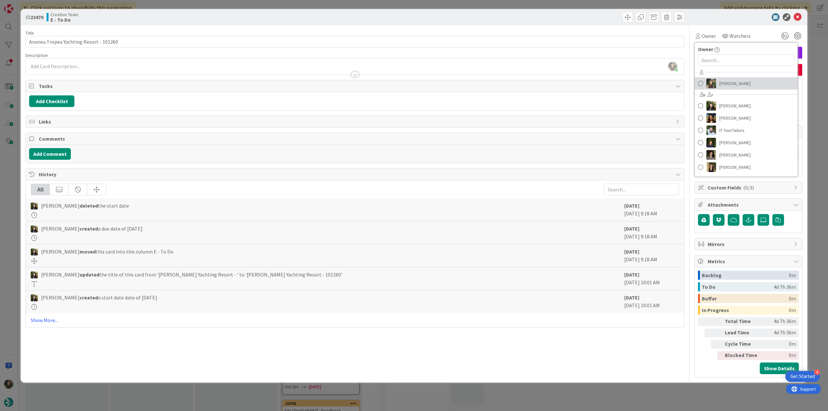
click at [728, 86] on span "[PERSON_NAME]" at bounding box center [734, 84] width 31 height 10
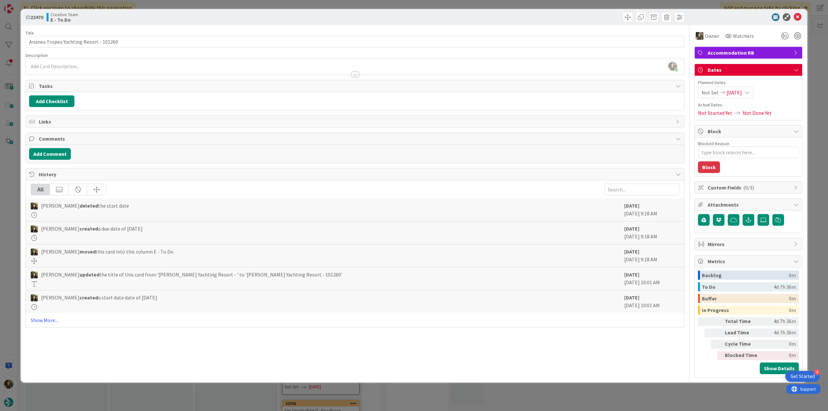
click at [811, 59] on div "ID 22470 Creative Team E - To Do Title 38 / 128 Ananea Tropea Yachting Resort -…" at bounding box center [414, 205] width 828 height 411
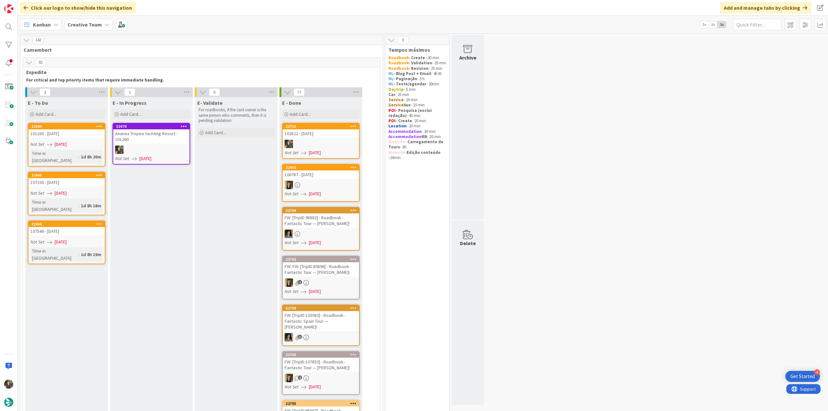
click at [167, 145] on link "22470 Ananea Tropea Yachting Resort - 101260 Not Set 09/08/2025" at bounding box center [152, 144] width 78 height 42
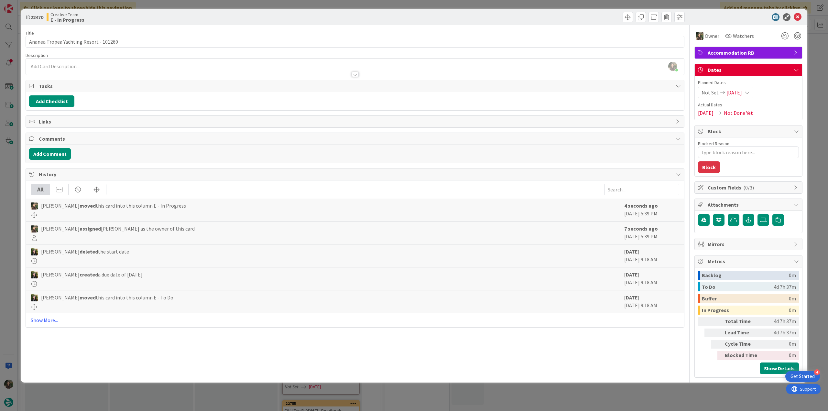
click at [11, 156] on div "ID 22470 Creative Team E - In Progress Title 38 / 128 Ananea Tropea Yachting Re…" at bounding box center [414, 205] width 828 height 411
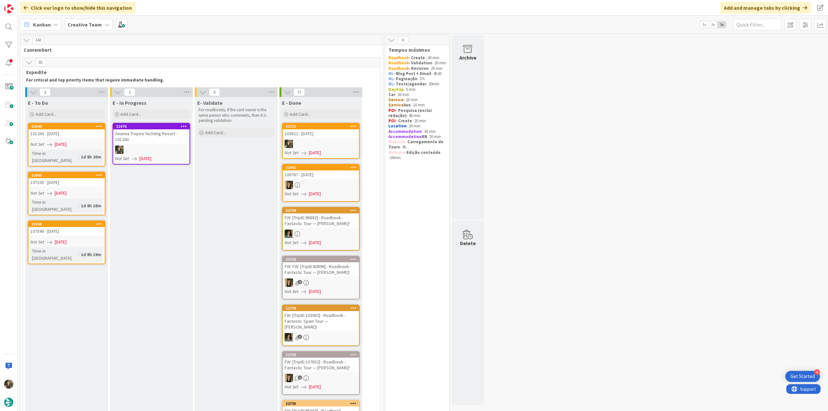
click at [159, 139] on div "Ananea Tropea Yachting Resort - 101260" at bounding box center [151, 136] width 76 height 14
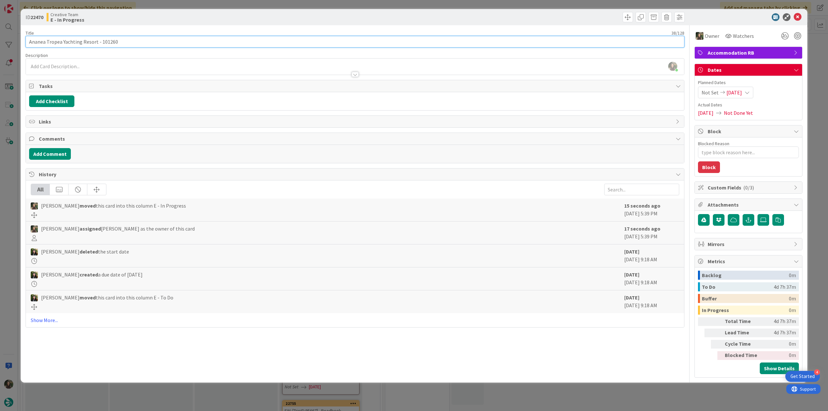
drag, startPoint x: 28, startPoint y: 41, endPoint x: 96, endPoint y: 42, distance: 67.2
click at [96, 42] on input "Ananea Tropea Yachting Resort - 101260" at bounding box center [355, 42] width 659 height 12
click at [11, 212] on div "ID 22470 Creative Team E - In Progress Title 38 / 128 Ananea Tropea Yachting Re…" at bounding box center [414, 205] width 828 height 411
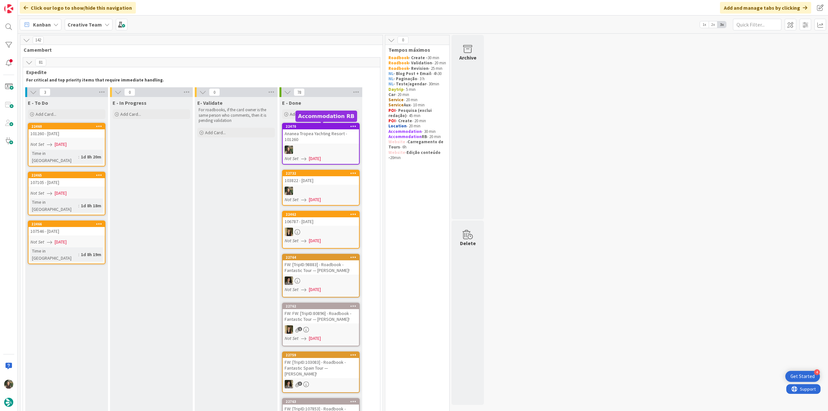
drag, startPoint x: 303, startPoint y: 122, endPoint x: 311, endPoint y: 137, distance: 16.6
click at [311, 137] on div "Ananea Tropea Yachting Resort - 101260" at bounding box center [321, 136] width 76 height 14
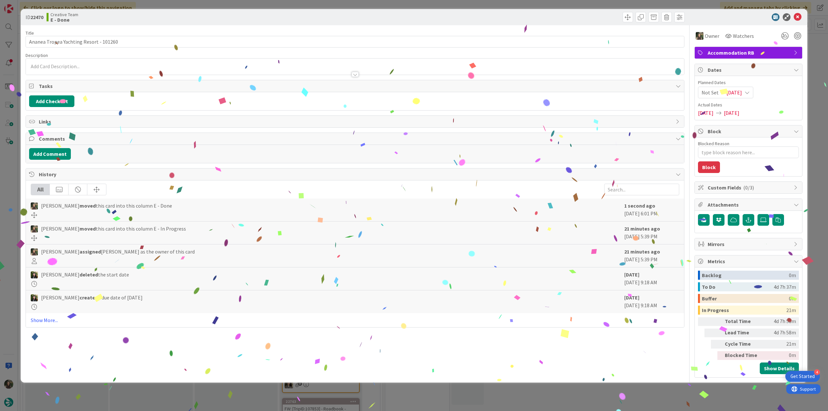
click at [660, 387] on div "ID 22470 Creative Team E - Done Title 38 / 128 Ananea Tropea Yachting Resort - …" at bounding box center [414, 205] width 828 height 411
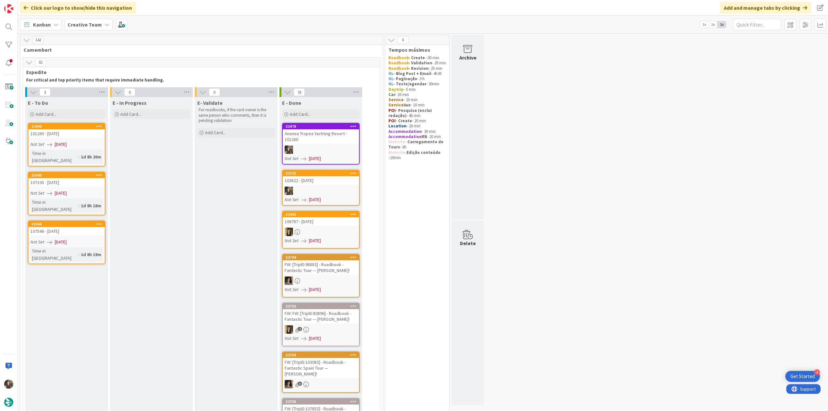
click at [82, 142] on div "Not Set 09/08/2025" at bounding box center [67, 144] width 74 height 7
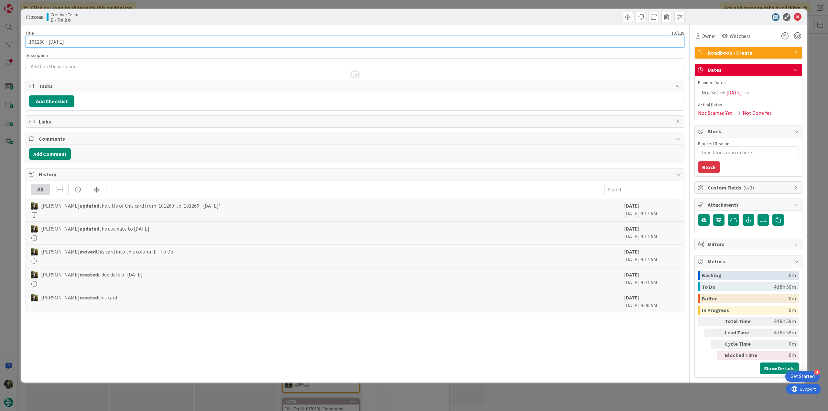
click at [42, 44] on input "101260 - [DATE]" at bounding box center [355, 42] width 659 height 12
click at [14, 168] on div "ID 22460 Creative Team E - To Do Title 13 / 128 101260 - 7oct Description Inês …" at bounding box center [414, 205] width 828 height 411
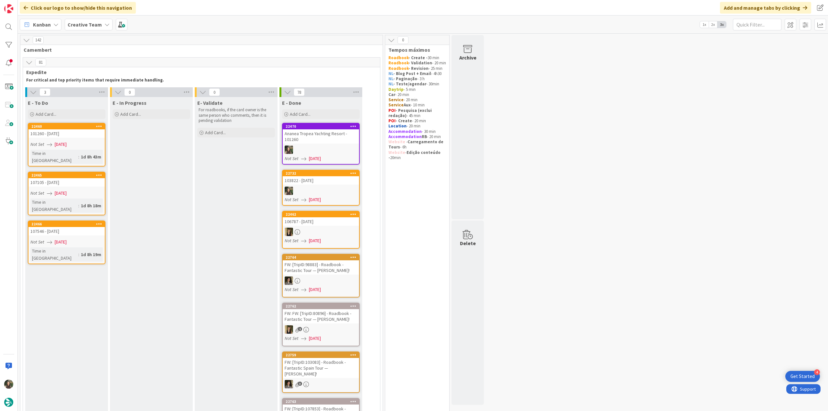
click at [62, 178] on div "107105 - [DATE]" at bounding box center [66, 182] width 76 height 8
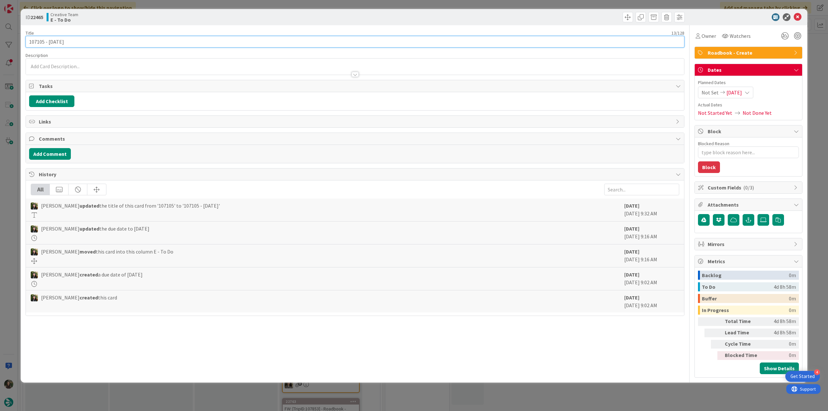
click at [40, 39] on input "107105 - [DATE]" at bounding box center [355, 42] width 659 height 12
click at [11, 172] on div "ID 22465 Creative Team E - To Do Title 13 / 128 107105 - 7oct Description Inês …" at bounding box center [414, 205] width 828 height 411
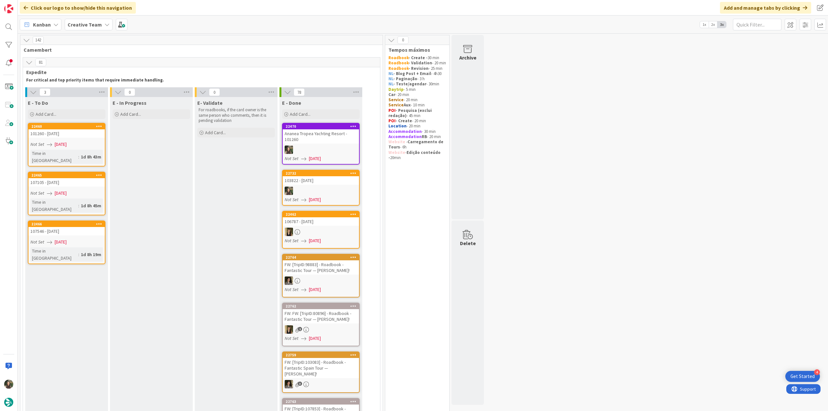
click at [90, 179] on link "22465 107105 - 7oct Not Set 09/08/2025 Time in Column : 1d 8h 45m" at bounding box center [67, 194] width 78 height 44
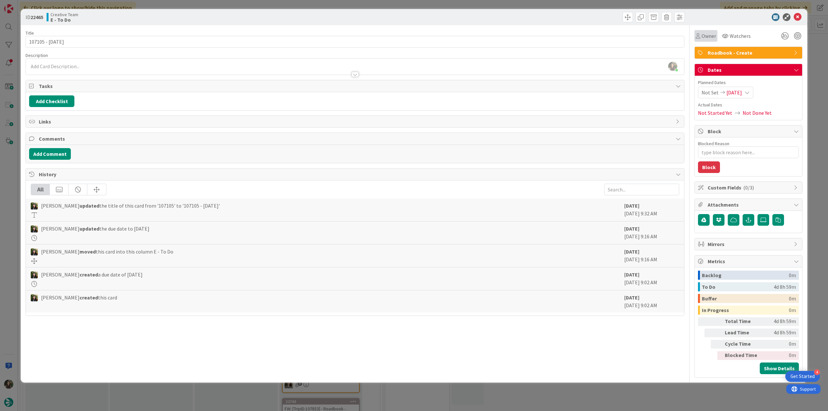
click at [697, 40] on div "Owner" at bounding box center [705, 36] width 23 height 12
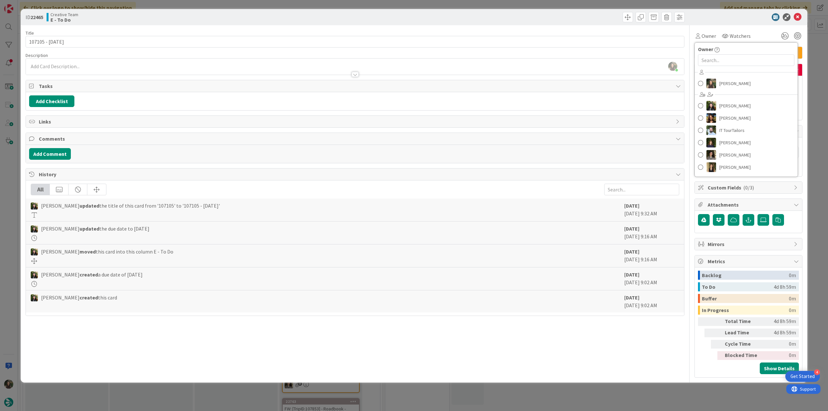
click at [732, 89] on div "Inês Gonçalves Beatriz Cassona Diana Ramos IT TourTailors Margarida Carvalho Me…" at bounding box center [745, 120] width 103 height 107
click at [735, 86] on span "[PERSON_NAME]" at bounding box center [734, 84] width 31 height 10
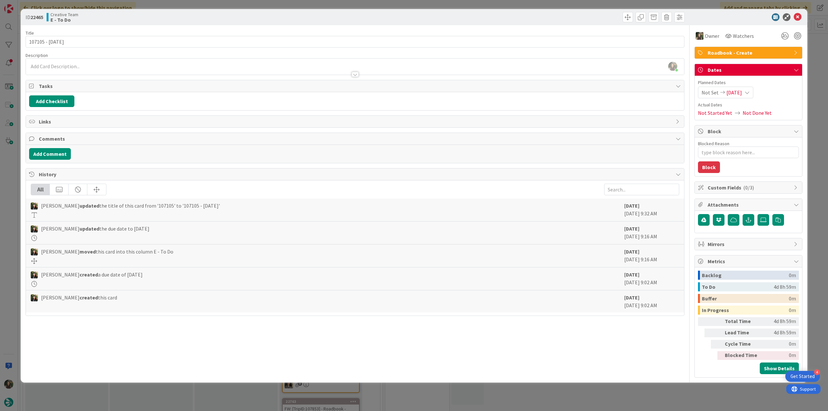
drag, startPoint x: 813, startPoint y: 94, endPoint x: 761, endPoint y: 101, distance: 52.2
click at [813, 94] on div "ID 22465 Creative Team E - To Do Title 13 / 128 107105 - 7oct Description Inês …" at bounding box center [414, 205] width 828 height 411
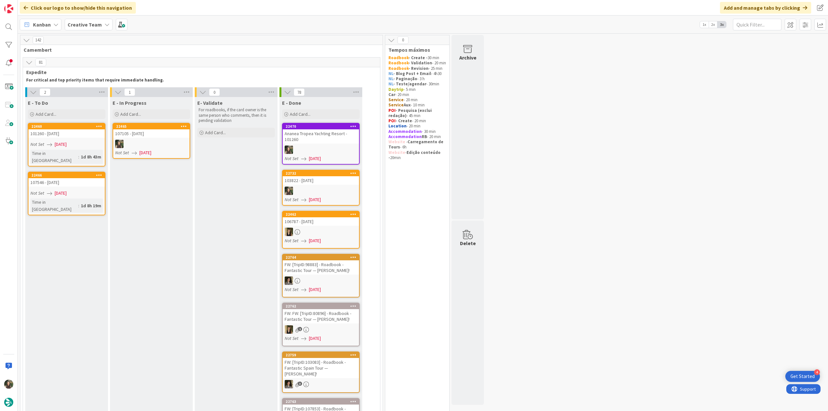
click at [150, 145] on div at bounding box center [151, 144] width 76 height 8
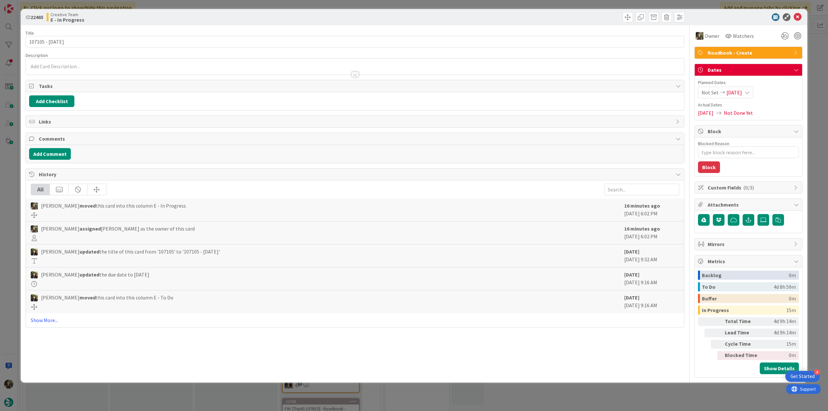
click at [643, 397] on div "ID 22465 Creative Team E - In Progress Title 13 / 128 107105 - 7oct Description…" at bounding box center [414, 205] width 828 height 411
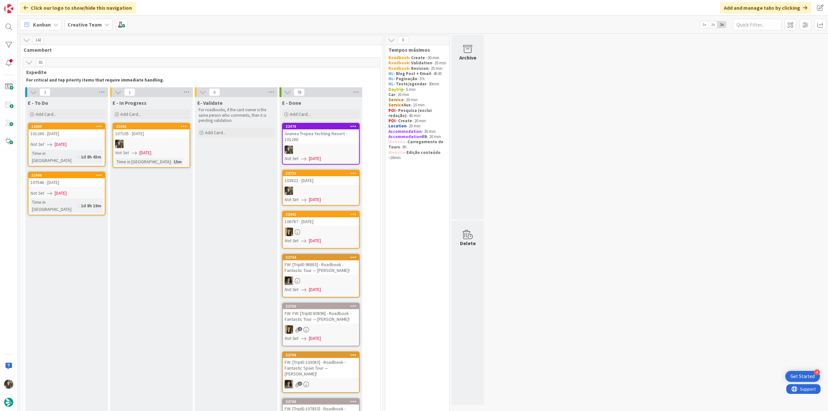
click at [170, 140] on div at bounding box center [151, 144] width 76 height 8
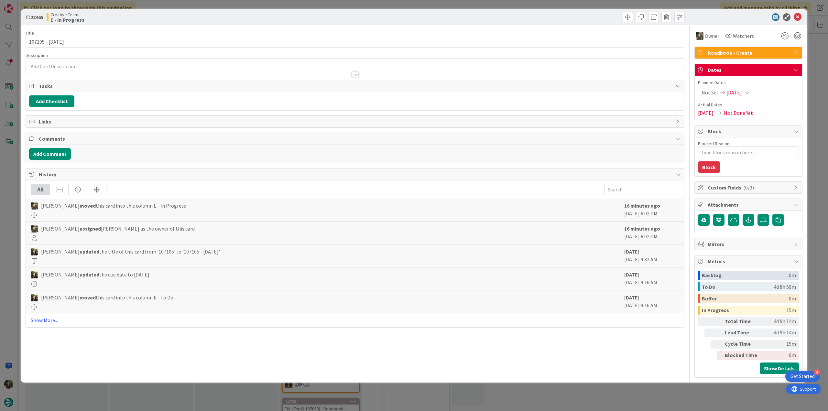
click at [719, 51] on span "Roadbook - Create" at bounding box center [748, 53] width 83 height 8
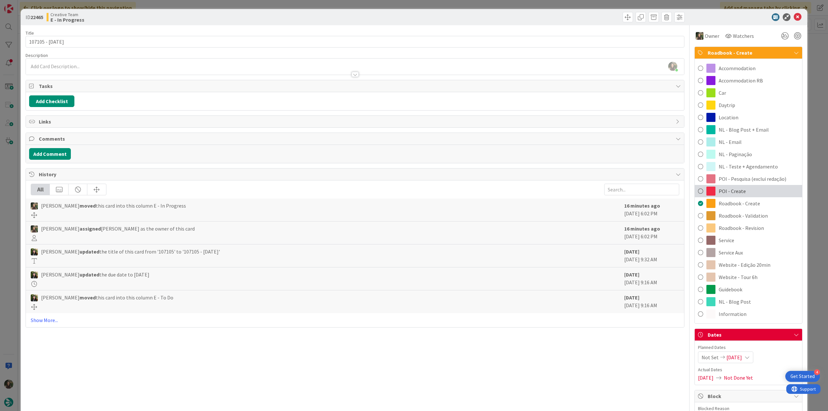
click at [742, 188] on div "POI - Create" at bounding box center [747, 191] width 107 height 12
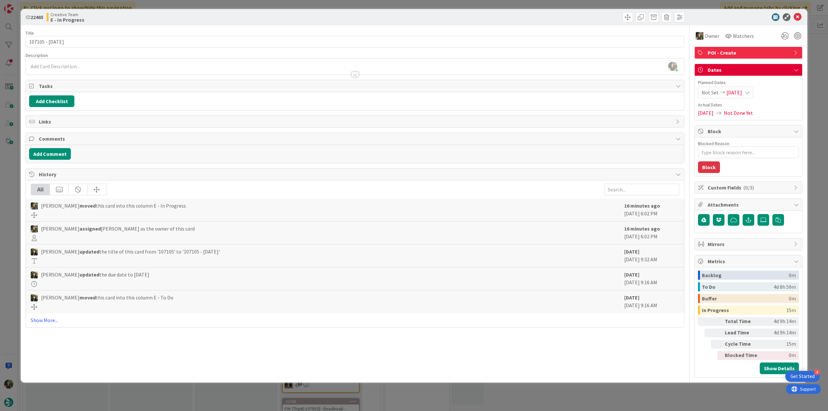
click at [814, 94] on div "ID 22465 Creative Team E - In Progress Title 13 / 128 107105 - 7oct Description…" at bounding box center [414, 205] width 828 height 411
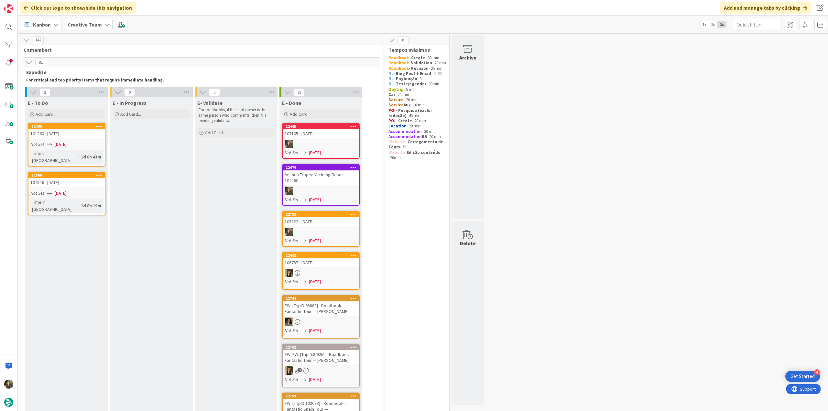
click at [319, 135] on div "107105 - [DATE]" at bounding box center [321, 133] width 76 height 8
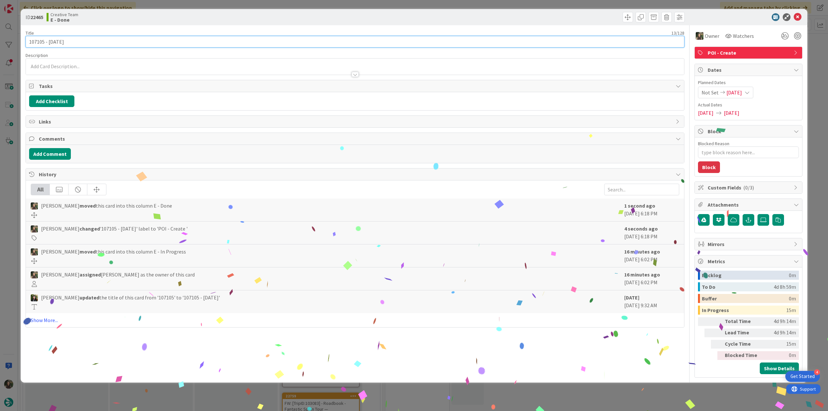
drag, startPoint x: 62, startPoint y: 40, endPoint x: 27, endPoint y: 46, distance: 35.0
click at [23, 43] on div "ID 22465 Creative Team E - Done Title 13 / 128 107105 - 7oct Description Owner …" at bounding box center [414, 195] width 786 height 373
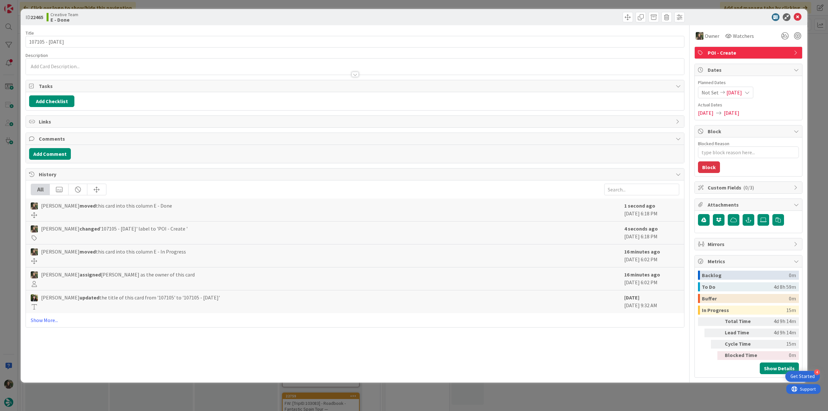
click at [10, 184] on div "ID 22465 Creative Team E - Done Title 13 / 128 107105 - 7oct Description Owner …" at bounding box center [414, 205] width 828 height 411
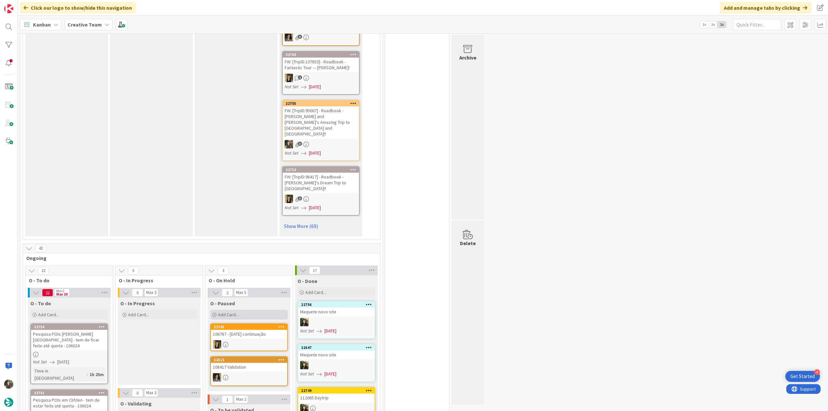
click at [236, 312] on span "Add Card..." at bounding box center [228, 315] width 21 height 6
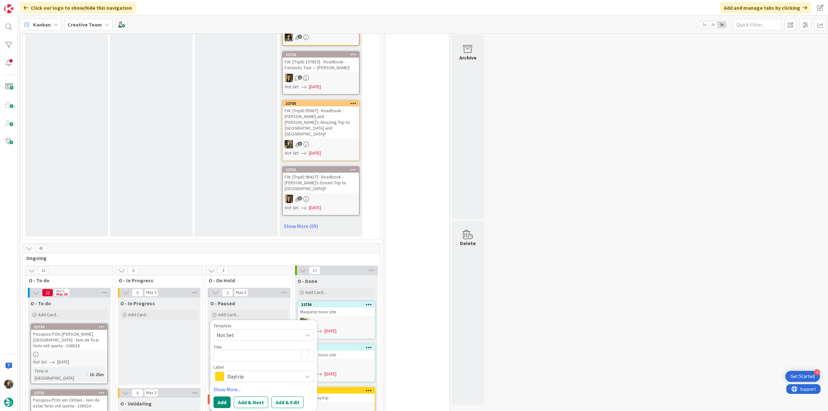
type textarea "x"
type textarea "107105 - [DATE]"
type textarea "x"
type textarea "107105 - [DATE]"
type textarea "x"
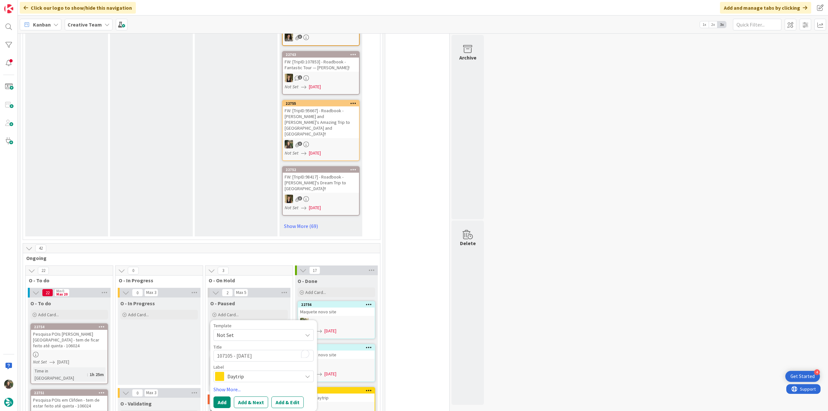
type textarea "107105 - 7oct -"
type textarea "x"
type textarea "107105 - 7oct -"
type textarea "x"
type textarea "107105 - 7oct - co"
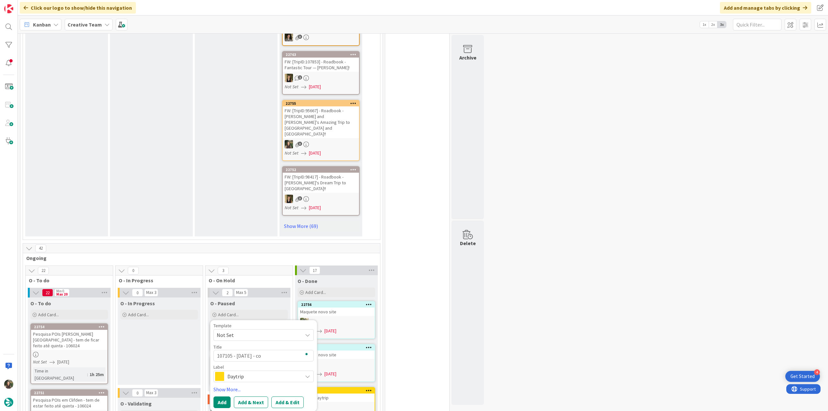
type textarea "x"
type textarea "107105 - 7oct - con"
type textarea "x"
type textarea "107105 - 7oct - cont"
type textarea "x"
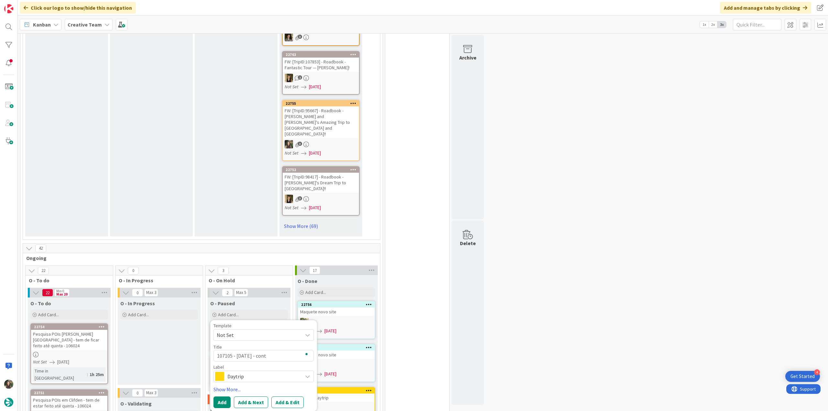
type textarea "107105 - 7oct - conti"
type textarea "x"
type textarea "107105 - 7oct - contin"
type textarea "x"
type textarea "107105 - 7oct - continu"
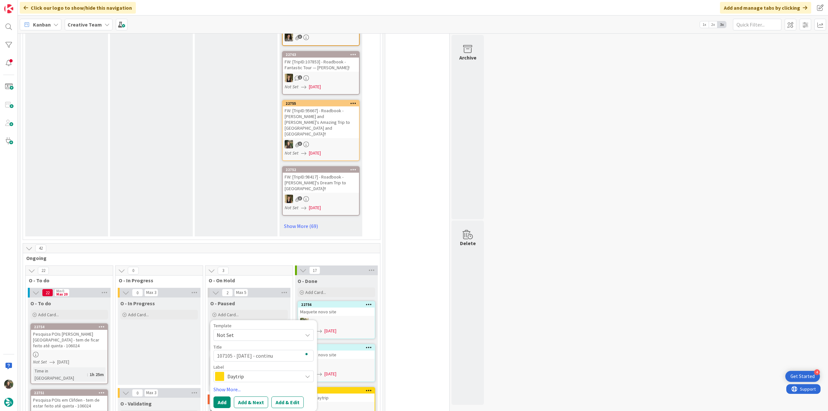
type textarea "x"
type textarea "107105 - 7oct - continua"
type textarea "x"
type textarea "107105 - 7oct - continuaç"
type textarea "x"
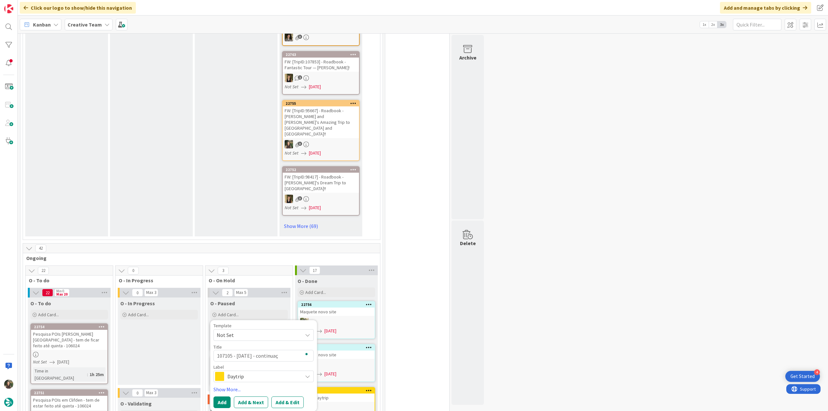
type textarea "107105 - 7oct - continuaçã"
type textarea "x"
type textarea "107105 - [DATE] - continuação"
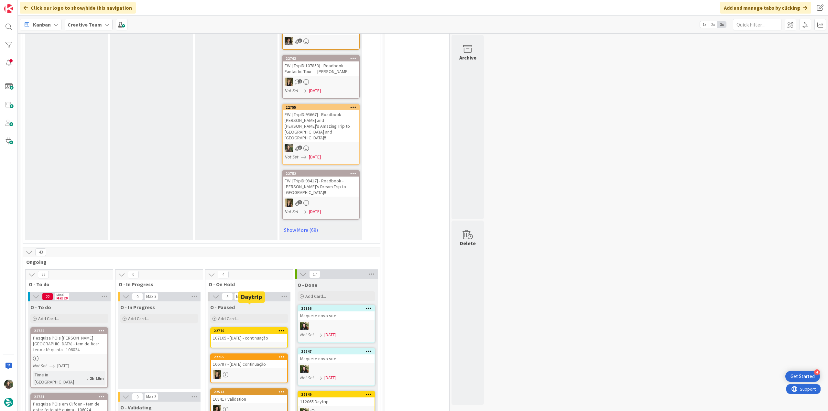
click at [253, 334] on div "107105 - [DATE] - continuação" at bounding box center [249, 338] width 76 height 8
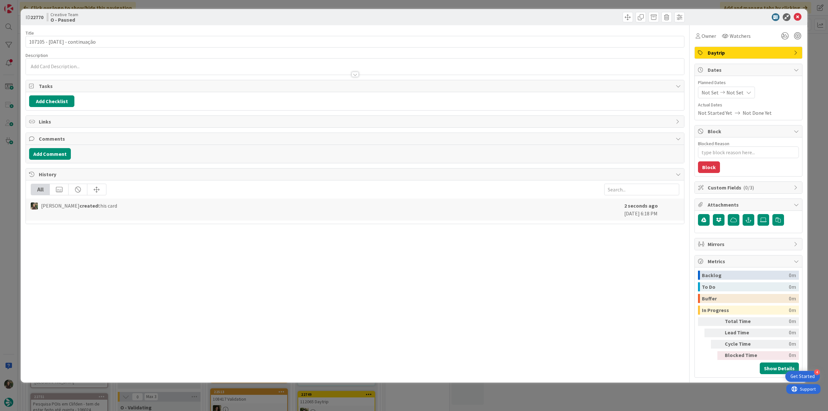
click at [713, 51] on span "Daytrip" at bounding box center [748, 53] width 83 height 8
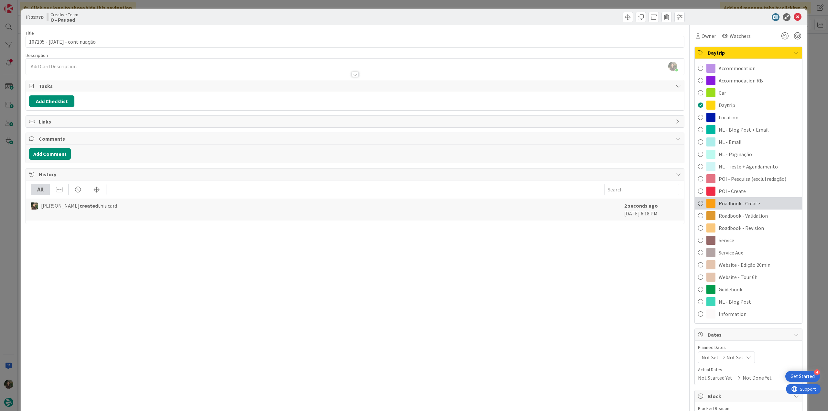
click at [732, 205] on span "Roadbook - Create" at bounding box center [738, 203] width 41 height 8
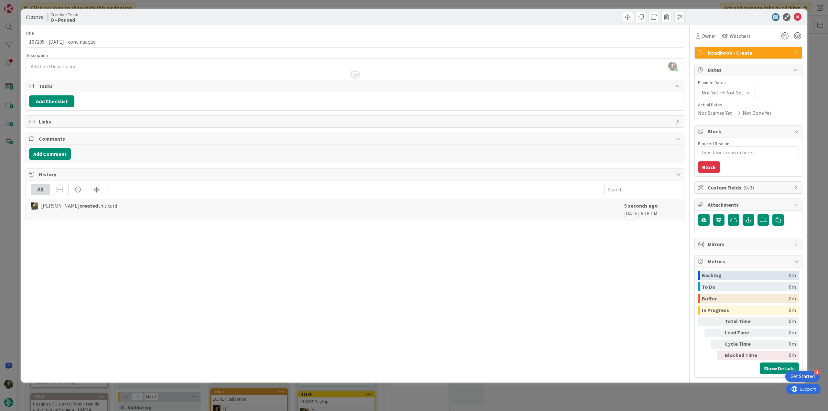
type textarea "x"
click at [101, 70] on div at bounding box center [355, 71] width 658 height 7
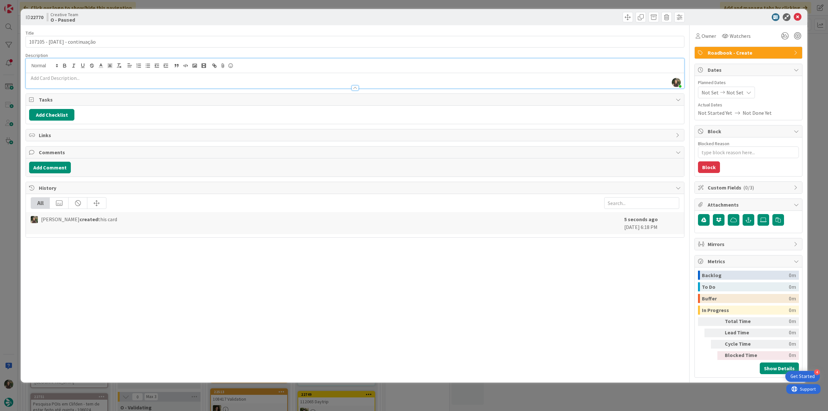
click at [56, 76] on p at bounding box center [354, 77] width 651 height 7
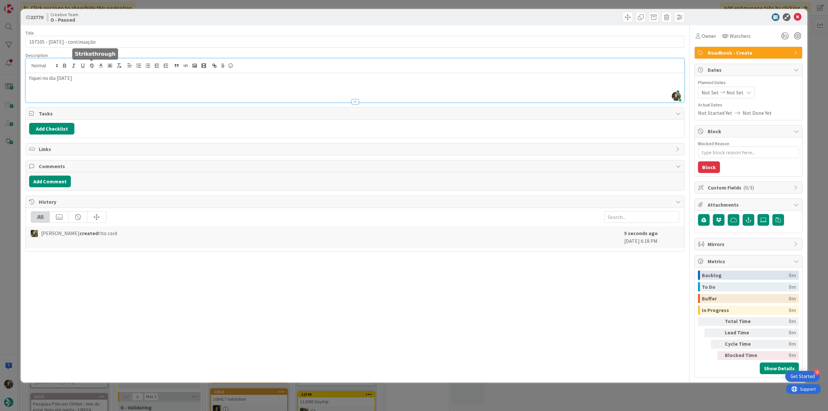
type textarea "x"
click at [14, 178] on div "ID 22770 Creative Team O - Paused Title 27 / 128 107105 - [DATE] - continuação …" at bounding box center [414, 205] width 828 height 411
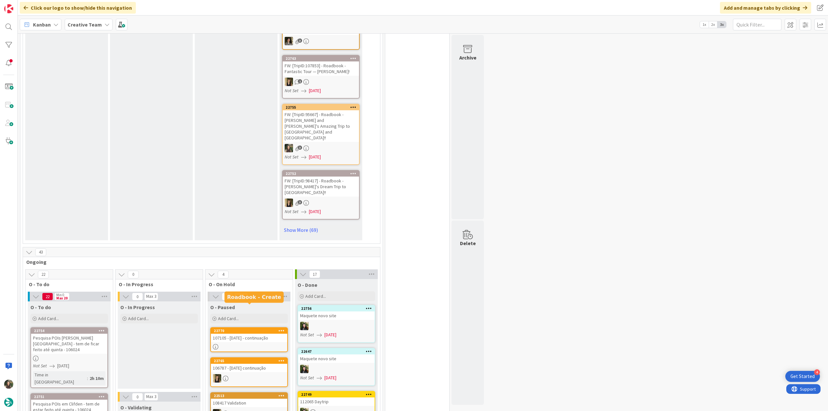
click at [262, 334] on div "107105 - [DATE] - continuação" at bounding box center [249, 338] width 76 height 8
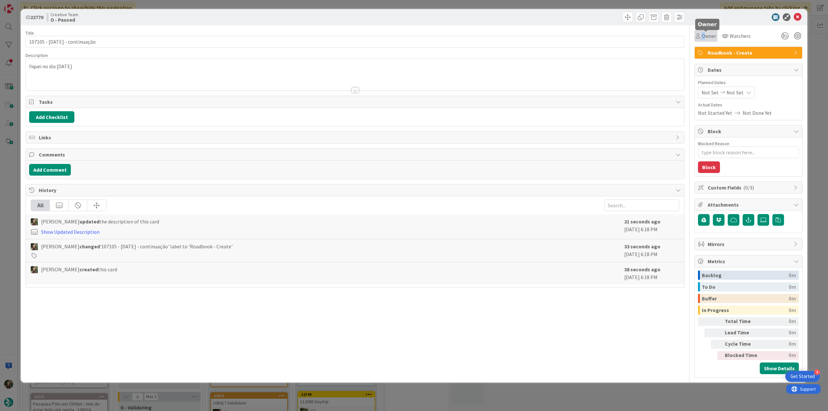
drag, startPoint x: 703, startPoint y: 36, endPoint x: 707, endPoint y: 41, distance: 7.4
click at [703, 36] on span "Owner" at bounding box center [708, 36] width 15 height 8
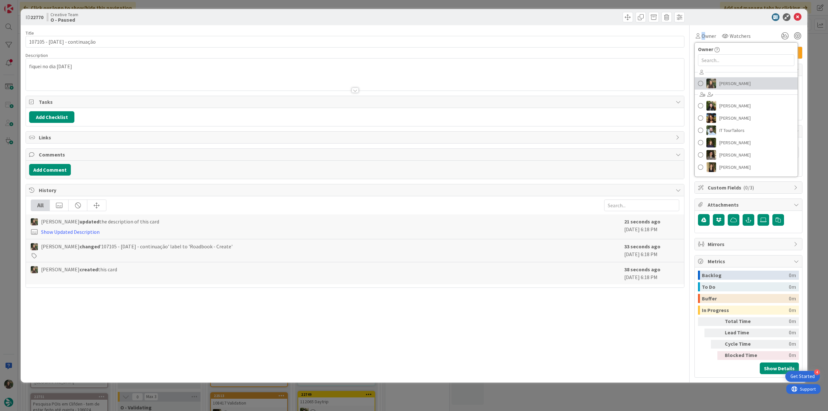
click at [725, 83] on span "[PERSON_NAME]" at bounding box center [734, 84] width 31 height 10
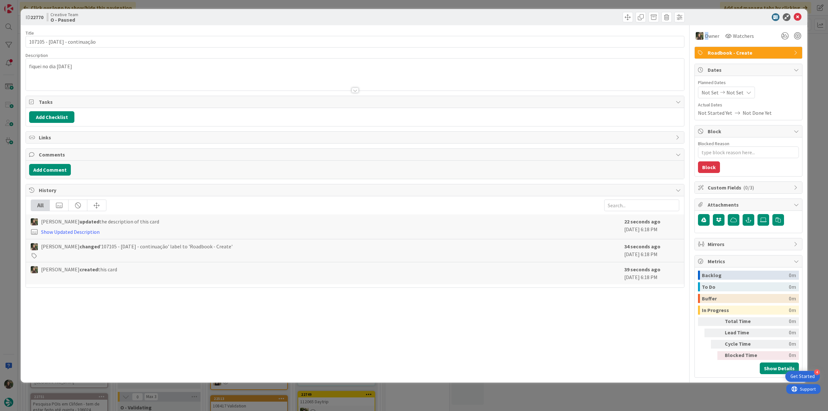
type textarea "x"
click at [813, 68] on div "ID 22770 Creative Team O - Paused Title 27 / 128 107105 - [DATE] - continuação …" at bounding box center [414, 205] width 828 height 411
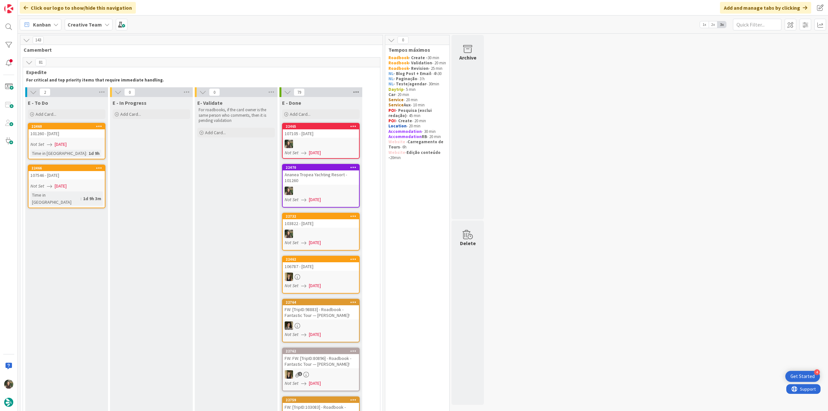
click at [358, 93] on icon at bounding box center [356, 92] width 8 height 10
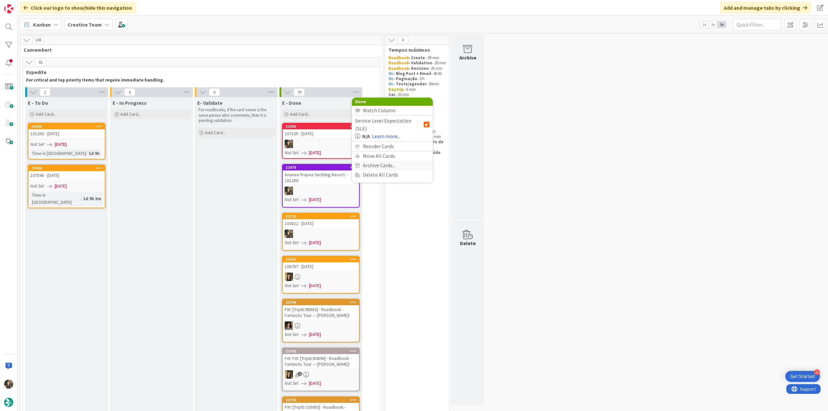
click at [374, 161] on span "Archive Cards..." at bounding box center [379, 165] width 32 height 9
click at [382, 176] on span "Archive Now" at bounding box center [381, 179] width 29 height 10
click at [371, 133] on button "Archive All" at bounding box center [371, 135] width 33 height 12
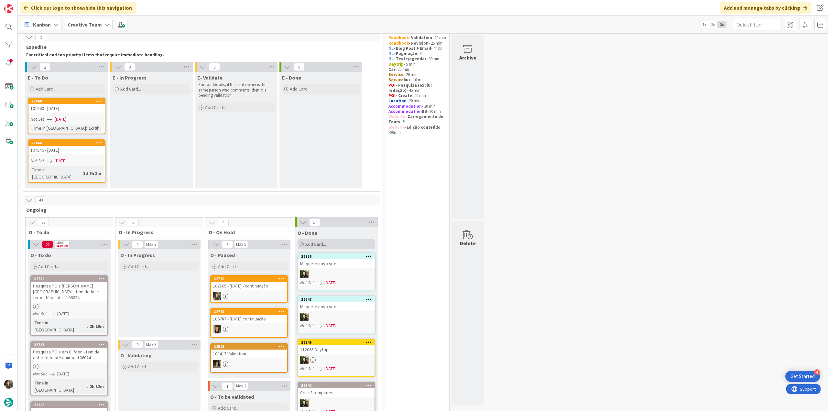
scroll to position [32, 0]
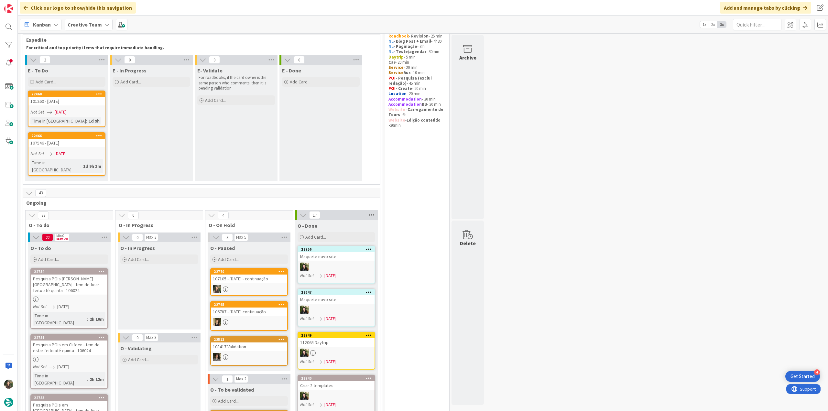
click at [370, 210] on icon at bounding box center [371, 215] width 8 height 10
click at [388, 284] on span "Archive Cards..." at bounding box center [394, 288] width 32 height 9
click at [398, 296] on span "Archive Now" at bounding box center [397, 301] width 29 height 10
click at [384, 252] on button "Archive All" at bounding box center [386, 258] width 33 height 12
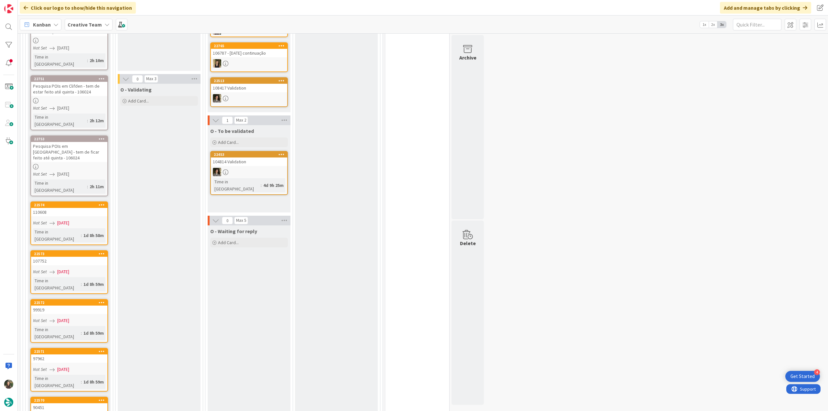
scroll to position [582, 0]
